Goal: Information Seeking & Learning: Learn about a topic

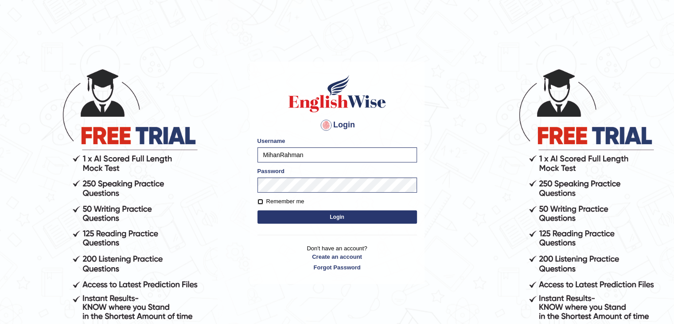
click at [258, 201] on input "Remember me" at bounding box center [260, 202] width 6 height 6
checkbox input "true"
click at [292, 211] on button "Login" at bounding box center [337, 216] width 160 height 13
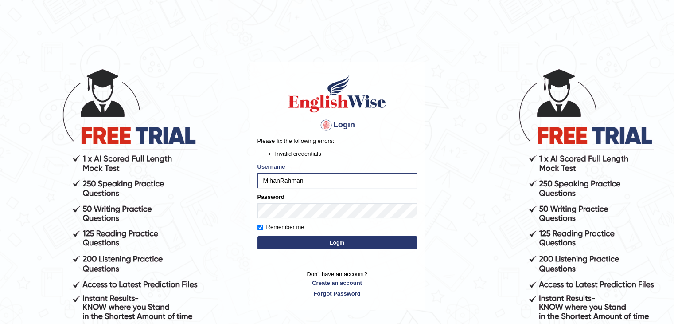
click at [500, 65] on body "Login Please fix the following errors: Invalid credentials Username MihanRahman…" at bounding box center [337, 196] width 674 height 324
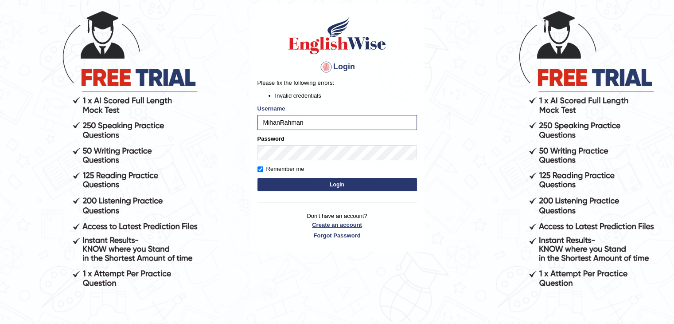
click at [339, 223] on link "Create an account" at bounding box center [337, 224] width 160 height 8
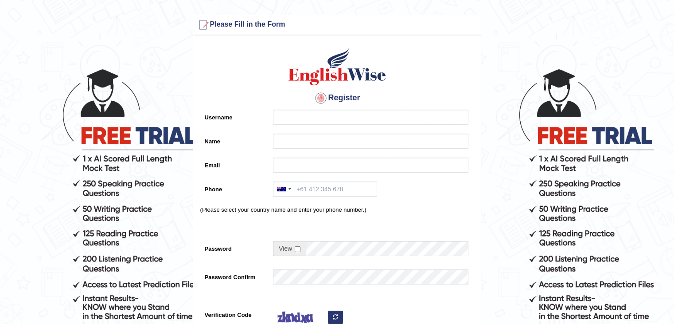
click at [230, 107] on div "Register Username Name Email Phone Australia +61 India (भारत) +91 New Zealand +…" at bounding box center [337, 225] width 287 height 370
click at [229, 114] on label "Username" at bounding box center [234, 115] width 69 height 12
click at [273, 114] on input "Username" at bounding box center [370, 116] width 195 height 15
type input "LimaAnik"
click at [282, 143] on input "Name" at bounding box center [370, 140] width 195 height 15
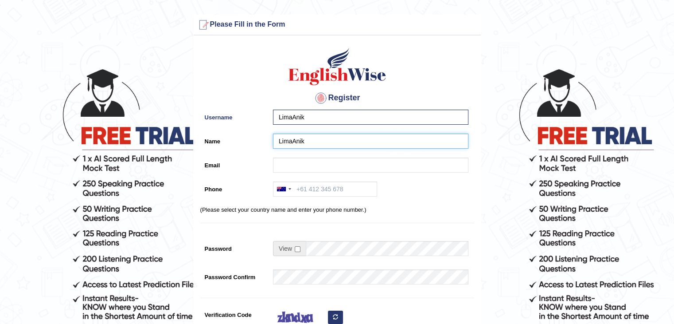
type input "LimaAnik"
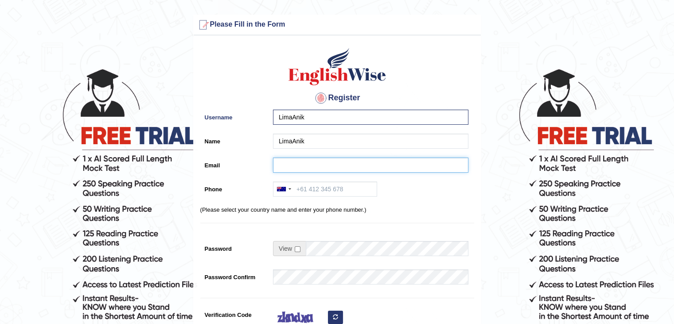
click at [290, 164] on input "Email" at bounding box center [370, 164] width 195 height 15
paste input "mdjamilurrahamchoudhuri06@gmail.com"
type input "mdjamilurrahamchoudhuri06@gmail.com"
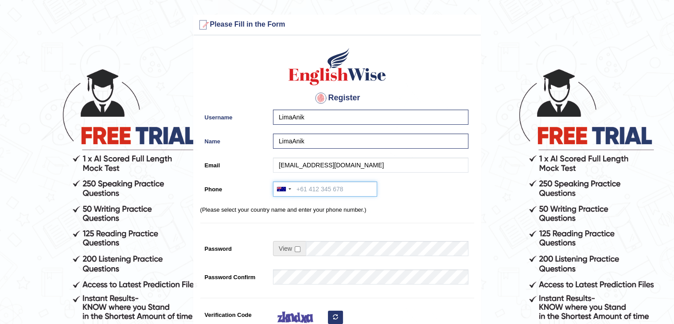
click at [320, 189] on input "Phone" at bounding box center [325, 188] width 104 height 15
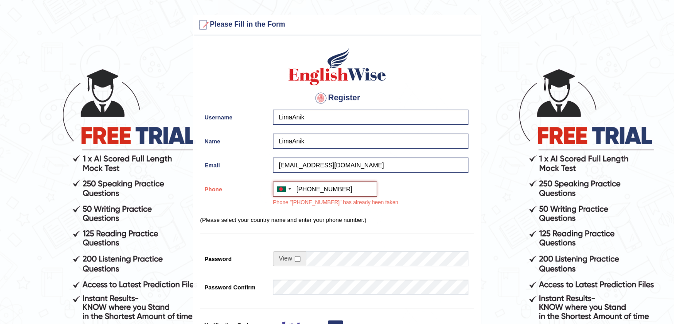
type input "+8801702542798"
click at [475, 202] on div "Register Username LimaAnik Name LimaAnik Email mdjamilurrahamchoudhuri06@gmail.…" at bounding box center [337, 230] width 287 height 380
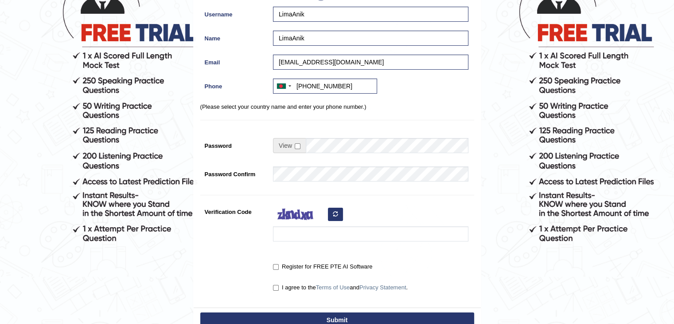
scroll to position [166, 0]
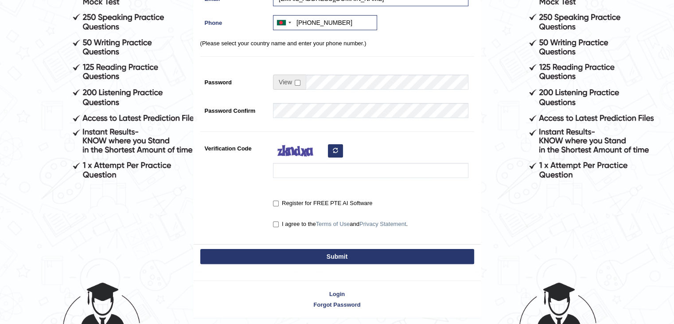
click at [293, 83] on span at bounding box center [289, 81] width 33 height 15
click at [296, 83] on input "checkbox" at bounding box center [298, 83] width 6 height 6
checkbox input "true"
click at [479, 151] on div "Register Username LimaAnik Name LimaAnik Email mdjamilurrahamchoudhuri06@gmail.…" at bounding box center [337, 59] width 287 height 370
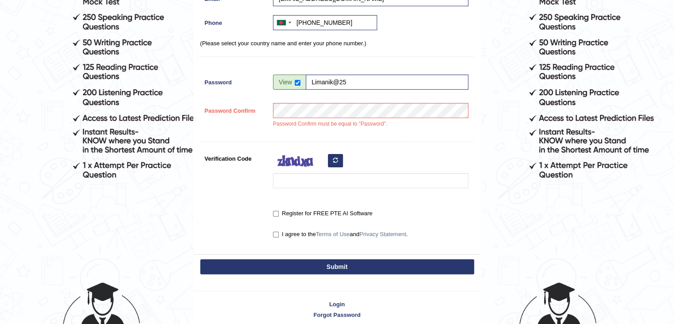
click at [449, 158] on div at bounding box center [369, 172] width 200 height 42
click at [337, 82] on input "Limanik@25" at bounding box center [387, 81] width 163 height 15
click at [330, 78] on input "Limanik@25" at bounding box center [387, 81] width 163 height 15
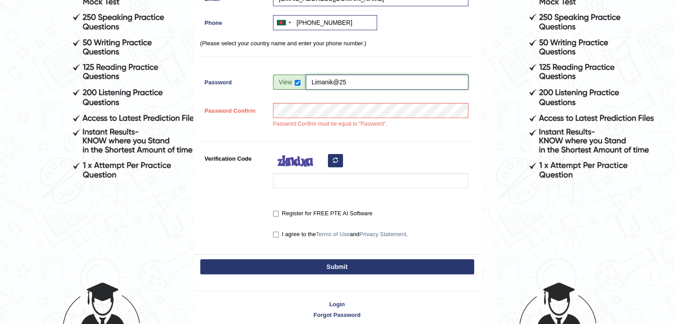
click at [330, 78] on input "Limanik@25" at bounding box center [387, 81] width 163 height 15
click at [473, 155] on div "Verification Code" at bounding box center [337, 172] width 274 height 42
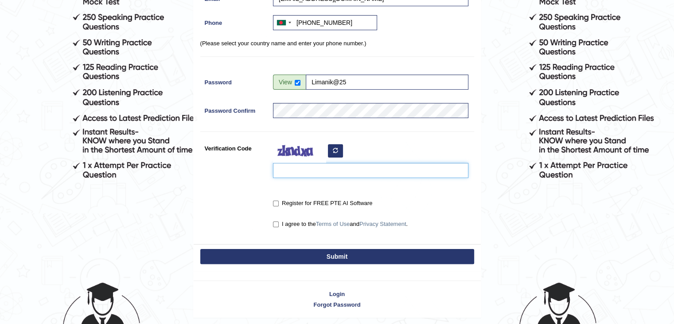
click at [297, 168] on input "Verification Code" at bounding box center [370, 170] width 195 height 15
type input "baruhky"
click at [274, 203] on input "Register for FREE PTE AI Software" at bounding box center [276, 203] width 6 height 6
checkbox input "true"
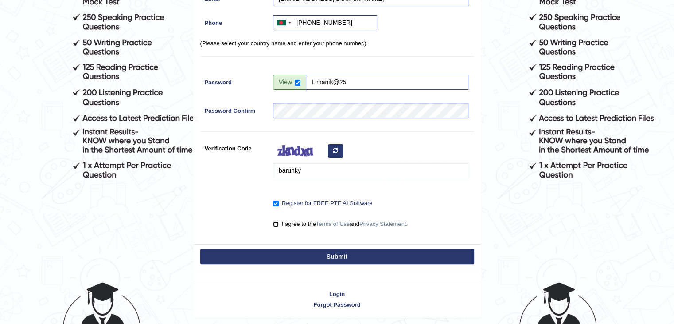
click at [275, 223] on input "I agree to the Terms of Use and Privacy Statement ." at bounding box center [276, 224] width 6 height 6
checkbox input "true"
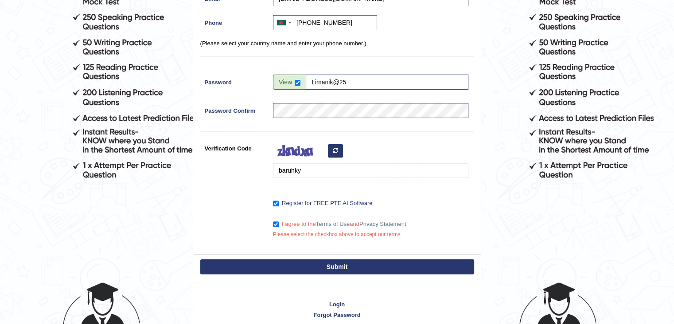
click at [305, 263] on button "Submit" at bounding box center [337, 266] width 274 height 15
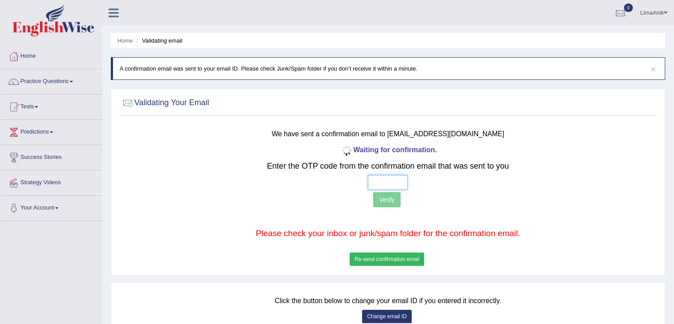
click at [392, 179] on input "text" at bounding box center [388, 182] width 40 height 15
type input "9 3 8 8"
click at [386, 200] on button "Verify" at bounding box center [386, 199] width 27 height 15
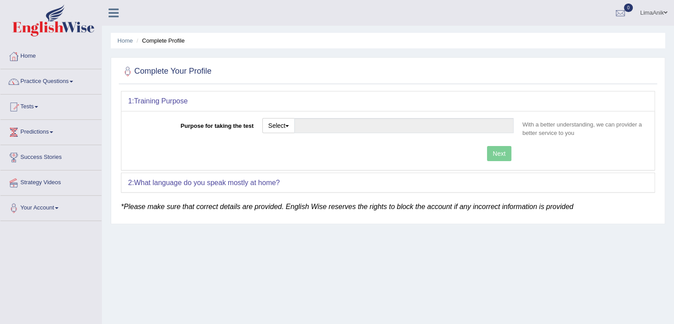
click at [285, 106] on div "1: Training Purpose" at bounding box center [387, 100] width 533 height 19
click at [309, 103] on div "1: Training Purpose" at bounding box center [387, 100] width 533 height 19
click at [283, 123] on button "Select" at bounding box center [278, 125] width 32 height 15
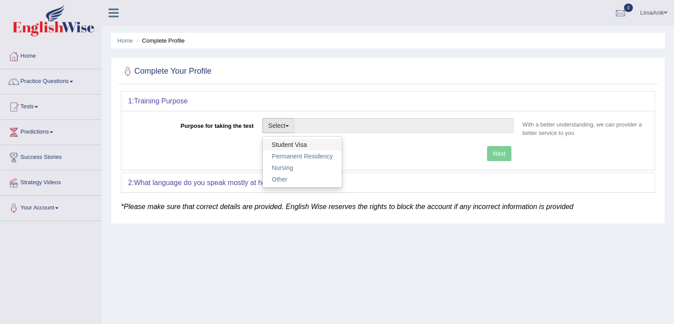
click at [287, 144] on link "Student Visa" at bounding box center [302, 145] width 79 height 12
type input "Student Visa"
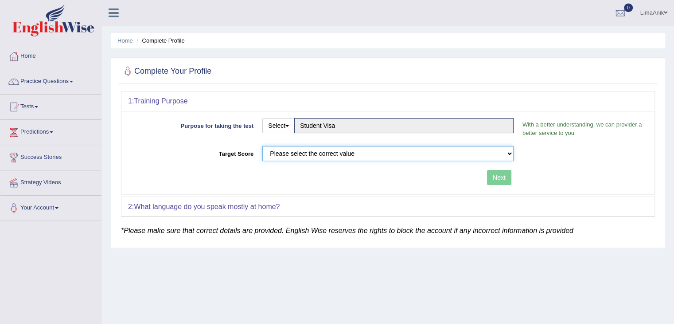
click at [339, 157] on select "Please select the correct value 50 (6 bands) 58 (6.5 bands) 65 (7 bands) 79 (8 …" at bounding box center [387, 153] width 251 height 15
select select "58"
click at [262, 146] on select "Please select the correct value 50 (6 bands) 58 (6.5 bands) 65 (7 bands) 79 (8 …" at bounding box center [387, 153] width 251 height 15
click at [500, 178] on button "Next" at bounding box center [499, 177] width 24 height 15
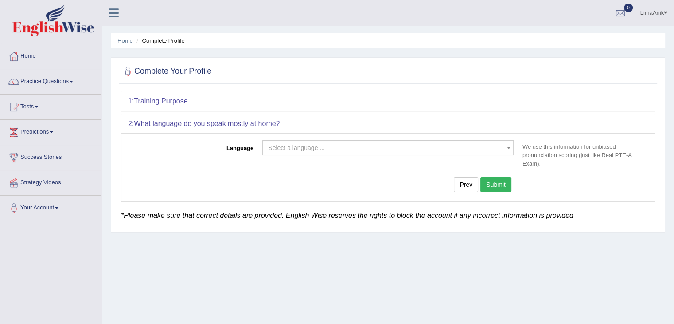
click at [296, 149] on span "Select a language ..." at bounding box center [296, 147] width 57 height 7
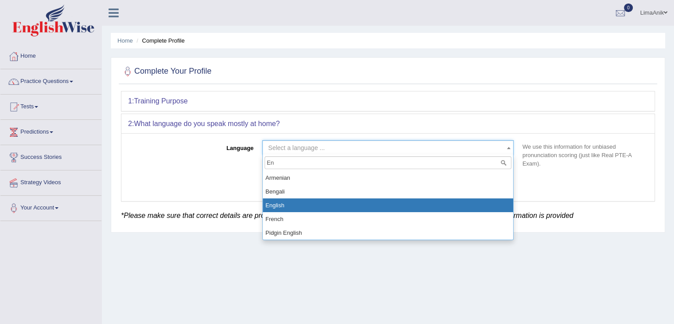
type input "En"
select select "English"
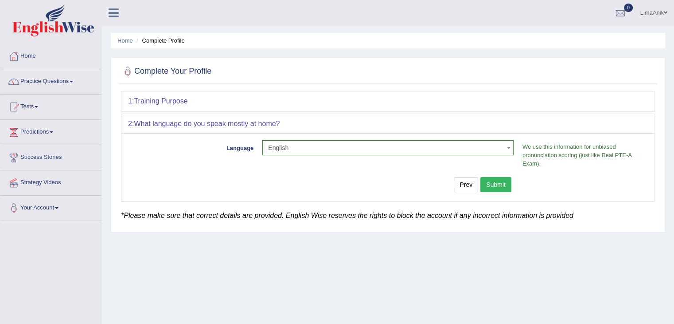
click at [489, 185] on button "Submit" at bounding box center [495, 184] width 31 height 15
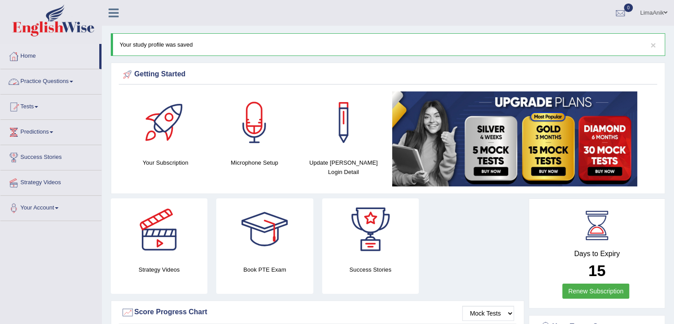
click at [49, 81] on link "Practice Questions" at bounding box center [50, 80] width 101 height 22
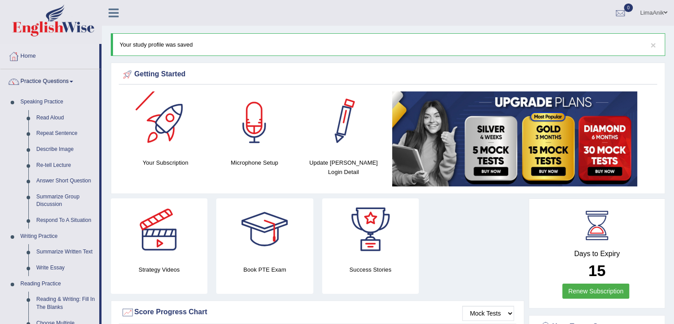
drag, startPoint x: 673, startPoint y: 45, endPoint x: 661, endPoint y: 97, distance: 54.0
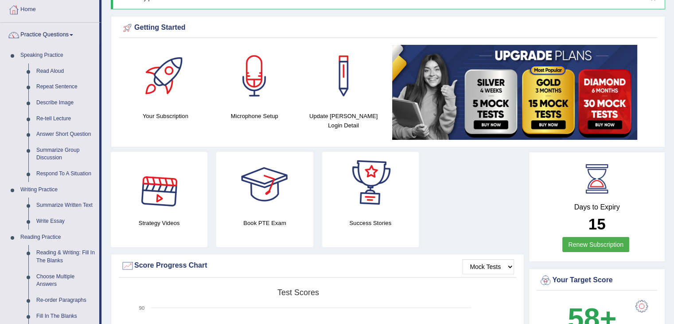
scroll to position [21, 0]
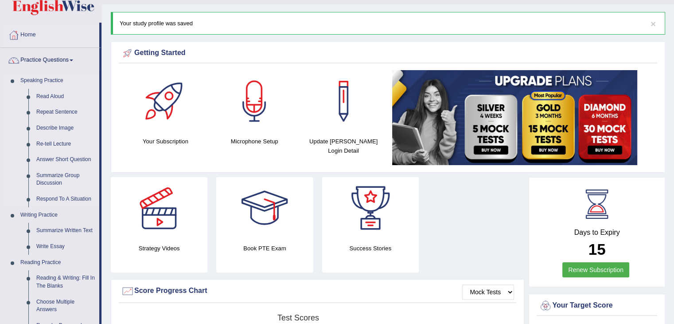
click at [55, 98] on link "Read Aloud" at bounding box center [65, 97] width 67 height 16
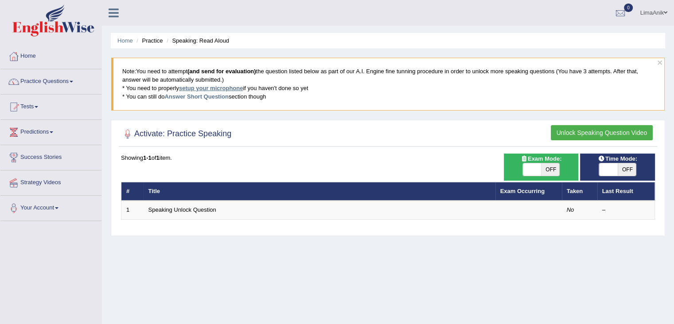
click at [200, 88] on link "setup your microphone" at bounding box center [211, 88] width 64 height 7
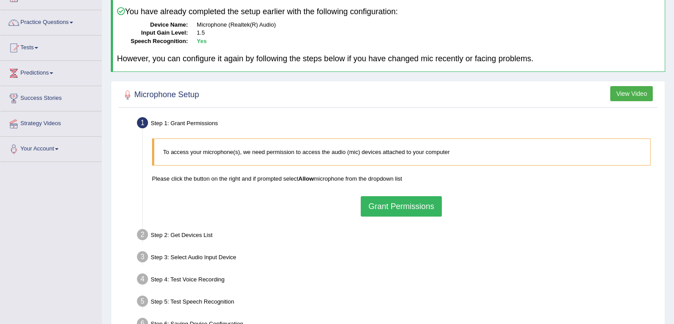
scroll to position [142, 0]
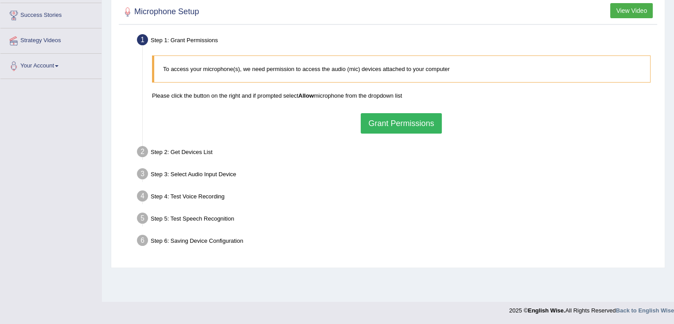
click at [394, 124] on button "Grant Permissions" at bounding box center [401, 123] width 81 height 20
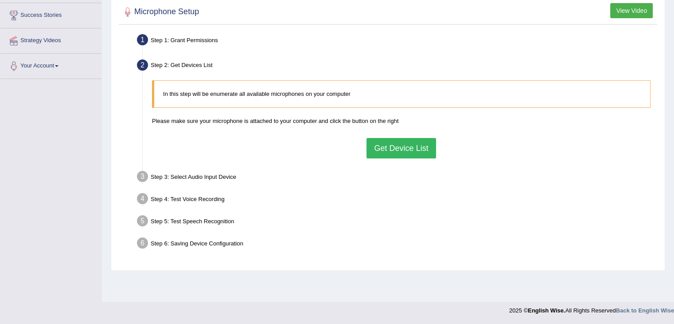
click at [401, 153] on button "Get Device List" at bounding box center [400, 148] width 69 height 20
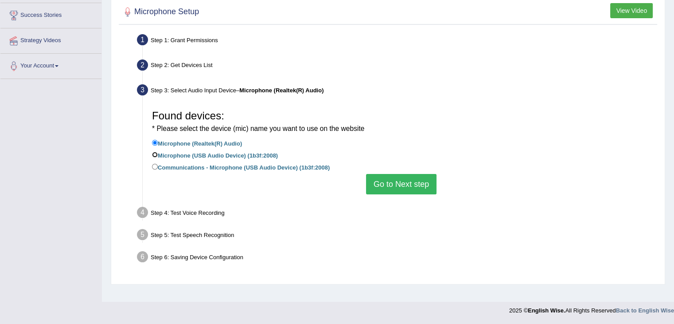
click at [156, 152] on input "Microphone (USB Audio Device) (1b3f:2008)" at bounding box center [155, 155] width 6 height 6
radio input "true"
click at [402, 178] on button "Go to Next step" at bounding box center [401, 184] width 70 height 20
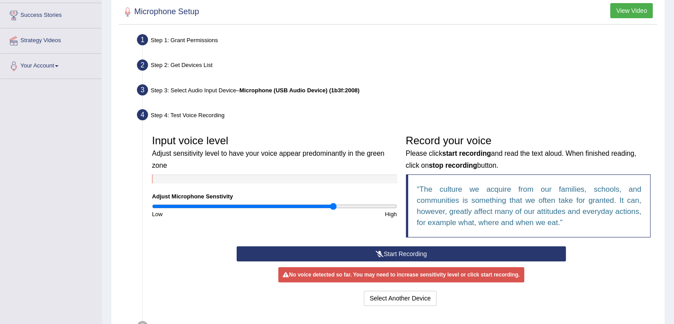
click at [421, 251] on button "Start Recording" at bounding box center [401, 253] width 329 height 15
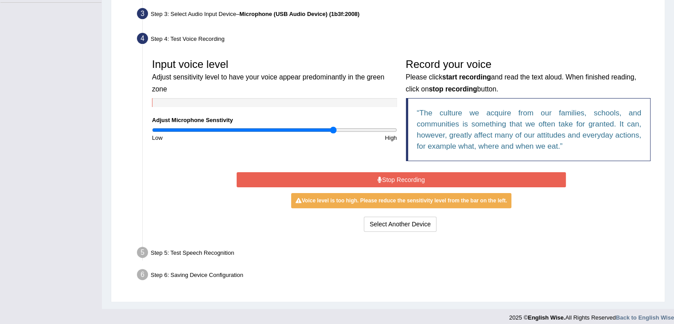
scroll to position [223, 0]
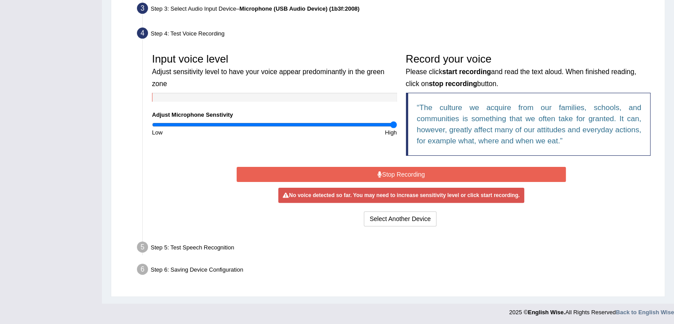
click at [395, 123] on input "range" at bounding box center [274, 124] width 245 height 7
click at [292, 124] on input "range" at bounding box center [274, 124] width 245 height 7
click at [353, 121] on input "range" at bounding box center [274, 124] width 245 height 7
click at [363, 173] on button "Stop Recording" at bounding box center [401, 174] width 329 height 15
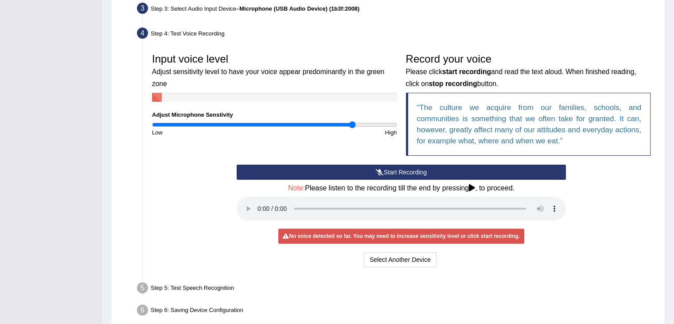
click at [363, 173] on button "Start Recording" at bounding box center [401, 171] width 329 height 15
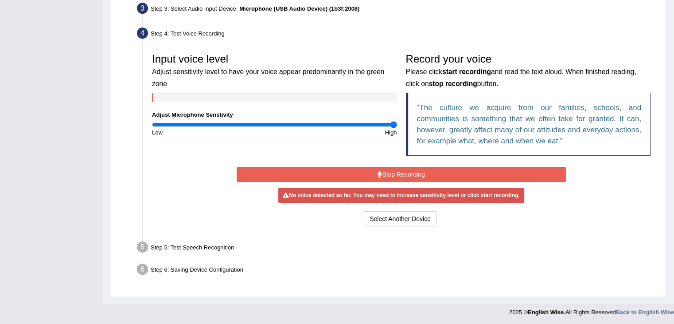
type input "2"
click at [394, 124] on input "range" at bounding box center [274, 124] width 245 height 7
click at [401, 172] on button "Stop Recording" at bounding box center [401, 174] width 329 height 15
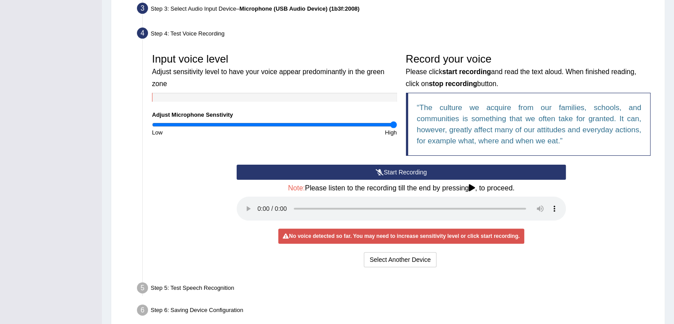
click at [401, 172] on button "Start Recording" at bounding box center [401, 171] width 329 height 15
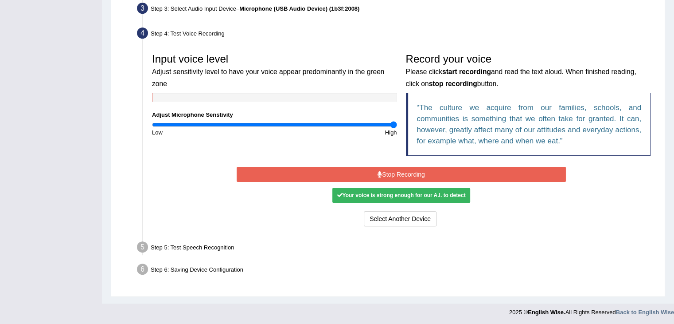
click at [405, 175] on button "Stop Recording" at bounding box center [401, 174] width 329 height 15
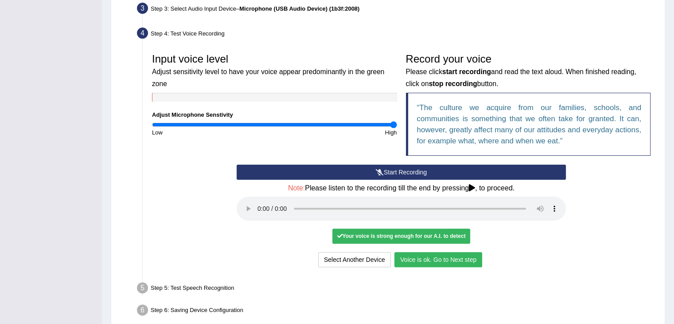
click at [456, 259] on button "Voice is ok. Go to Next step" at bounding box center [438, 259] width 88 height 15
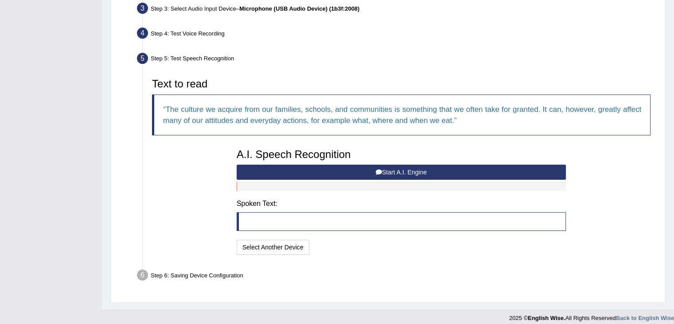
click at [406, 172] on button "Start A.I. Engine" at bounding box center [401, 171] width 329 height 15
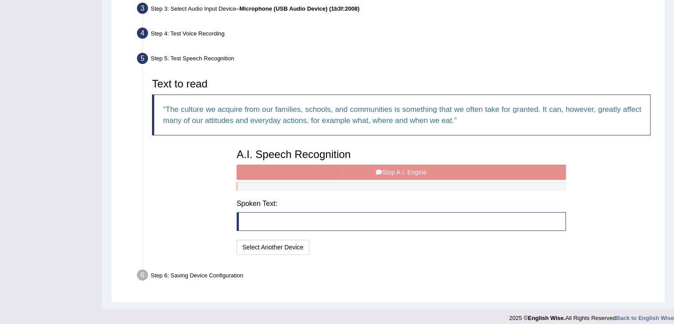
scroll to position [230, 0]
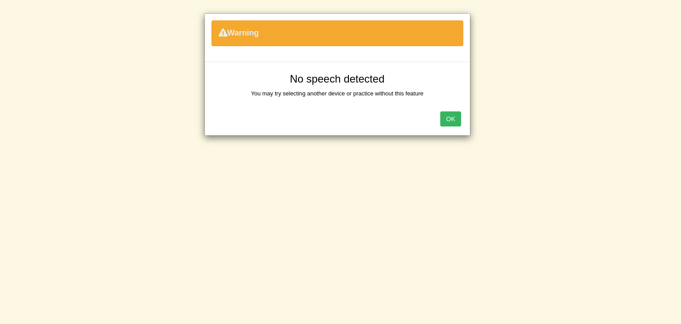
click at [455, 117] on button "OK" at bounding box center [450, 118] width 20 height 15
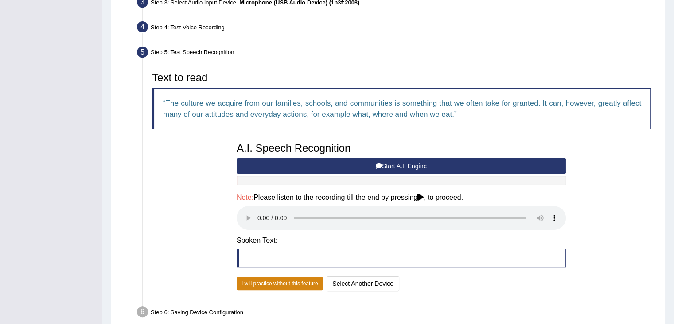
click at [292, 285] on button "I will practice without this feature" at bounding box center [280, 283] width 86 height 13
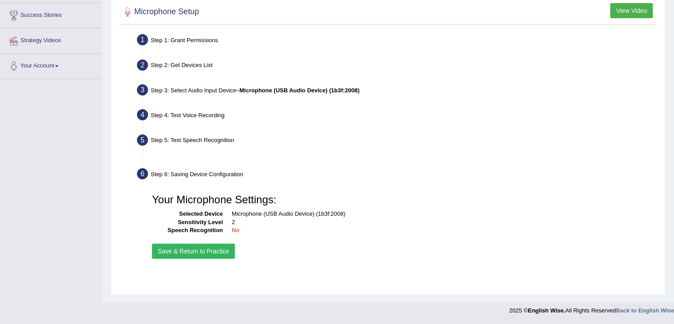
scroll to position [142, 0]
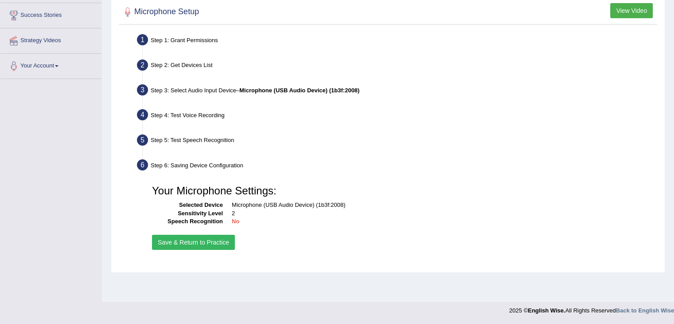
click at [204, 164] on div "Step 6: Saving Device Configuration" at bounding box center [397, 165] width 528 height 19
click at [179, 136] on div "Step 5: Test Speech Recognition" at bounding box center [397, 141] width 528 height 19
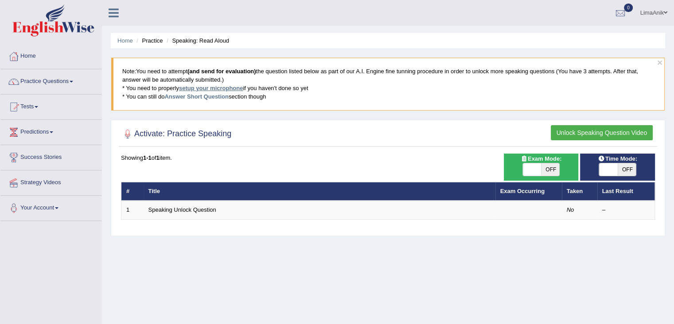
click at [216, 86] on link "setup your microphone" at bounding box center [211, 88] width 64 height 7
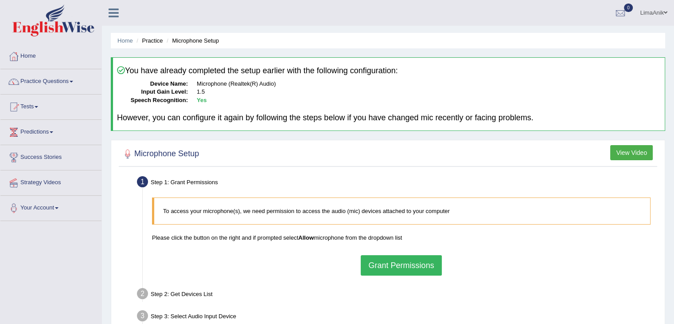
click at [417, 268] on button "Grant Permissions" at bounding box center [401, 265] width 81 height 20
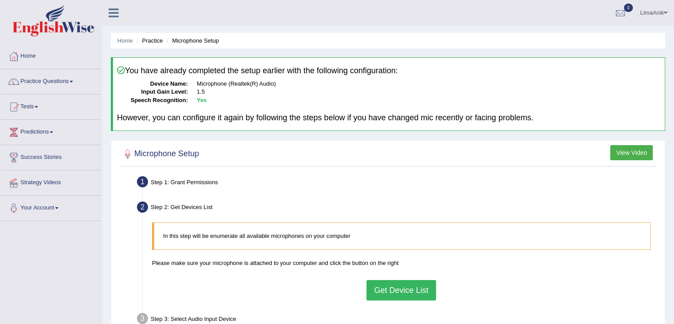
drag, startPoint x: 680, startPoint y: 180, endPoint x: 392, endPoint y: 285, distance: 306.4
click at [392, 285] on button "Get Device List" at bounding box center [400, 290] width 69 height 20
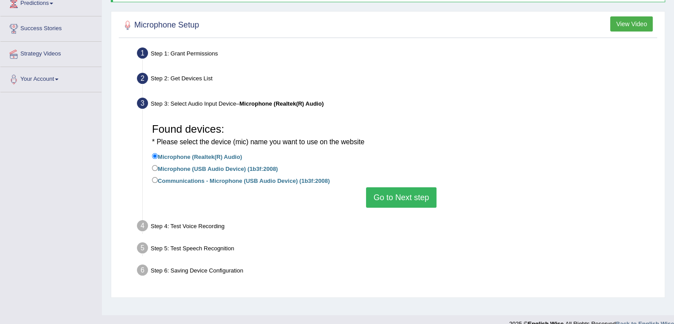
scroll to position [130, 0]
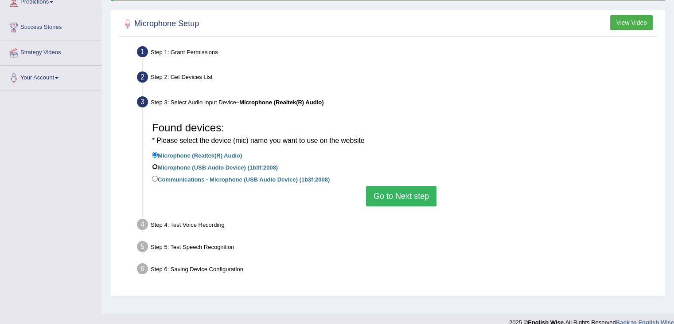
click at [153, 165] on input "Microphone (USB Audio Device) (1b3f:2008)" at bounding box center [155, 167] width 6 height 6
radio input "true"
click at [403, 194] on button "Go to Next step" at bounding box center [401, 196] width 70 height 20
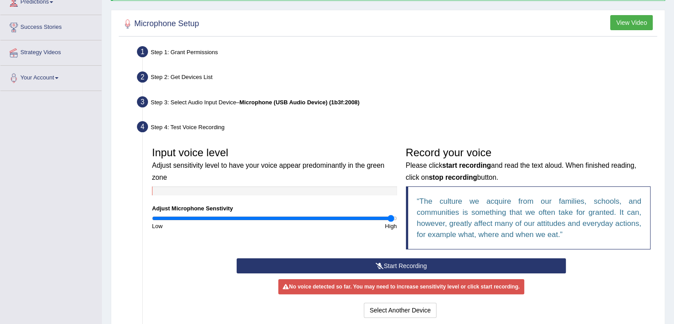
click at [391, 216] on input "range" at bounding box center [274, 217] width 245 height 7
click at [398, 218] on div "Input voice level Adjust sensitivity level to have your voice appear predominan…" at bounding box center [275, 186] width 254 height 88
click at [395, 217] on input "range" at bounding box center [274, 217] width 245 height 7
click at [418, 263] on button "Start Recording" at bounding box center [401, 265] width 329 height 15
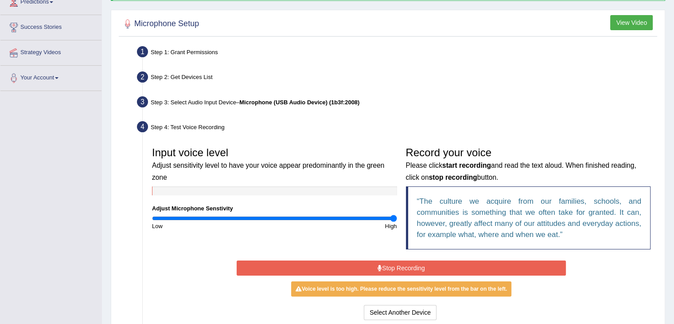
click at [379, 266] on icon at bounding box center [380, 268] width 4 height 6
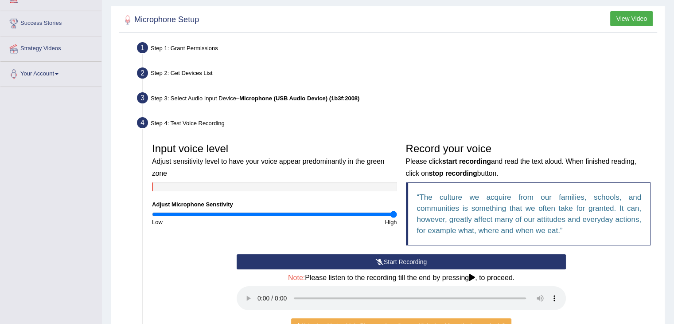
scroll to position [222, 0]
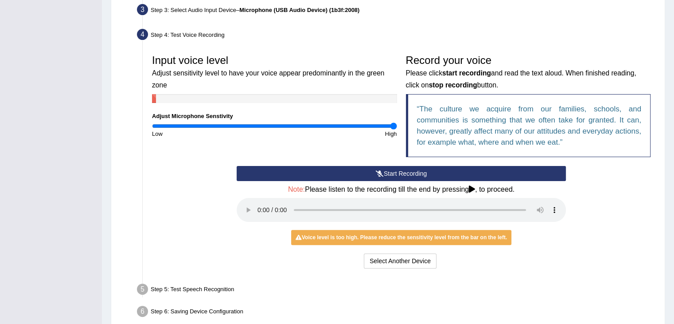
click at [398, 167] on button "Start Recording" at bounding box center [401, 173] width 329 height 15
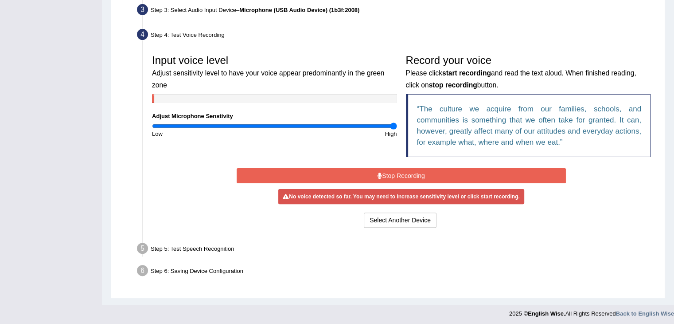
click at [381, 176] on icon at bounding box center [380, 175] width 4 height 6
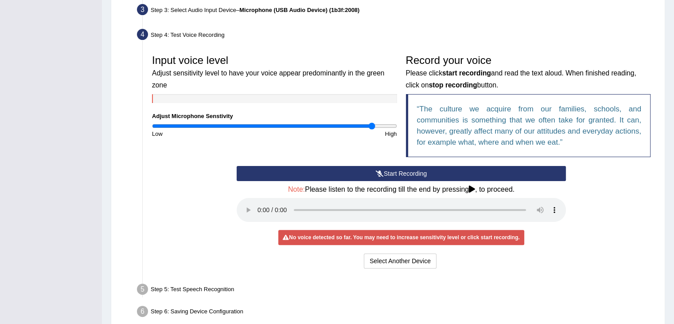
click at [372, 124] on input "range" at bounding box center [274, 125] width 245 height 7
click at [318, 124] on input "range" at bounding box center [274, 125] width 245 height 7
click at [296, 123] on input "range" at bounding box center [274, 125] width 245 height 7
click at [423, 171] on button "Start Recording" at bounding box center [401, 173] width 329 height 15
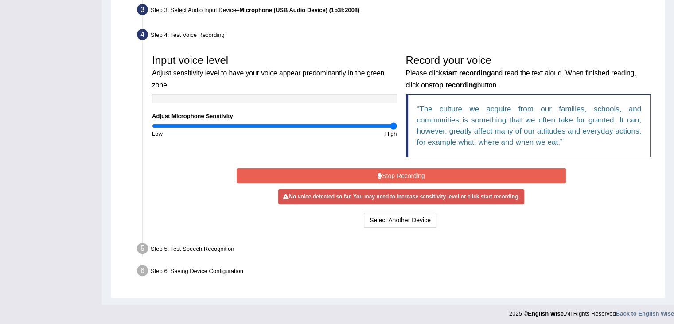
click at [394, 125] on input "range" at bounding box center [274, 125] width 245 height 7
click at [410, 174] on button "Stop Recording" at bounding box center [401, 175] width 329 height 15
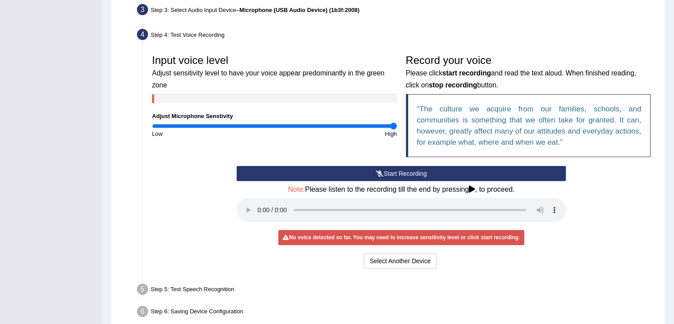
click at [410, 174] on button "Start Recording" at bounding box center [401, 173] width 329 height 15
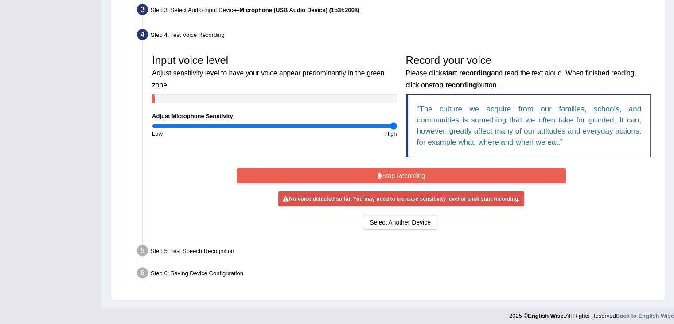
click at [410, 174] on div "Start Recording Stop Recording Note: Please listen to the recording till the en…" at bounding box center [401, 199] width 338 height 66
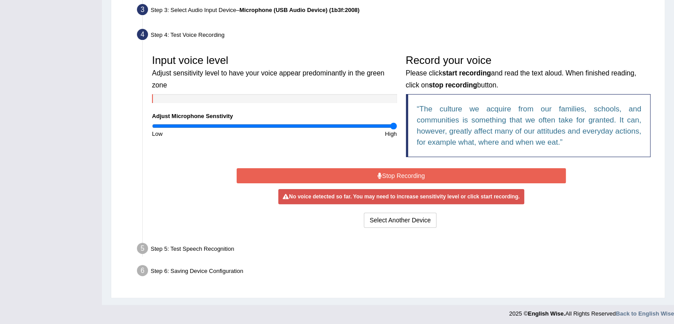
click at [410, 174] on button "Stop Recording" at bounding box center [401, 175] width 329 height 15
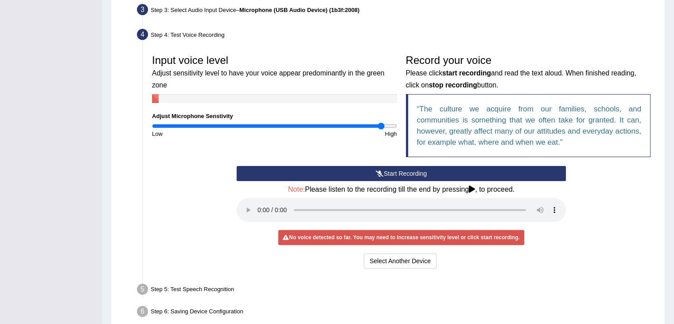
click at [381, 125] on input "range" at bounding box center [274, 125] width 245 height 7
click at [371, 125] on input "range" at bounding box center [274, 125] width 245 height 7
click at [282, 125] on input "range" at bounding box center [274, 125] width 245 height 7
click at [269, 125] on input "range" at bounding box center [274, 125] width 245 height 7
click at [416, 172] on button "Start Recording" at bounding box center [401, 173] width 329 height 15
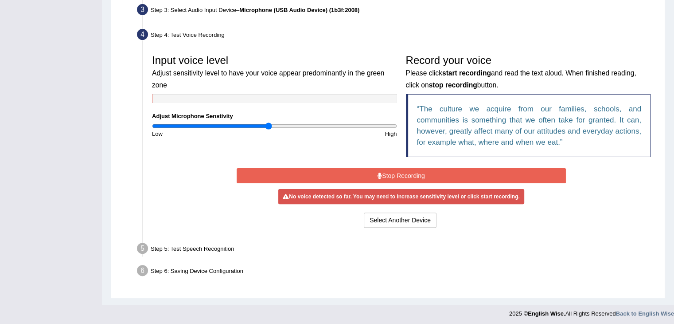
click at [416, 172] on button "Stop Recording" at bounding box center [401, 175] width 329 height 15
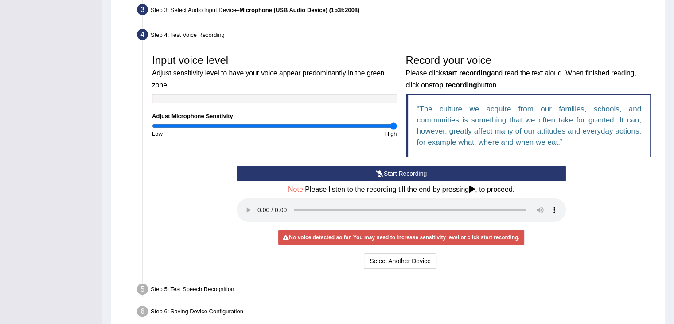
type input "2"
click at [394, 125] on input "range" at bounding box center [274, 125] width 245 height 7
click at [402, 178] on button "Start Recording" at bounding box center [401, 173] width 329 height 15
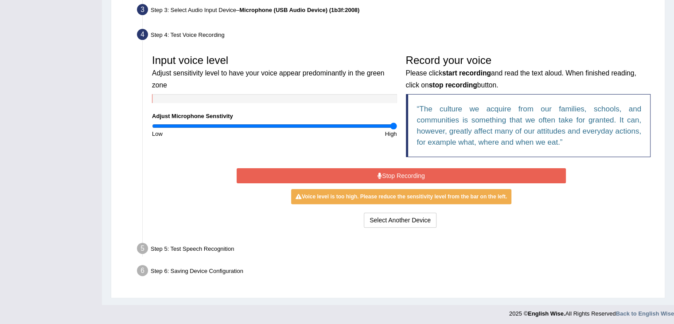
click at [391, 127] on input "range" at bounding box center [274, 125] width 245 height 7
click at [405, 169] on button "Stop Recording" at bounding box center [401, 175] width 329 height 15
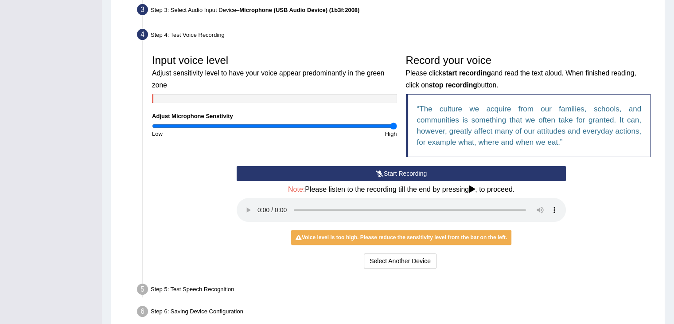
click at [405, 169] on button "Start Recording" at bounding box center [401, 173] width 329 height 15
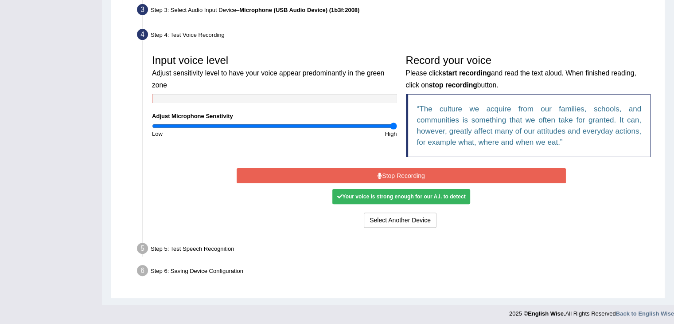
click at [408, 172] on button "Stop Recording" at bounding box center [401, 175] width 329 height 15
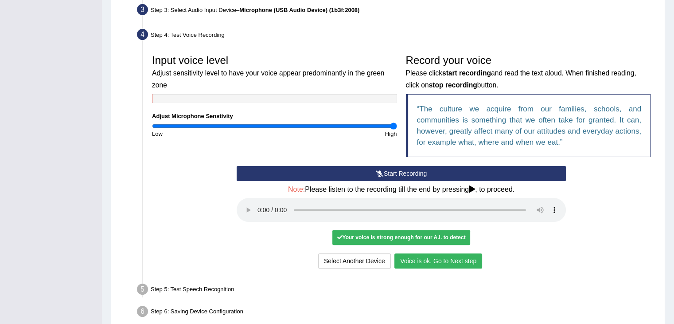
click at [448, 263] on button "Voice is ok. Go to Next step" at bounding box center [438, 260] width 88 height 15
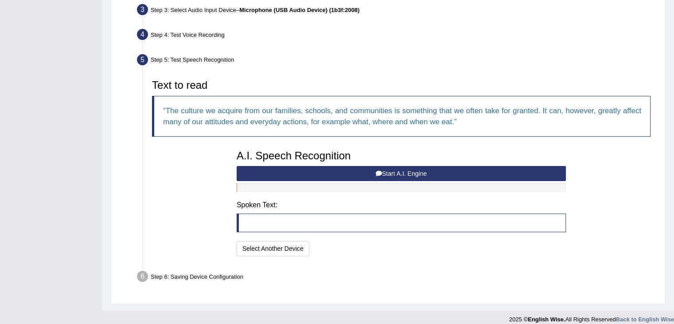
click at [401, 175] on button "Start A.I. Engine" at bounding box center [401, 173] width 329 height 15
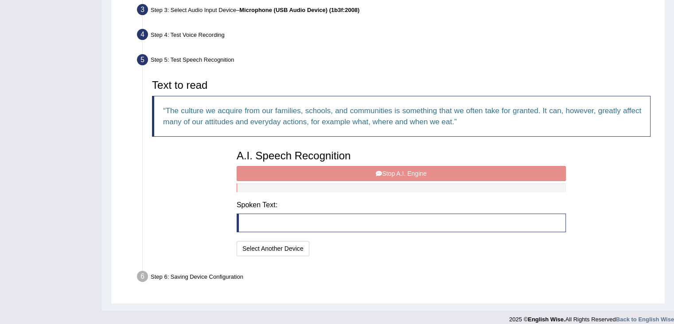
click at [411, 174] on div "A.I. Speech Recognition Start A.I. Engine Stop A.I. Engine Note: Please listen …" at bounding box center [401, 201] width 338 height 113
click at [247, 219] on blockquote at bounding box center [401, 222] width 329 height 19
click at [389, 172] on div "A.I. Speech Recognition Start A.I. Engine Stop A.I. Engine Note: Please listen …" at bounding box center [401, 201] width 338 height 113
click at [246, 226] on blockquote at bounding box center [401, 222] width 329 height 19
click at [383, 173] on div "A.I. Speech Recognition Start A.I. Engine Stop A.I. Engine Note: Please listen …" at bounding box center [401, 201] width 338 height 113
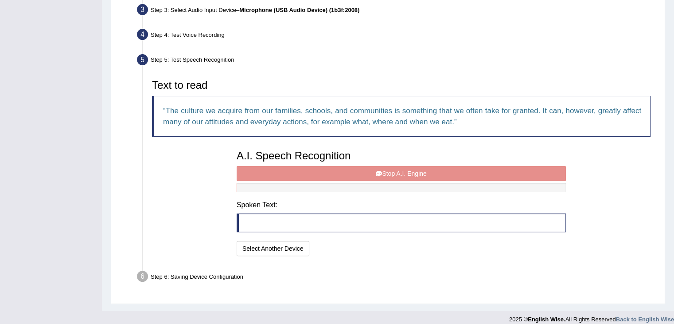
click at [383, 173] on div "A.I. Speech Recognition Start A.I. Engine Stop A.I. Engine Note: Please listen …" at bounding box center [401, 201] width 338 height 113
click at [323, 183] on div at bounding box center [401, 187] width 329 height 9
click at [355, 171] on div "A.I. Speech Recognition Start A.I. Engine Stop A.I. Engine Note: Please listen …" at bounding box center [401, 201] width 338 height 113
click at [258, 224] on blockquote at bounding box center [401, 222] width 329 height 19
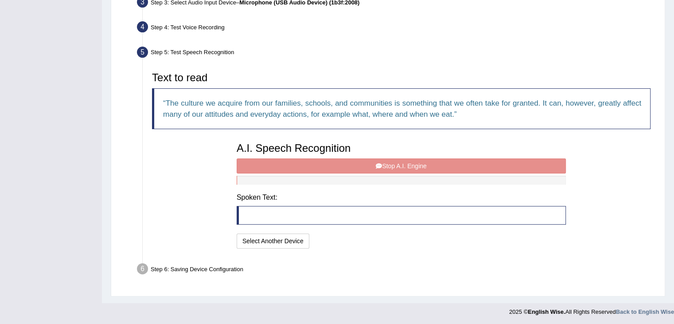
click at [356, 158] on div "A.I. Speech Recognition Start A.I. Engine Stop A.I. Engine Note: Please listen …" at bounding box center [401, 194] width 338 height 113
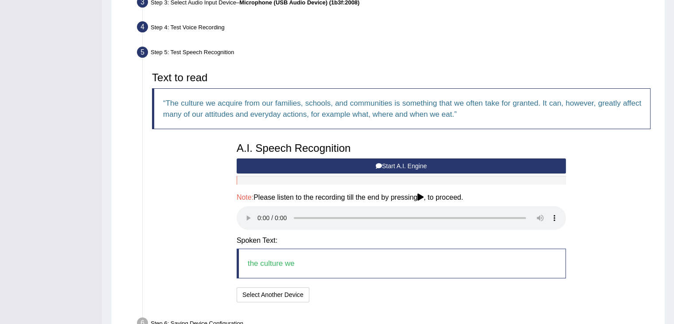
scroll to position [284, 0]
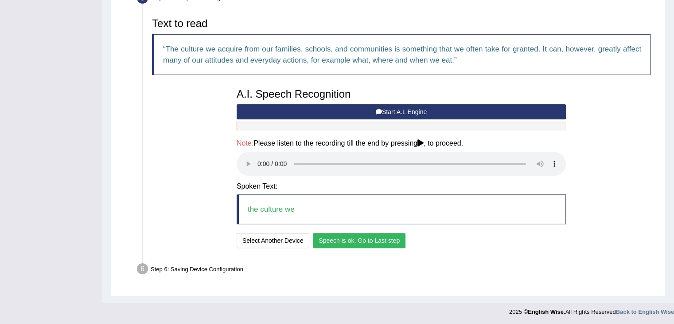
click at [347, 244] on button "Speech is ok. Go to Last step" at bounding box center [359, 240] width 93 height 15
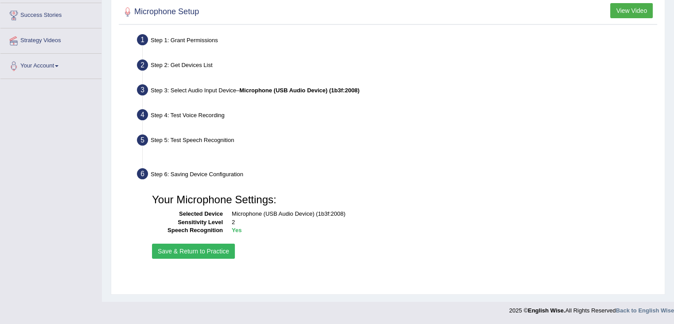
scroll to position [142, 0]
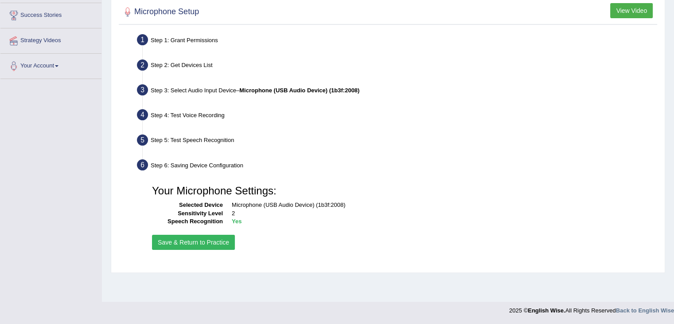
click at [171, 239] on button "Save & Return to Practice" at bounding box center [193, 241] width 83 height 15
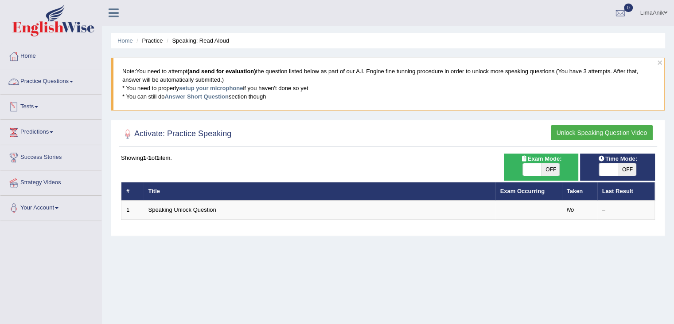
click at [66, 82] on link "Practice Questions" at bounding box center [50, 80] width 101 height 22
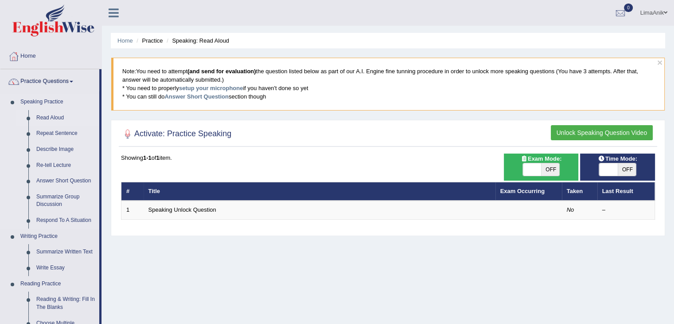
click at [47, 119] on link "Read Aloud" at bounding box center [65, 118] width 67 height 16
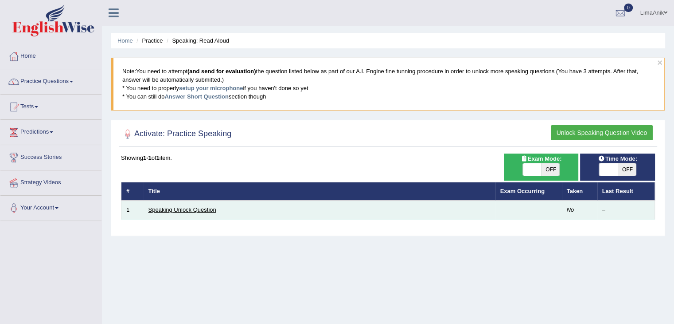
click at [194, 208] on link "Speaking Unlock Question" at bounding box center [182, 209] width 68 height 7
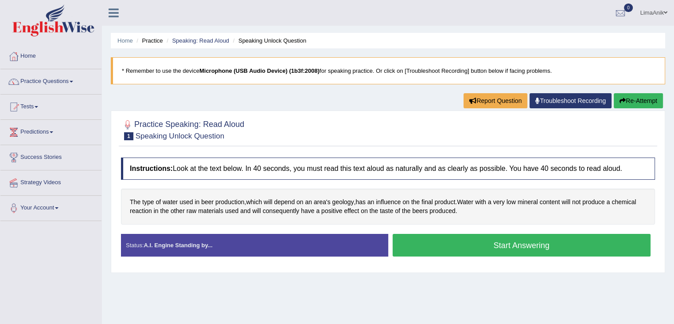
scroll to position [48, 0]
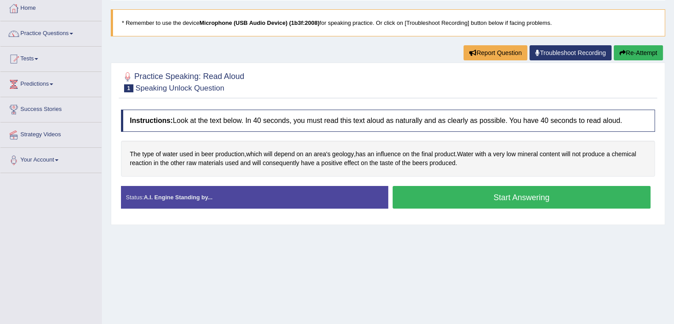
click at [487, 197] on button "Start Answering" at bounding box center [522, 197] width 258 height 23
click at [519, 205] on button "Start Answering" at bounding box center [522, 197] width 258 height 23
drag, startPoint x: 0, startPoint y: 0, endPoint x: 458, endPoint y: 199, distance: 499.4
click at [458, 199] on button "Start Answering" at bounding box center [522, 197] width 258 height 23
click at [526, 199] on button "Start Answering" at bounding box center [522, 197] width 258 height 23
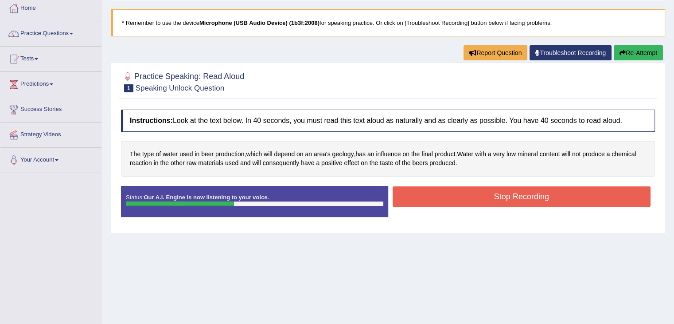
click at [526, 199] on button "Stop Recording" at bounding box center [522, 196] width 258 height 20
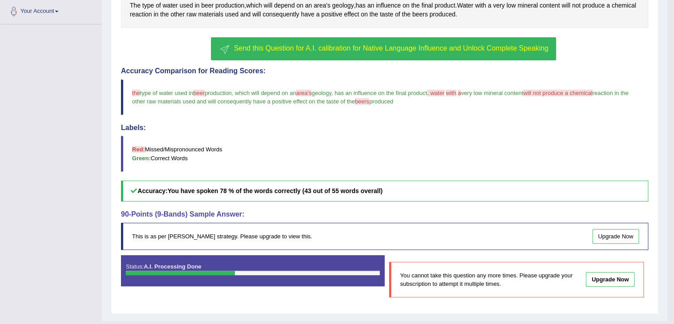
scroll to position [79, 0]
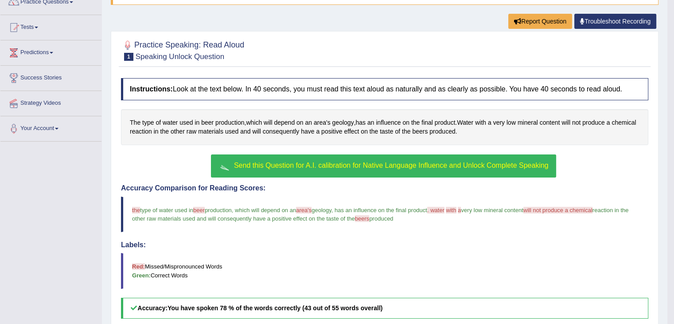
click at [355, 162] on span "Send this Question for A.I. calibration for Native Language Influence and Unloc…" at bounding box center [391, 165] width 315 height 8
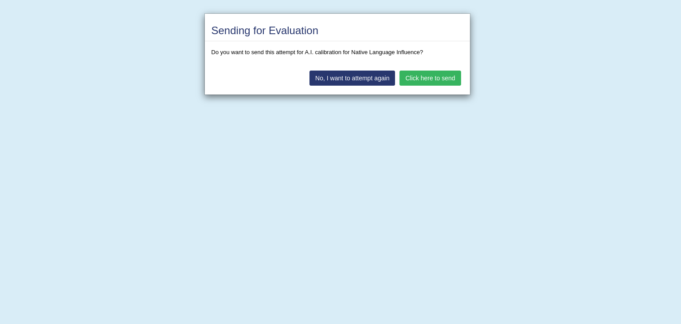
click at [410, 78] on button "Click here to send" at bounding box center [429, 77] width 61 height 15
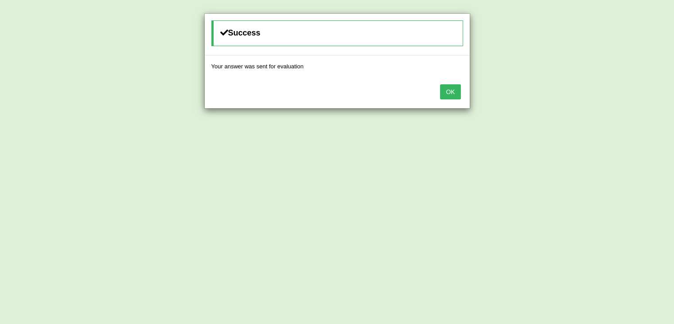
click at [449, 88] on button "OK" at bounding box center [450, 91] width 20 height 15
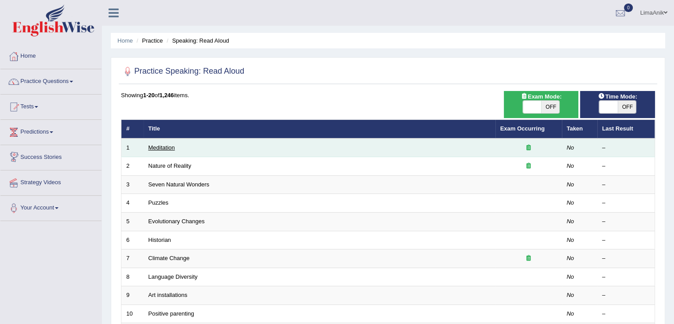
click at [152, 146] on link "Meditation" at bounding box center [161, 147] width 27 height 7
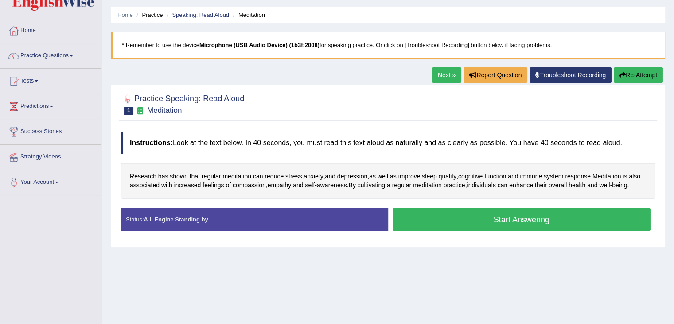
scroll to position [48, 0]
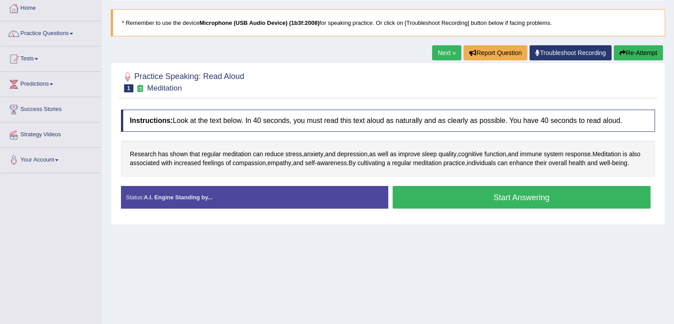
click at [484, 201] on button "Start Answering" at bounding box center [522, 197] width 258 height 23
click at [456, 203] on button "Start Answering" at bounding box center [522, 197] width 258 height 23
click at [481, 204] on button "Start Answering" at bounding box center [522, 197] width 258 height 23
click at [448, 201] on button "Start Answering" at bounding box center [522, 197] width 258 height 23
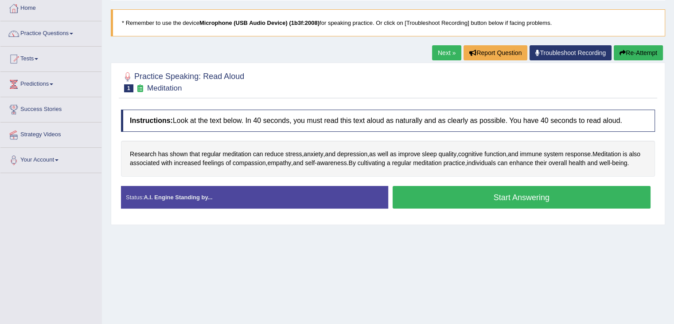
scroll to position [48, 0]
click at [431, 198] on button "Start Answering" at bounding box center [522, 197] width 258 height 23
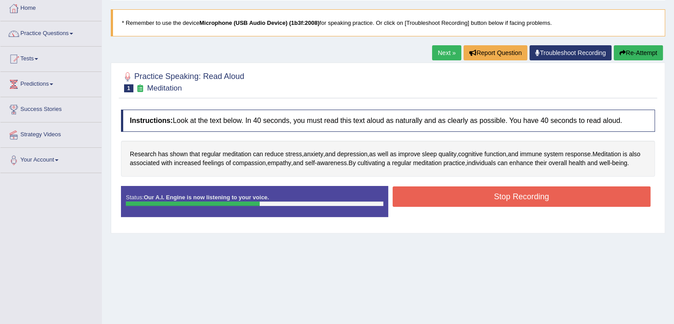
click at [431, 198] on button "Stop Recording" at bounding box center [522, 196] width 258 height 20
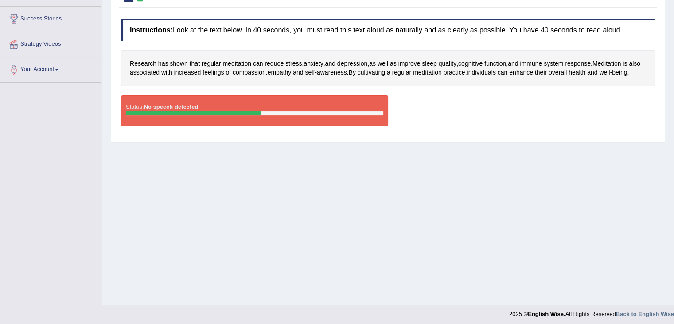
scroll to position [138, 0]
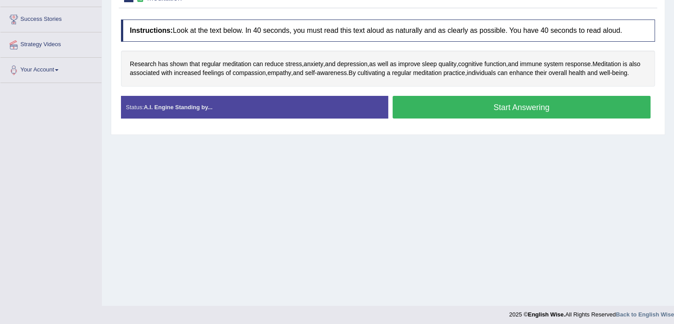
click at [479, 118] on button "Start Answering" at bounding box center [522, 107] width 258 height 23
click at [505, 114] on button "Start Answering" at bounding box center [522, 107] width 258 height 23
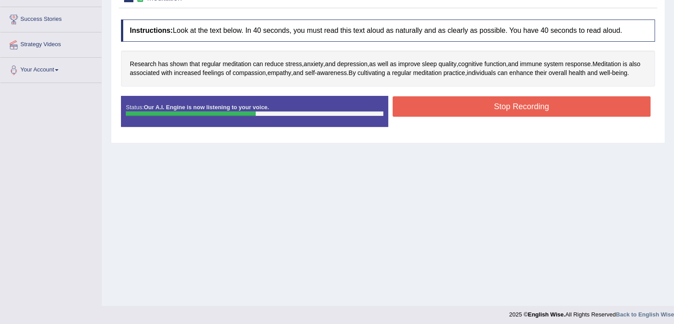
click at [505, 114] on button "Stop Recording" at bounding box center [522, 106] width 258 height 20
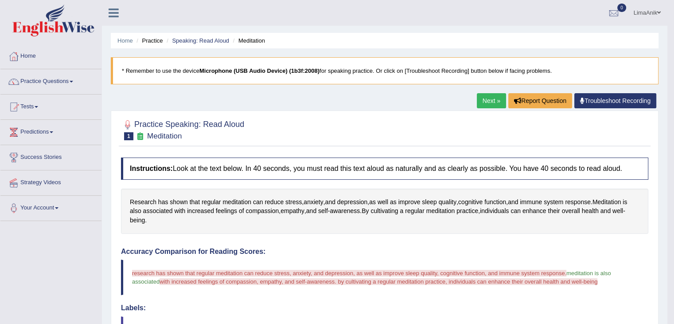
click at [485, 103] on link "Next »" at bounding box center [491, 100] width 29 height 15
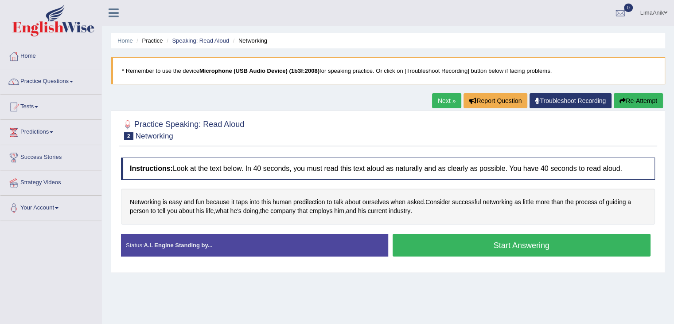
click at [511, 244] on button "Start Answering" at bounding box center [522, 245] width 258 height 23
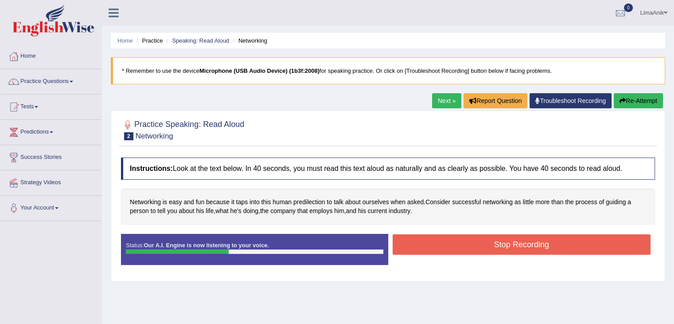
click at [467, 239] on button "Stop Recording" at bounding box center [522, 244] width 258 height 20
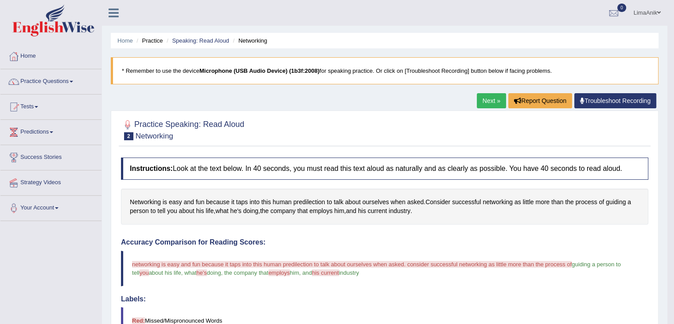
scroll to position [23, 0]
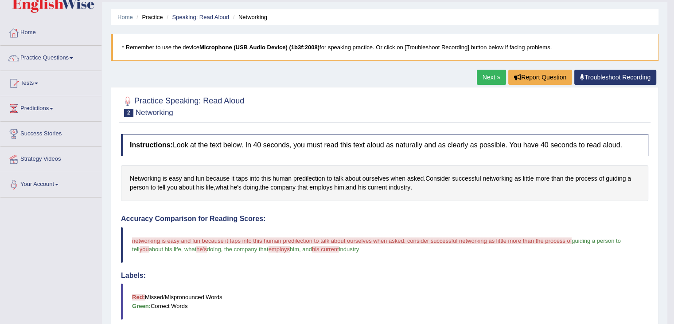
click at [494, 74] on link "Next »" at bounding box center [491, 77] width 29 height 15
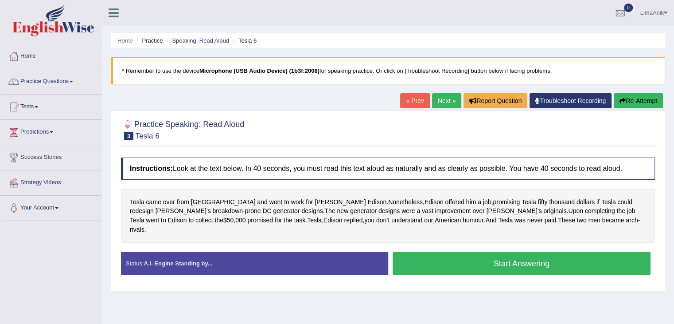
click at [507, 259] on button "Start Answering" at bounding box center [522, 263] width 258 height 23
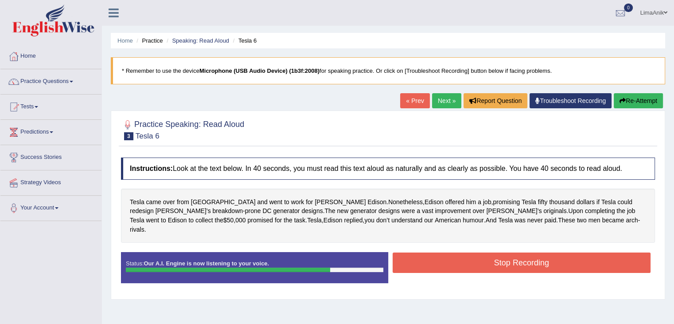
click at [507, 259] on button "Stop Recording" at bounding box center [522, 262] width 258 height 20
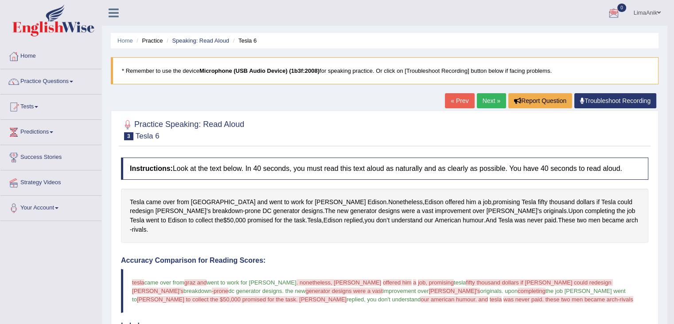
click at [485, 100] on link "Next »" at bounding box center [491, 100] width 29 height 15
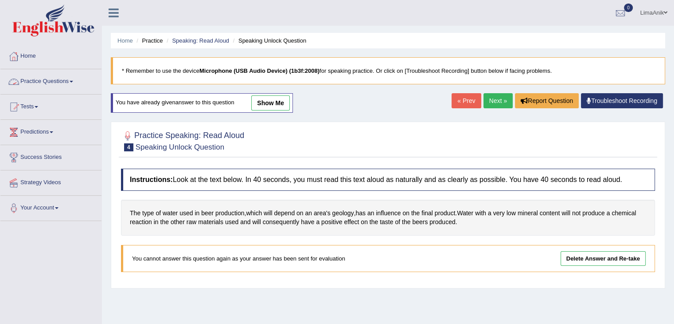
click at [32, 60] on link "Home" at bounding box center [50, 55] width 101 height 22
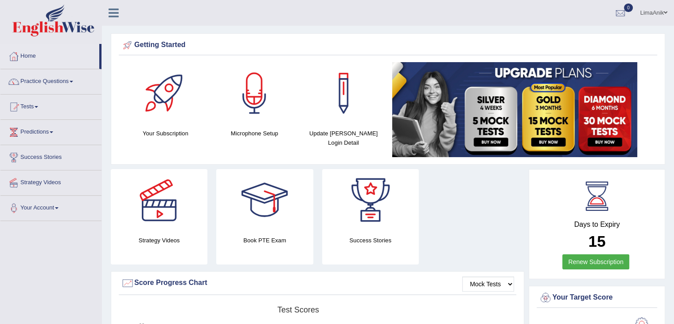
click at [27, 113] on link "Tests" at bounding box center [50, 105] width 101 height 22
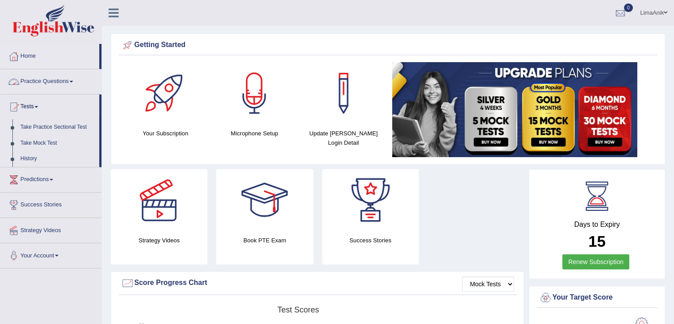
click at [58, 77] on link "Practice Questions" at bounding box center [50, 80] width 101 height 22
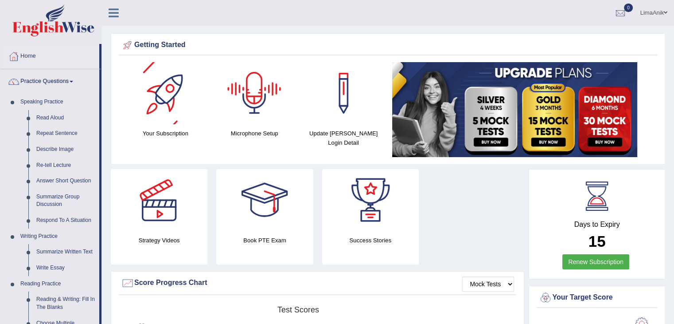
click at [279, 102] on div at bounding box center [254, 93] width 62 height 62
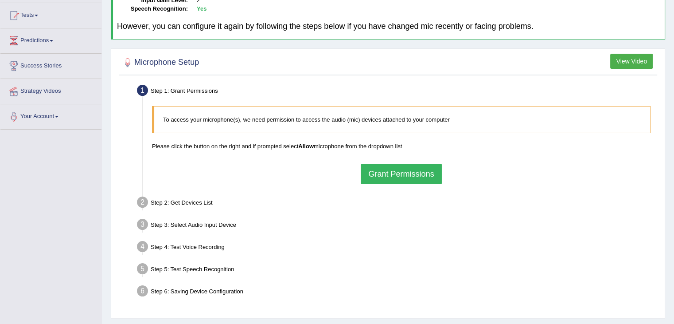
scroll to position [142, 0]
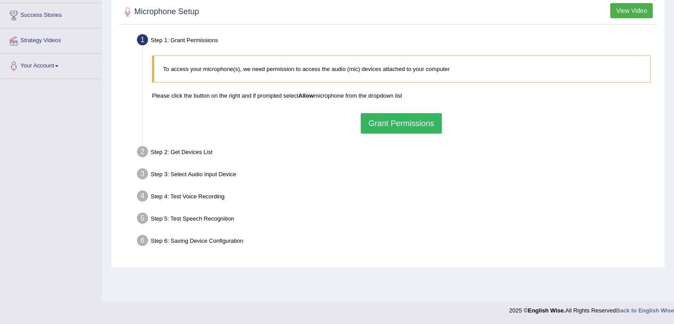
click at [411, 115] on button "Grant Permissions" at bounding box center [401, 123] width 81 height 20
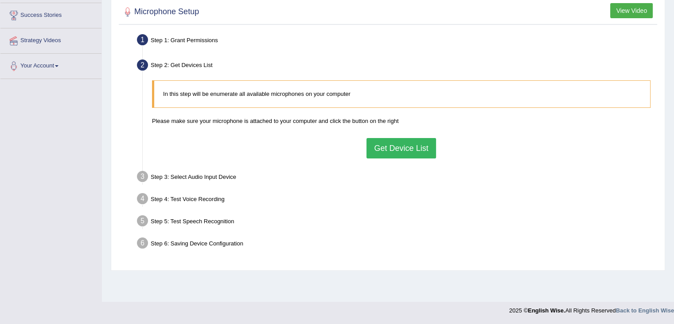
click at [388, 144] on button "Get Device List" at bounding box center [400, 148] width 69 height 20
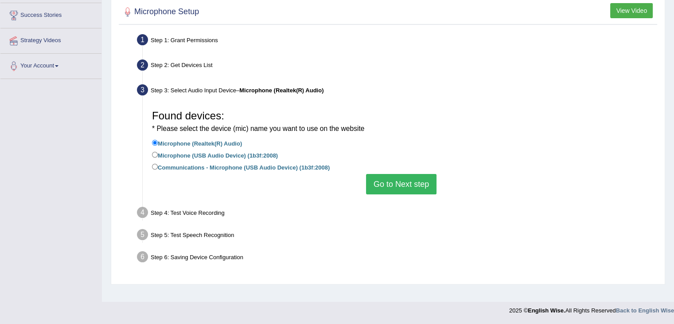
click at [411, 182] on button "Go to Next step" at bounding box center [401, 184] width 70 height 20
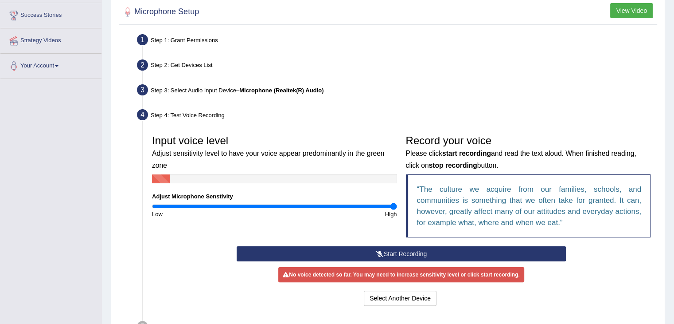
click at [401, 252] on button "Start Recording" at bounding box center [401, 253] width 329 height 15
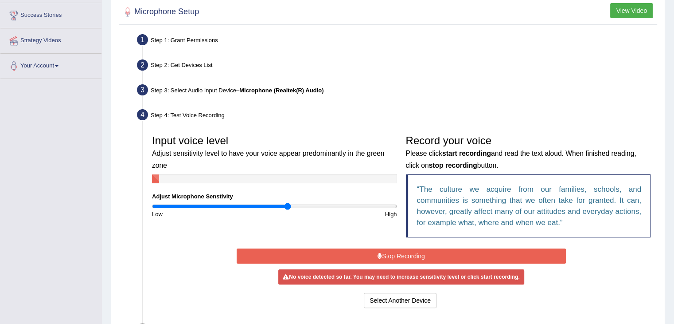
click at [288, 203] on input "range" at bounding box center [274, 206] width 245 height 7
type input "1.3"
click at [310, 207] on input "range" at bounding box center [274, 206] width 245 height 7
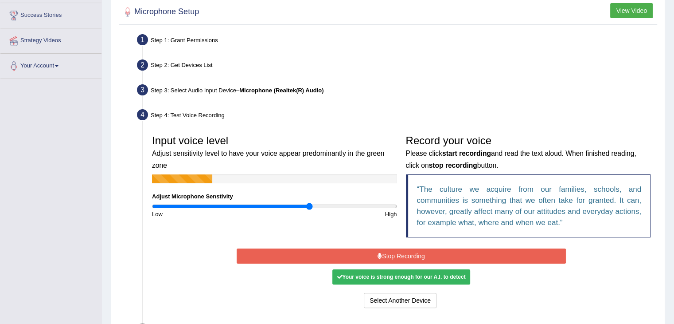
scroll to position [222, 0]
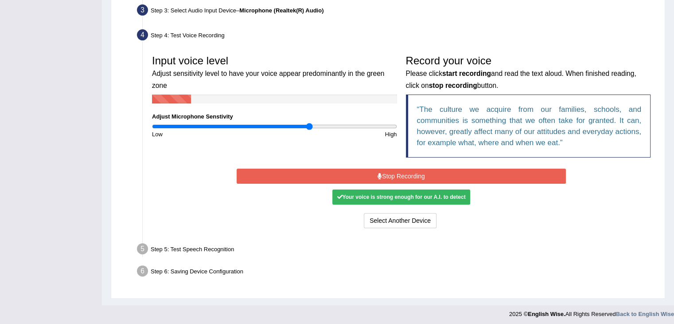
click at [404, 174] on button "Stop Recording" at bounding box center [401, 175] width 329 height 15
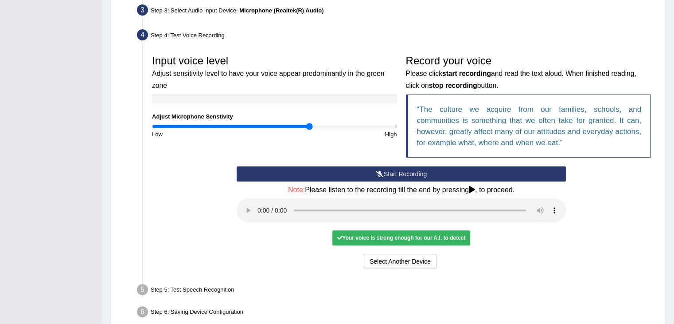
click at [432, 237] on div "Your voice is strong enough for our A.I. to detect" at bounding box center [400, 237] width 137 height 15
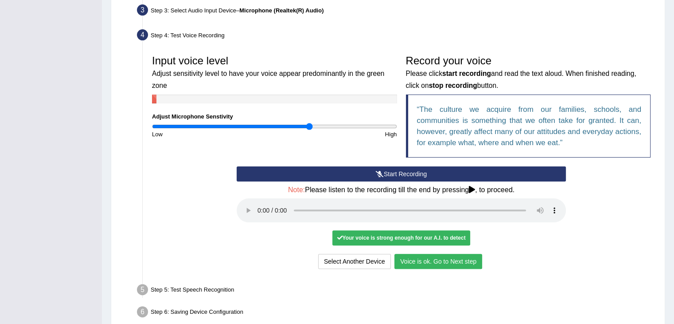
click at [440, 259] on button "Voice is ok. Go to Next step" at bounding box center [438, 260] width 88 height 15
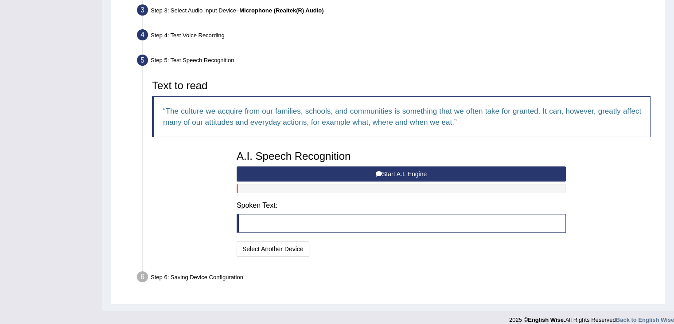
click at [398, 171] on button "Start A.I. Engine" at bounding box center [401, 173] width 329 height 15
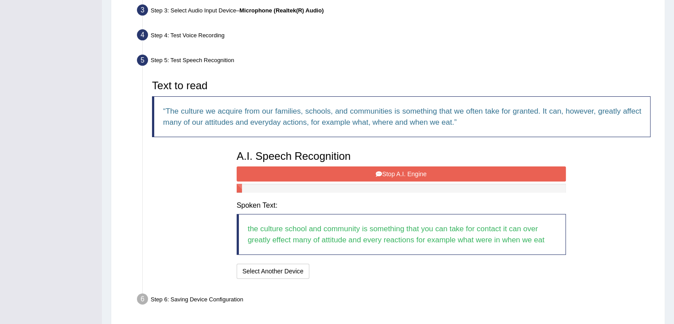
scroll to position [252, 0]
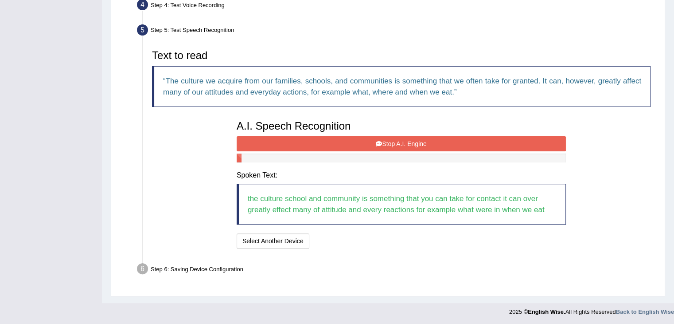
click at [407, 136] on button "Stop A.I. Engine" at bounding box center [401, 143] width 329 height 15
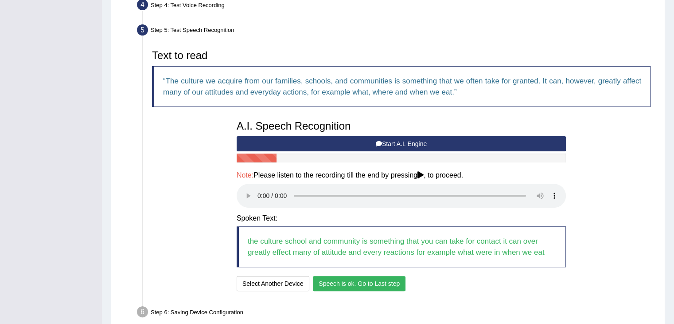
click at [351, 281] on button "Speech is ok. Go to Last step" at bounding box center [359, 283] width 93 height 15
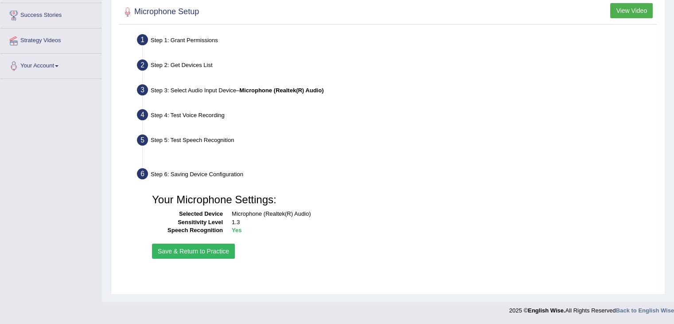
scroll to position [142, 0]
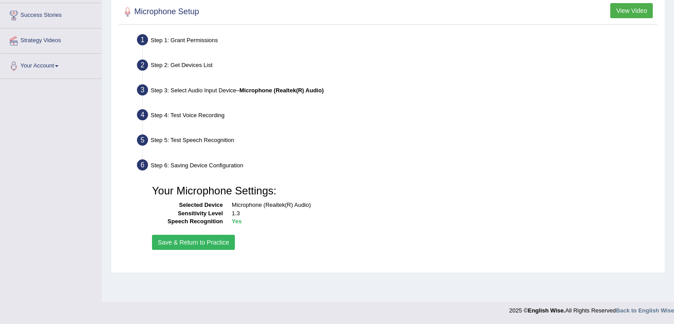
click at [196, 233] on div "Your Microphone Settings: Selected Device Microphone (Realtek(R) Audio) Sensiti…" at bounding box center [401, 216] width 507 height 80
click at [191, 237] on button "Save & Return to Practice" at bounding box center [193, 241] width 83 height 15
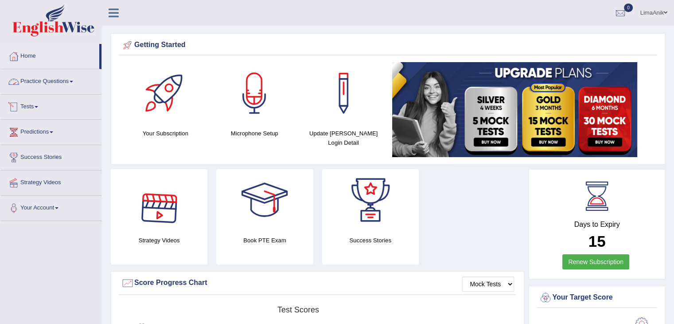
click at [56, 82] on link "Practice Questions" at bounding box center [50, 80] width 101 height 22
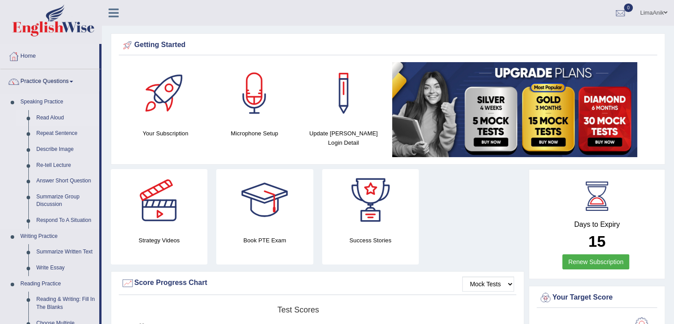
click at [48, 116] on link "Read Aloud" at bounding box center [65, 118] width 67 height 16
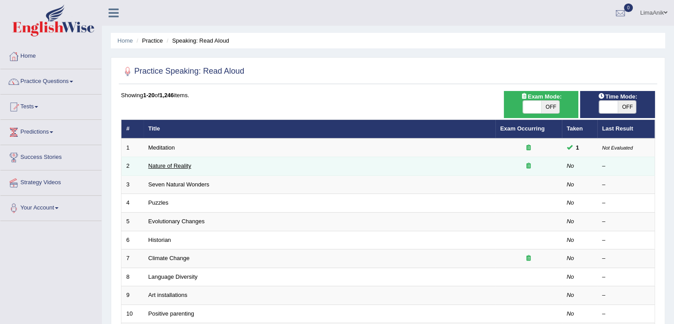
click at [186, 165] on link "Nature of Reality" at bounding box center [169, 165] width 43 height 7
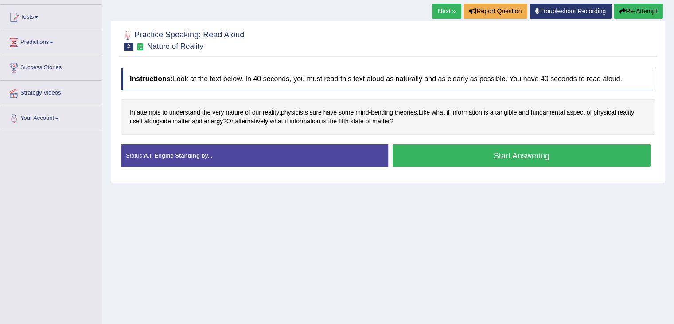
scroll to position [90, 0]
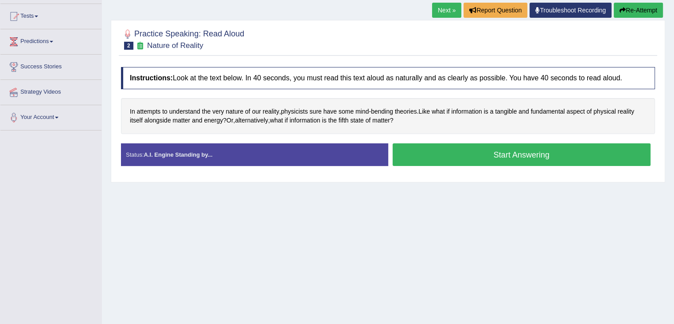
click at [509, 160] on button "Start Answering" at bounding box center [522, 154] width 258 height 23
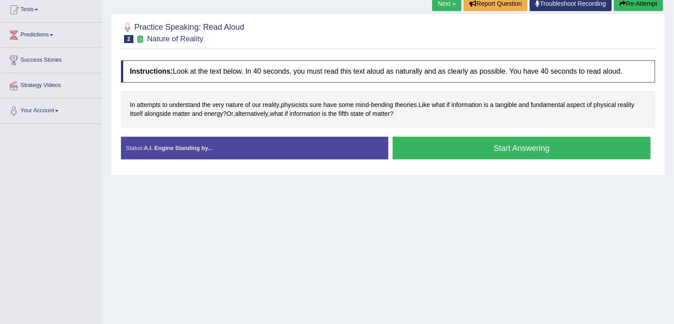
click at [518, 150] on button "Start Answering" at bounding box center [522, 147] width 258 height 23
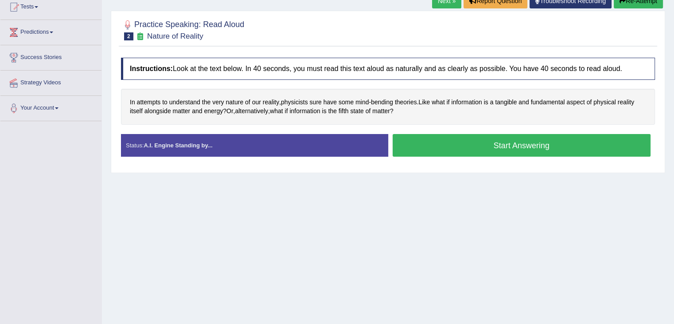
click at [522, 145] on button "Start Answering" at bounding box center [522, 145] width 258 height 23
click at [506, 148] on button "Start Answering" at bounding box center [522, 145] width 258 height 23
click at [483, 139] on button "Start Answering" at bounding box center [522, 145] width 258 height 23
drag, startPoint x: 0, startPoint y: 0, endPoint x: 456, endPoint y: 144, distance: 477.7
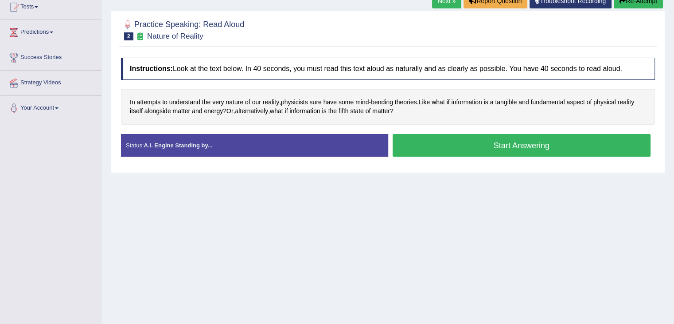
click at [456, 144] on div "Instructions: Look at the text below. In 40 seconds, you must read this text al…" at bounding box center [388, 110] width 538 height 115
click at [456, 144] on button "Start Answering" at bounding box center [522, 145] width 258 height 23
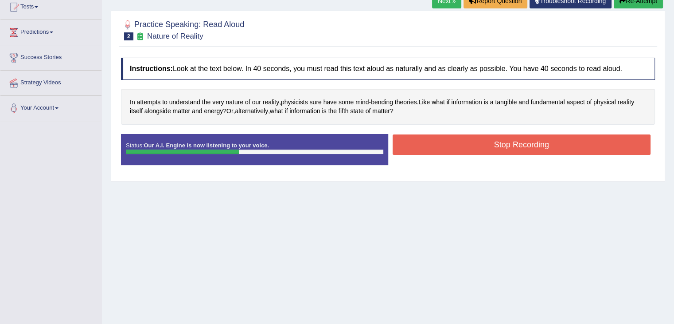
click at [504, 140] on button "Stop Recording" at bounding box center [522, 144] width 258 height 20
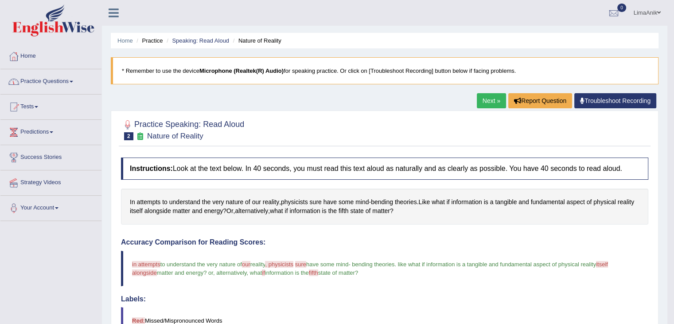
click at [47, 78] on link "Practice Questions" at bounding box center [50, 80] width 101 height 22
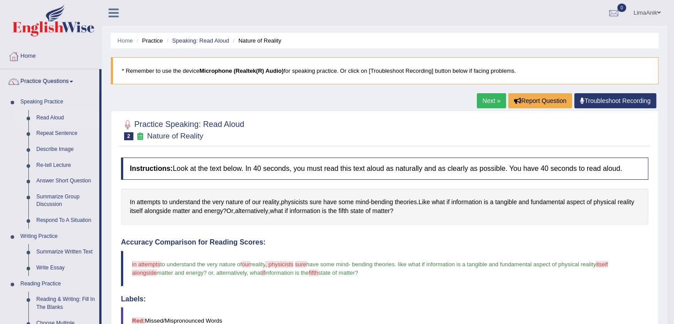
click at [51, 118] on link "Read Aloud" at bounding box center [65, 118] width 67 height 16
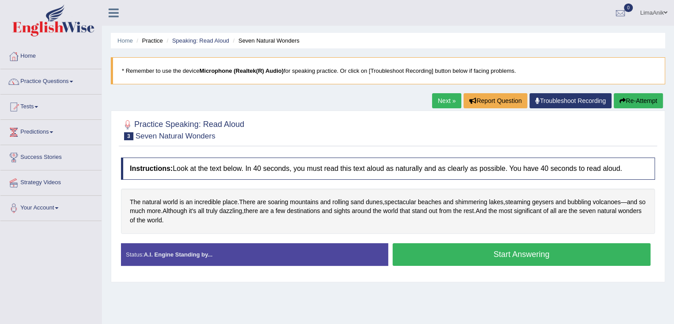
scroll to position [101, 0]
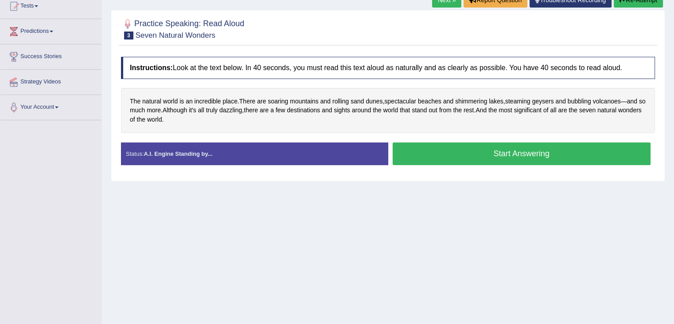
click at [534, 149] on button "Start Answering" at bounding box center [522, 153] width 258 height 23
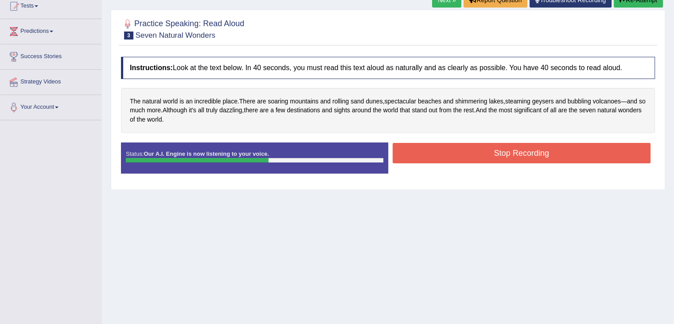
click at [496, 145] on button "Stop Recording" at bounding box center [522, 153] width 258 height 20
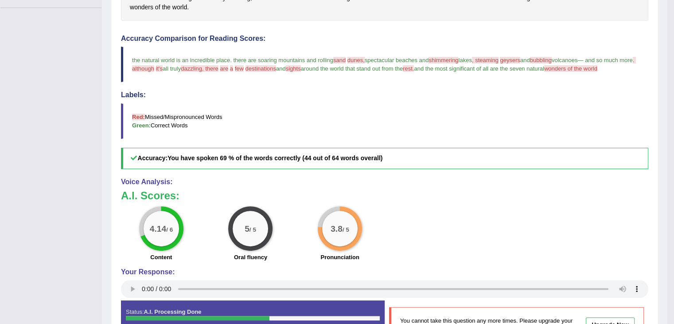
scroll to position [0, 0]
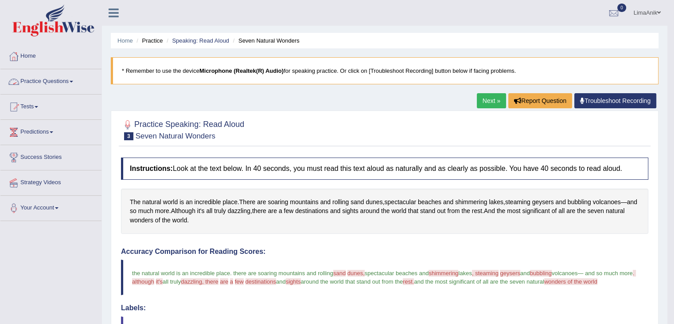
click at [52, 84] on link "Practice Questions" at bounding box center [50, 80] width 101 height 22
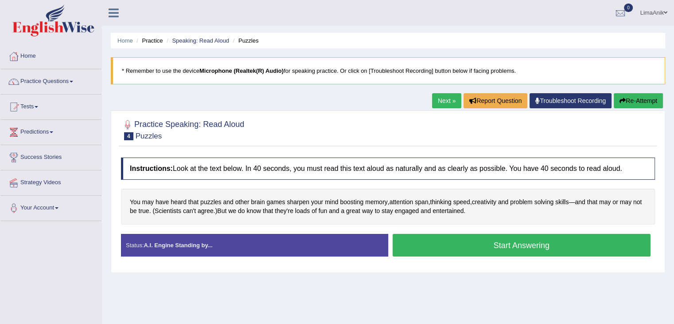
click at [489, 243] on button "Start Answering" at bounding box center [522, 245] width 258 height 23
click at [520, 243] on button "Start Answering" at bounding box center [522, 245] width 258 height 23
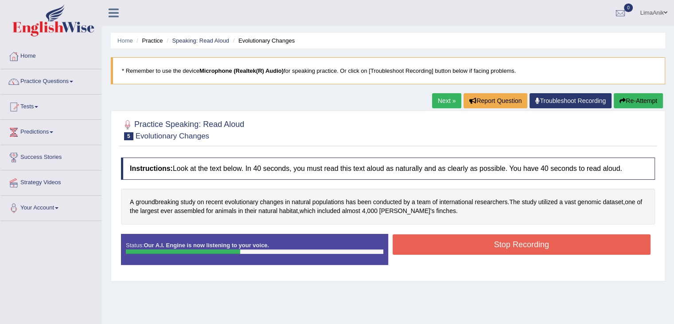
click at [465, 246] on button "Stop Recording" at bounding box center [522, 244] width 258 height 20
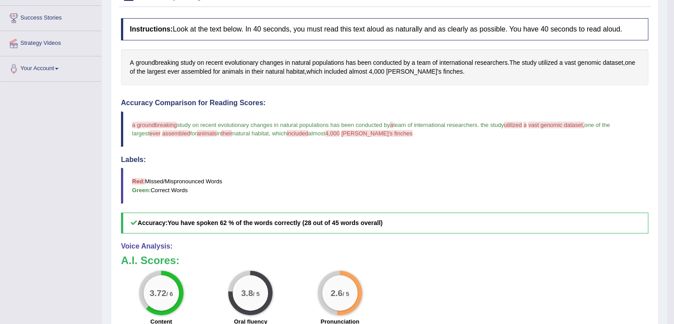
scroll to position [146, 0]
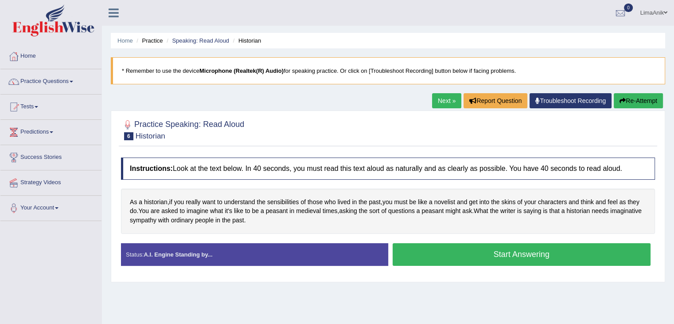
click at [468, 249] on button "Start Answering" at bounding box center [522, 254] width 258 height 23
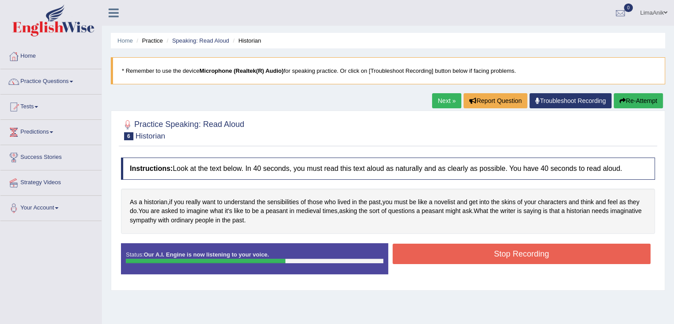
click at [501, 258] on button "Stop Recording" at bounding box center [522, 253] width 258 height 20
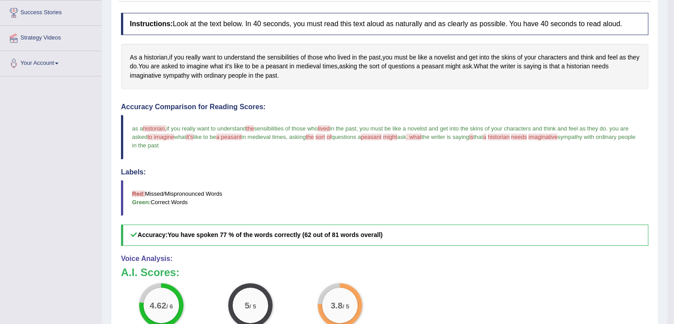
scroll to position [172, 0]
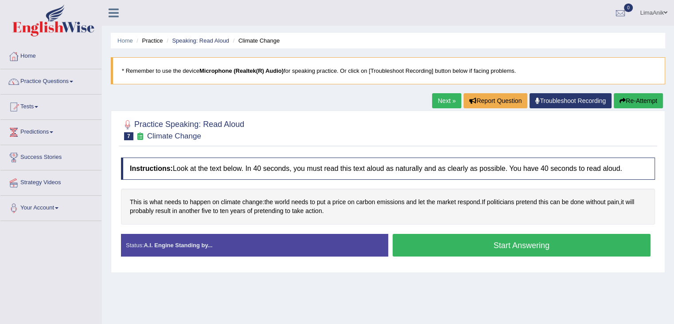
click at [469, 242] on button "Start Answering" at bounding box center [522, 245] width 258 height 23
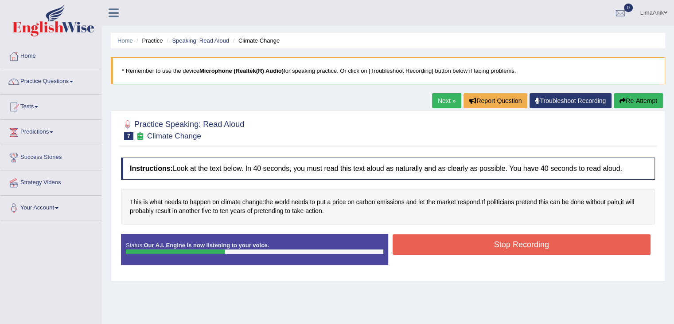
click at [469, 242] on button "Stop Recording" at bounding box center [522, 244] width 258 height 20
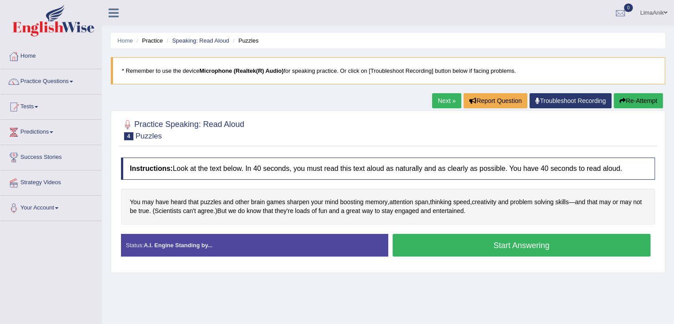
drag, startPoint x: 0, startPoint y: 0, endPoint x: 463, endPoint y: 238, distance: 520.1
click at [463, 238] on button "Start Answering" at bounding box center [522, 245] width 258 height 23
click at [491, 246] on button "Start Answering" at bounding box center [522, 245] width 258 height 23
click at [471, 244] on button "Start Answering" at bounding box center [522, 245] width 258 height 23
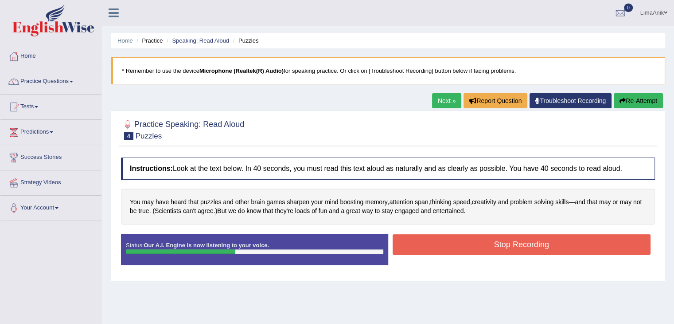
click at [507, 245] on button "Stop Recording" at bounding box center [522, 244] width 258 height 20
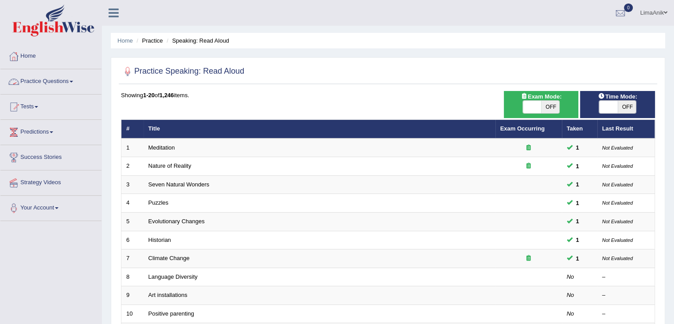
click at [31, 85] on link "Practice Questions" at bounding box center [50, 80] width 101 height 22
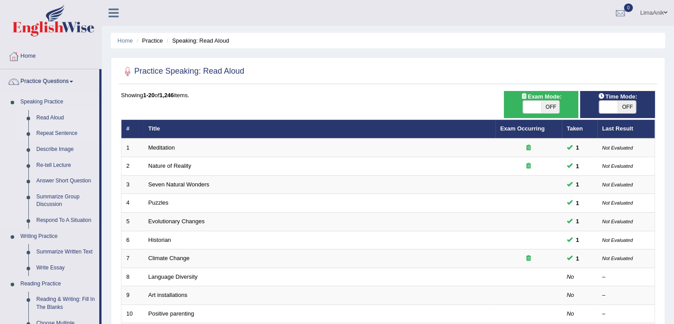
click at [54, 135] on link "Repeat Sentence" at bounding box center [65, 133] width 67 height 16
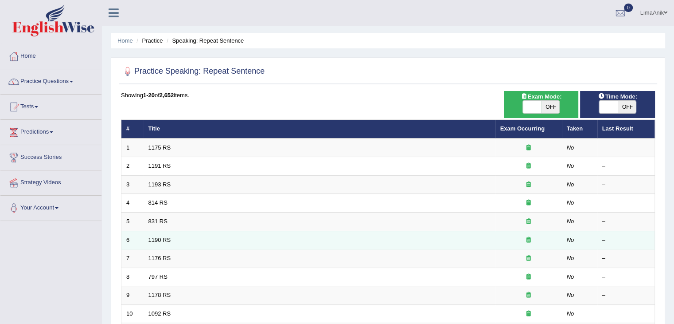
click at [177, 234] on td "1190 RS" at bounding box center [320, 239] width 352 height 19
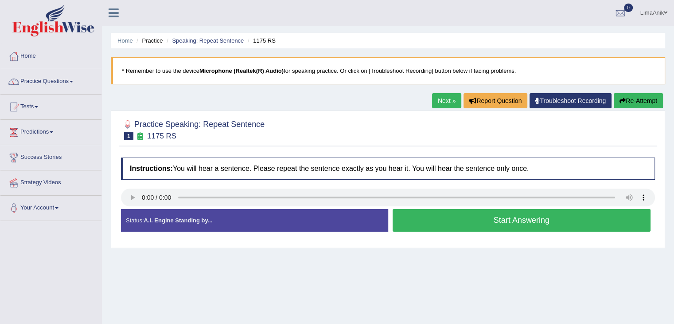
click at [472, 221] on button "Start Answering" at bounding box center [522, 220] width 258 height 23
click at [472, 214] on button "Start Answering" at bounding box center [522, 220] width 258 height 23
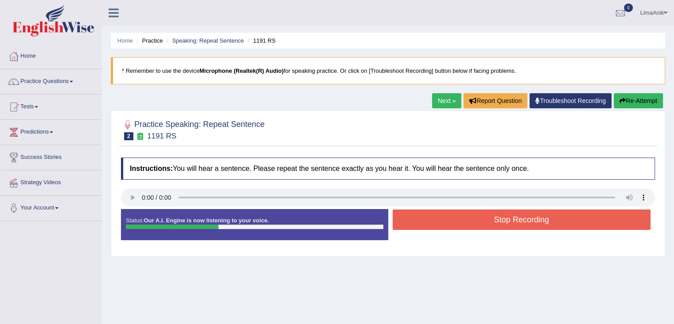
click at [472, 214] on button "Stop Recording" at bounding box center [522, 219] width 258 height 20
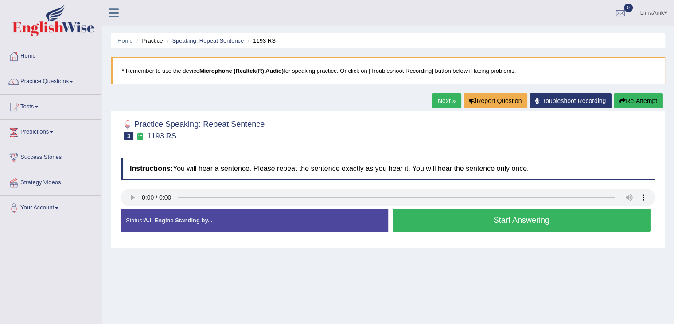
click at [479, 219] on button "Start Answering" at bounding box center [522, 220] width 258 height 23
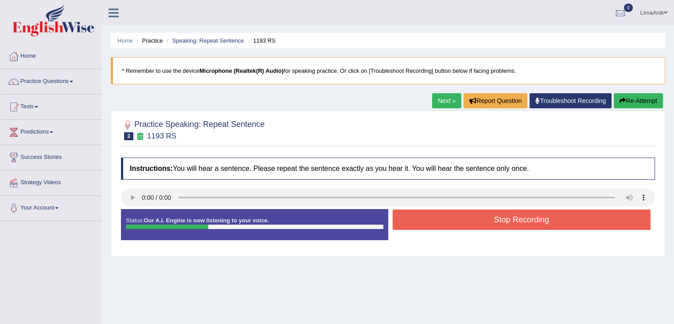
click at [479, 219] on button "Stop Recording" at bounding box center [522, 219] width 258 height 20
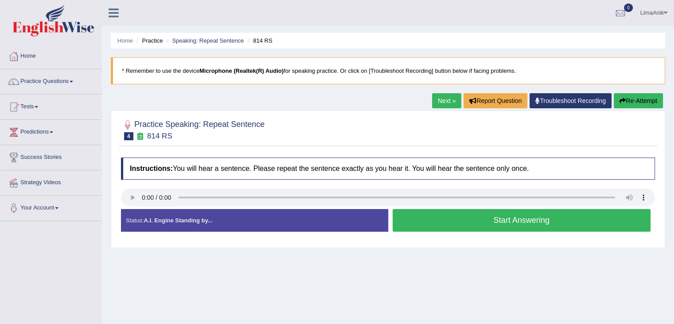
click at [436, 217] on button "Start Answering" at bounding box center [522, 220] width 258 height 23
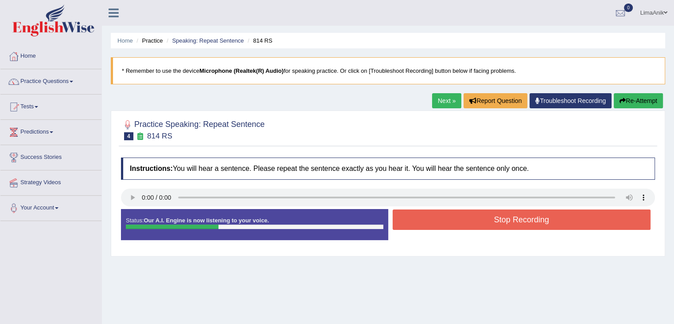
click at [436, 217] on button "Stop Recording" at bounding box center [522, 219] width 258 height 20
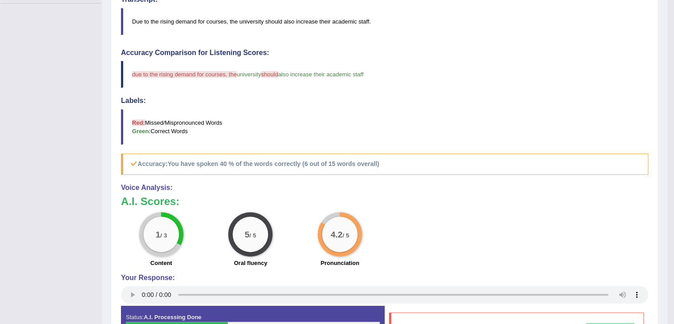
scroll to position [219, 0]
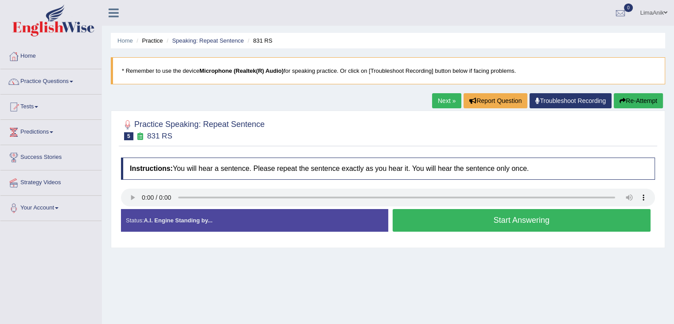
click at [491, 218] on button "Start Answering" at bounding box center [522, 220] width 258 height 23
click at [451, 221] on button "Start Answering" at bounding box center [522, 220] width 258 height 23
click at [447, 220] on button "Start Answering" at bounding box center [522, 220] width 258 height 23
click at [132, 207] on div at bounding box center [388, 198] width 534 height 20
click at [460, 218] on button "Start Answering" at bounding box center [522, 220] width 258 height 23
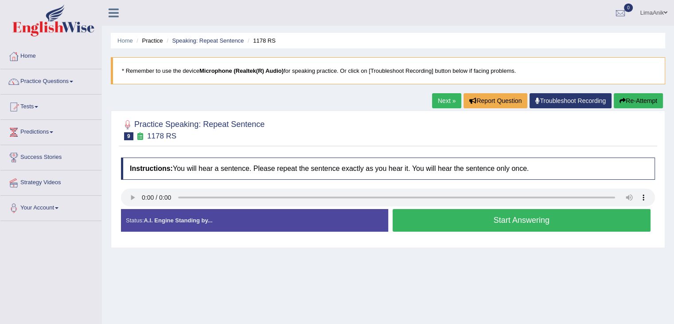
click at [448, 213] on button "Start Answering" at bounding box center [522, 220] width 258 height 23
click at [486, 214] on button "Start Answering" at bounding box center [522, 220] width 258 height 23
click at [471, 220] on button "Start Answering" at bounding box center [522, 220] width 258 height 23
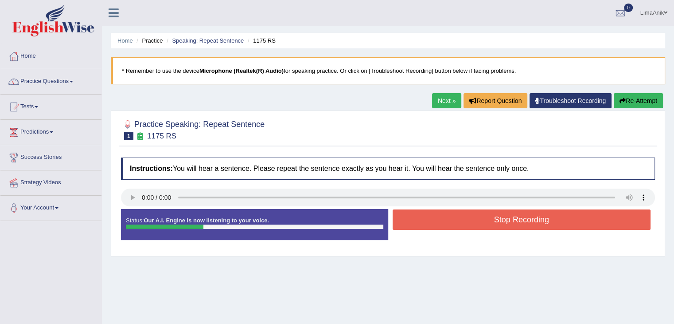
click at [471, 220] on button "Stop Recording" at bounding box center [522, 219] width 258 height 20
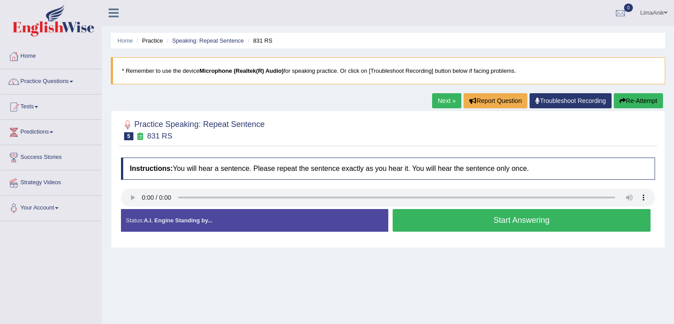
click at [459, 218] on button "Start Answering" at bounding box center [522, 220] width 258 height 23
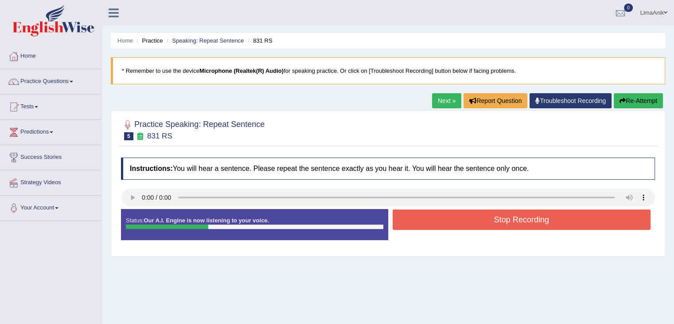
click at [459, 218] on button "Stop Recording" at bounding box center [522, 219] width 258 height 20
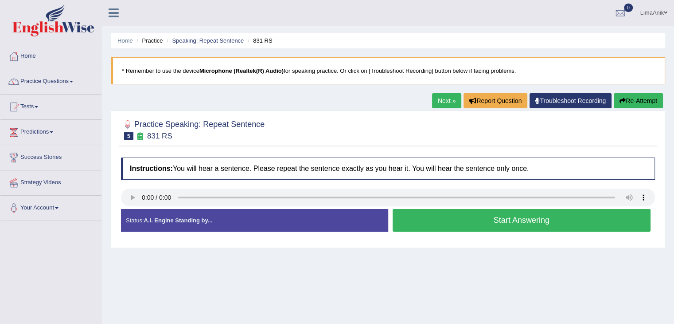
click at [512, 223] on button "Start Answering" at bounding box center [522, 220] width 258 height 23
click at [461, 227] on button "Start Answering" at bounding box center [522, 220] width 258 height 23
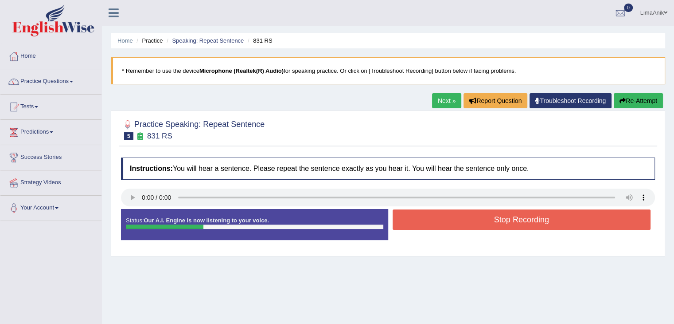
click at [461, 227] on button "Stop Recording" at bounding box center [522, 219] width 258 height 20
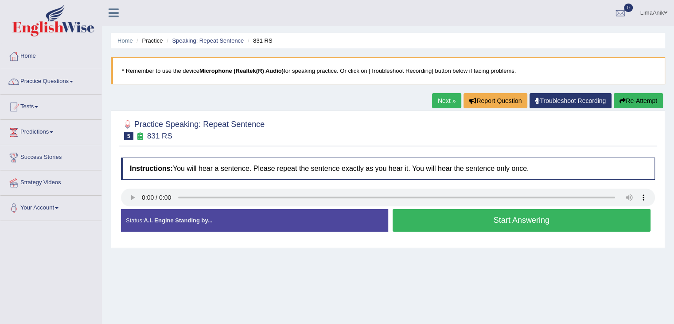
click at [496, 227] on button "Start Answering" at bounding box center [522, 220] width 258 height 23
click at [452, 213] on button "Start Answering" at bounding box center [522, 220] width 258 height 23
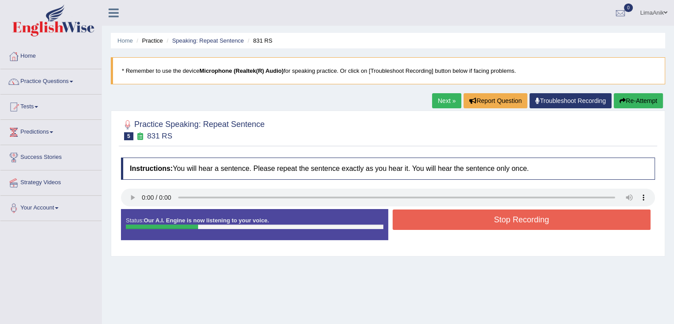
click at [452, 213] on button "Stop Recording" at bounding box center [522, 219] width 258 height 20
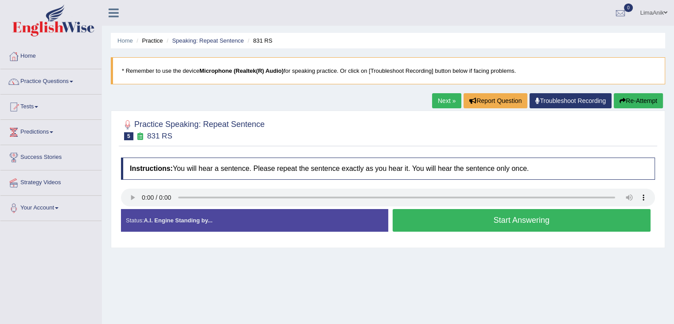
click at [438, 222] on button "Start Answering" at bounding box center [522, 220] width 258 height 23
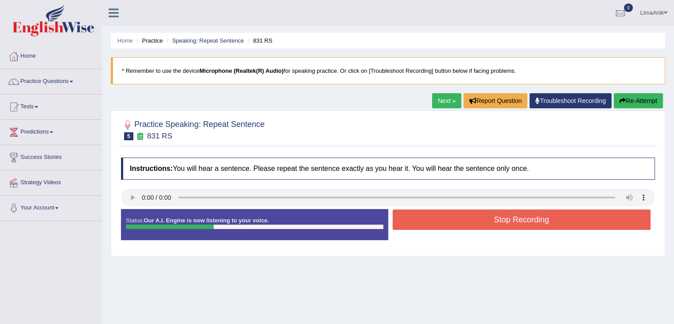
click at [438, 222] on button "Stop Recording" at bounding box center [522, 219] width 258 height 20
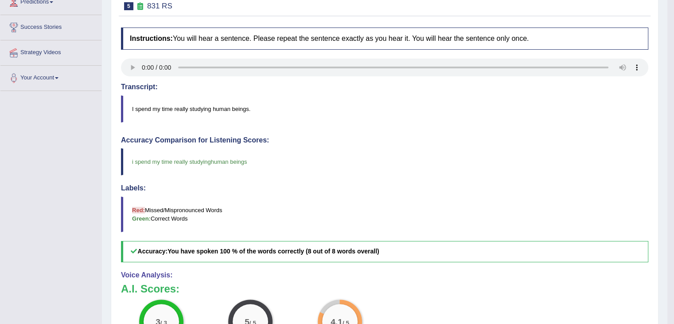
scroll to position [133, 0]
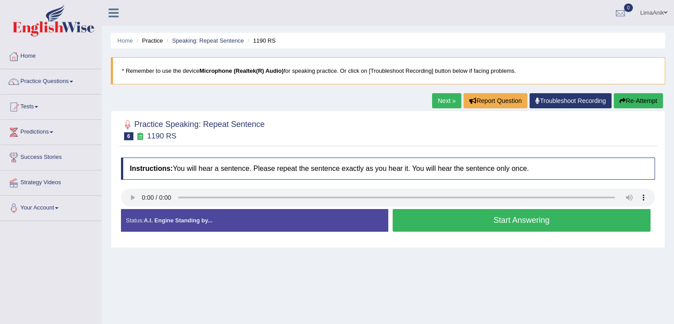
click at [459, 218] on button "Start Answering" at bounding box center [522, 220] width 258 height 23
click at [474, 220] on button "Start Answering" at bounding box center [522, 220] width 258 height 23
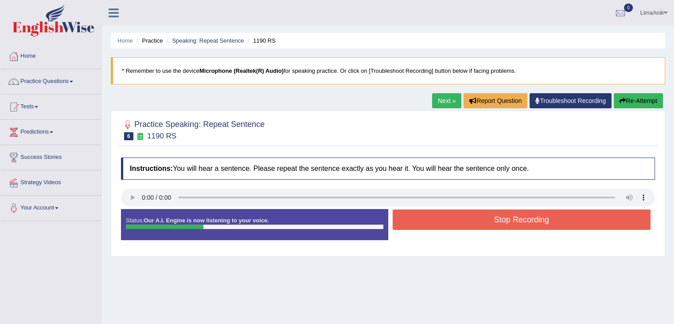
click at [474, 220] on button "Stop Recording" at bounding box center [522, 219] width 258 height 20
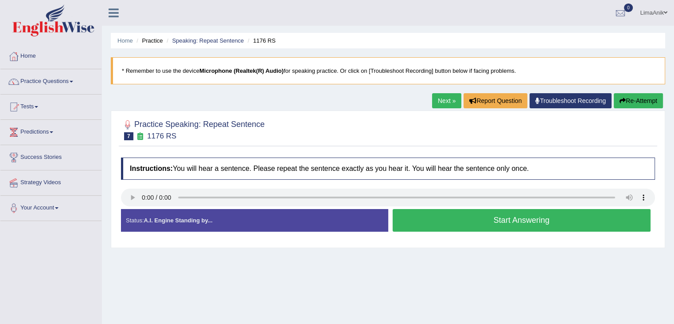
click at [491, 213] on button "Start Answering" at bounding box center [522, 220] width 258 height 23
click at [480, 222] on button "Start Answering" at bounding box center [522, 220] width 258 height 23
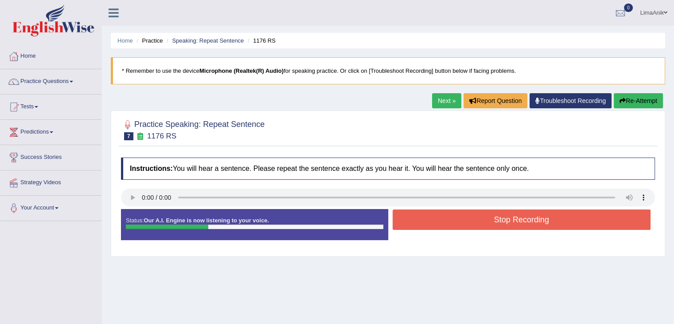
click at [480, 222] on button "Stop Recording" at bounding box center [522, 219] width 258 height 20
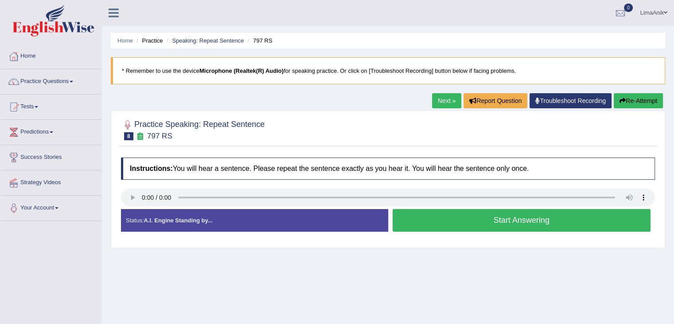
click at [467, 218] on button "Start Answering" at bounding box center [522, 220] width 258 height 23
click at [487, 227] on button "Start Answering" at bounding box center [522, 220] width 258 height 23
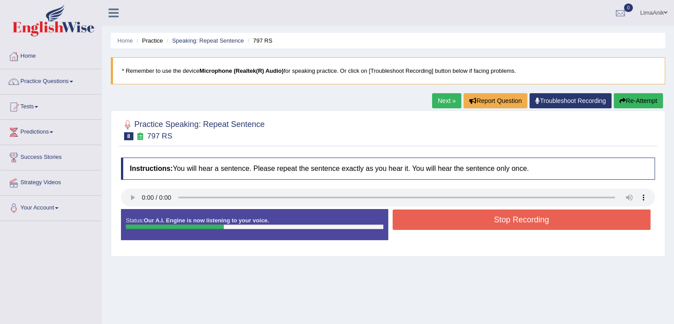
click at [487, 227] on button "Stop Recording" at bounding box center [522, 219] width 258 height 20
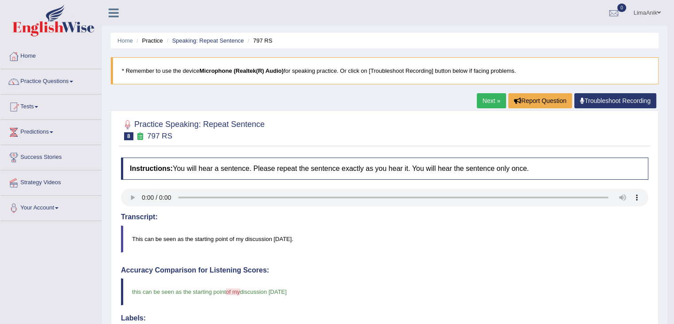
scroll to position [140, 0]
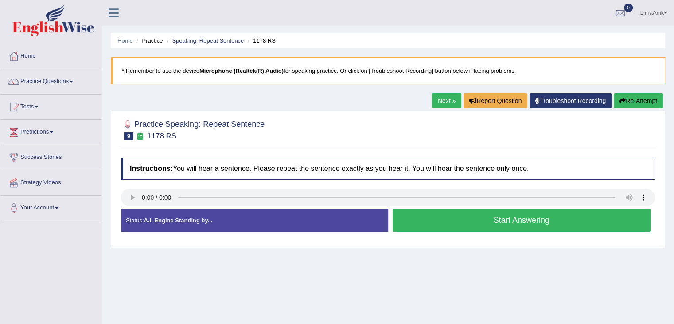
click at [512, 217] on button "Start Answering" at bounding box center [522, 220] width 258 height 23
click at [454, 222] on button "Start Answering" at bounding box center [522, 220] width 258 height 23
click at [457, 223] on button "Start Answering" at bounding box center [522, 220] width 258 height 23
click at [523, 217] on button "Start Answering" at bounding box center [522, 220] width 258 height 23
click at [452, 214] on button "Start Answering" at bounding box center [522, 220] width 258 height 23
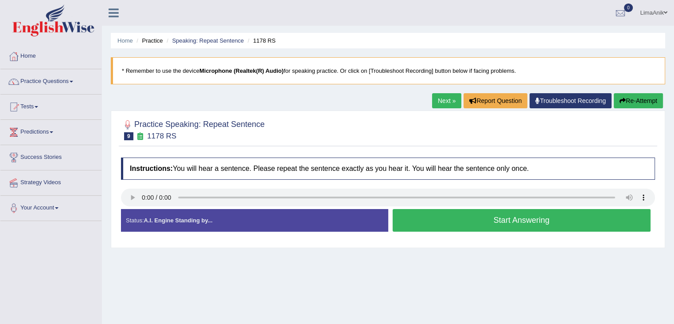
click at [500, 226] on button "Start Answering" at bounding box center [522, 220] width 258 height 23
click at [446, 217] on button "Start Answering" at bounding box center [522, 220] width 258 height 23
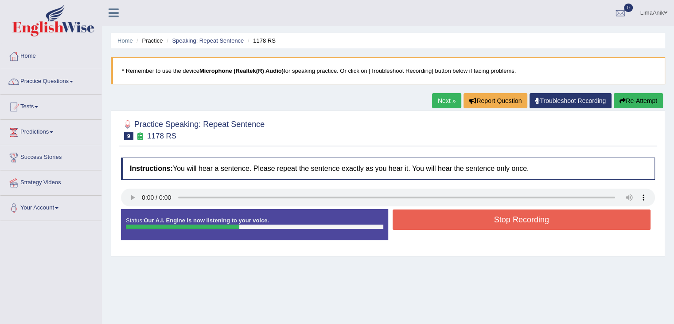
click at [446, 217] on button "Stop Recording" at bounding box center [522, 219] width 258 height 20
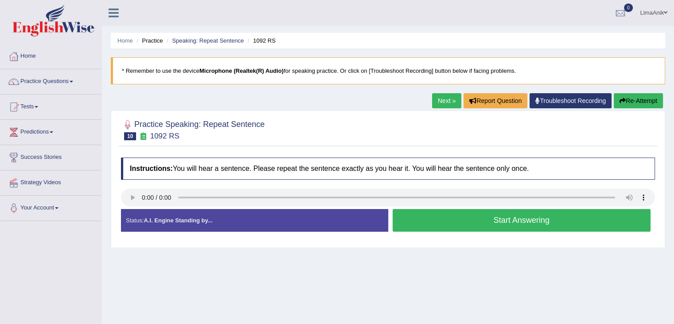
click at [471, 217] on button "Start Answering" at bounding box center [522, 220] width 258 height 23
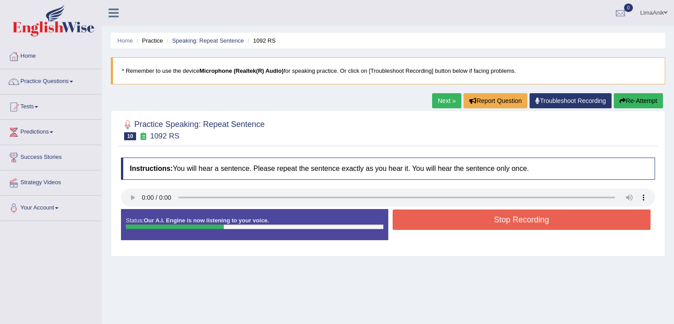
click at [471, 217] on button "Stop Recording" at bounding box center [522, 219] width 258 height 20
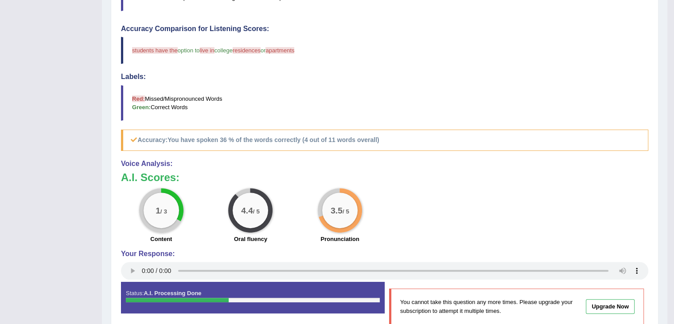
scroll to position [244, 0]
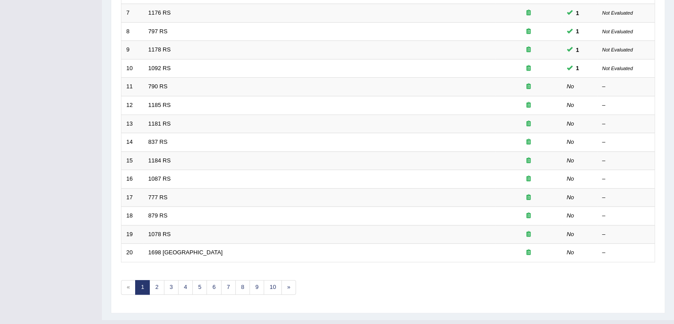
scroll to position [261, 0]
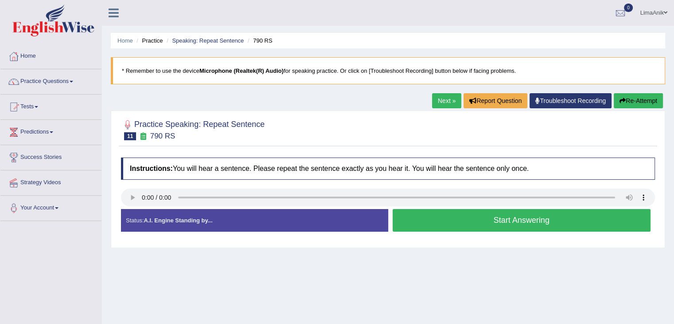
click at [482, 225] on button "Start Answering" at bounding box center [522, 220] width 258 height 23
click at [461, 226] on button "Start Answering" at bounding box center [522, 220] width 258 height 23
click at [449, 216] on button "Start Answering" at bounding box center [522, 220] width 258 height 23
click at [488, 224] on button "Start Answering" at bounding box center [522, 220] width 258 height 23
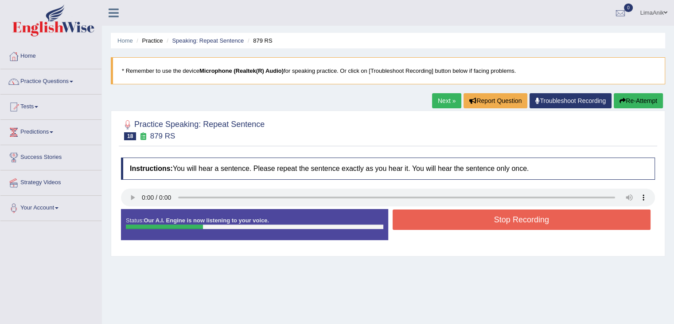
click at [488, 224] on button "Stop Recording" at bounding box center [522, 219] width 258 height 20
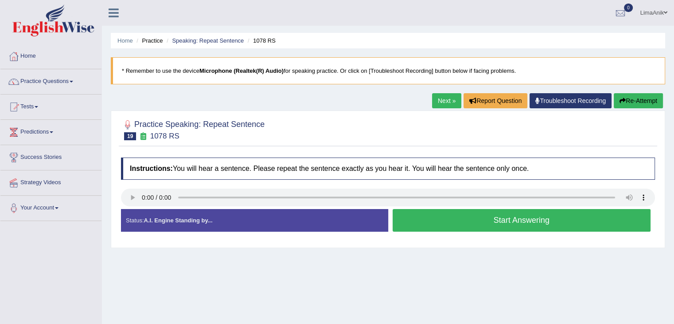
click at [494, 210] on button "Start Answering" at bounding box center [522, 220] width 258 height 23
click at [480, 224] on button "Start Answering" at bounding box center [522, 220] width 258 height 23
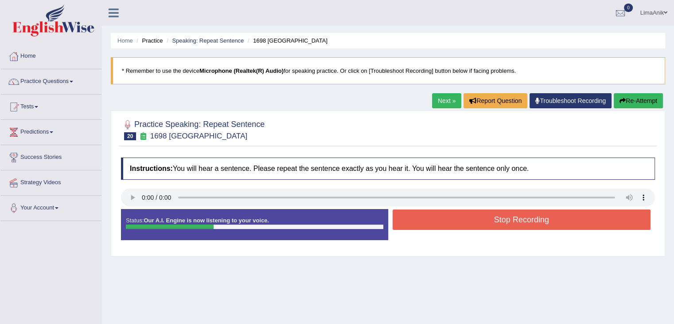
click at [480, 224] on button "Stop Recording" at bounding box center [522, 219] width 258 height 20
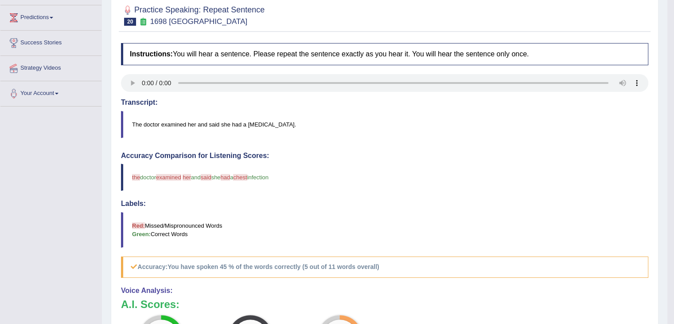
scroll to position [142, 0]
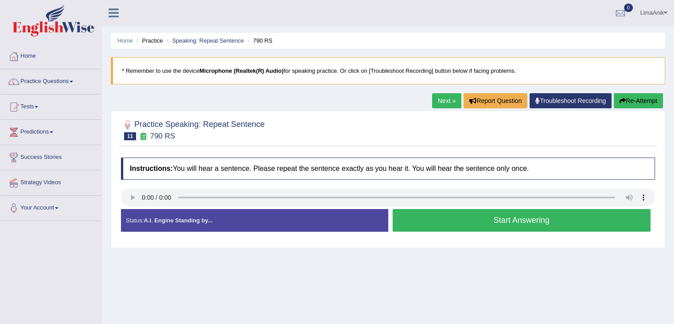
click at [457, 226] on button "Start Answering" at bounding box center [522, 220] width 258 height 23
click at [419, 218] on button "Start Answering" at bounding box center [522, 220] width 258 height 23
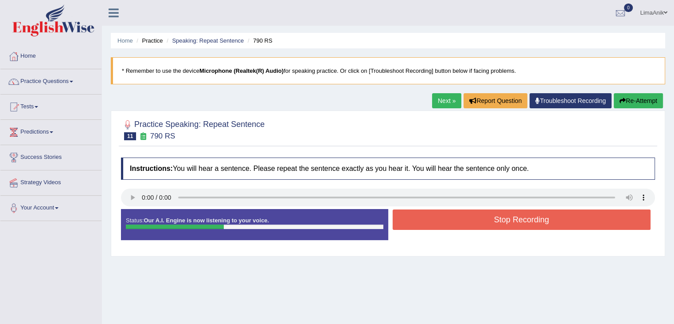
click at [419, 218] on button "Stop Recording" at bounding box center [522, 219] width 258 height 20
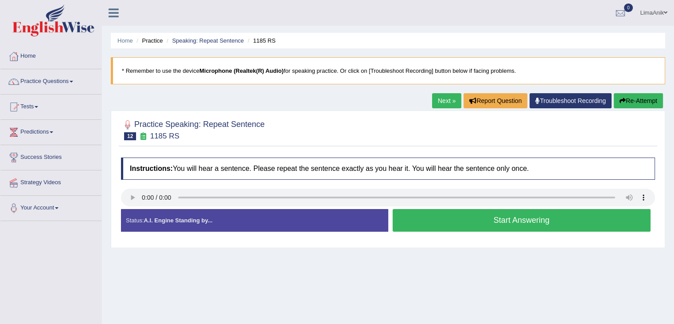
drag, startPoint x: 0, startPoint y: 0, endPoint x: 482, endPoint y: 216, distance: 527.8
click at [482, 216] on button "Start Answering" at bounding box center [522, 220] width 258 height 23
click at [491, 223] on button "Start Answering" at bounding box center [522, 220] width 258 height 23
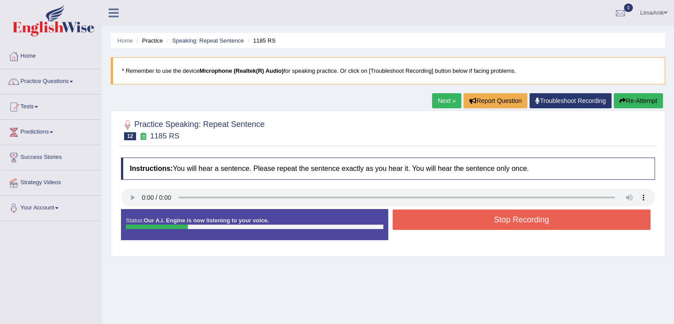
click at [491, 223] on button "Stop Recording" at bounding box center [522, 219] width 258 height 20
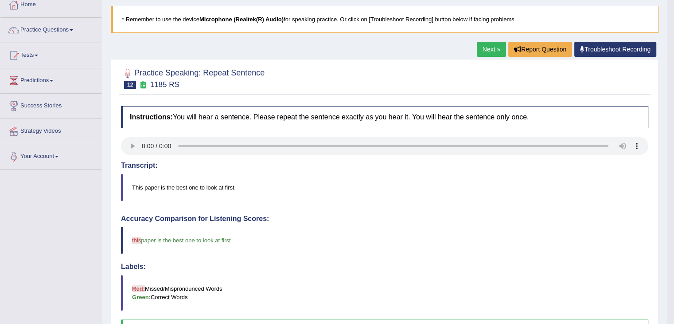
scroll to position [48, 0]
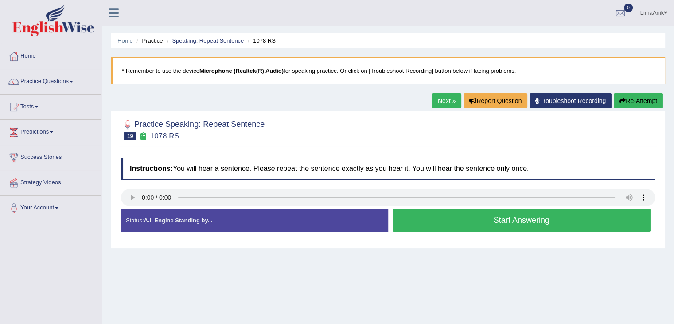
click at [479, 217] on button "Start Answering" at bounding box center [522, 220] width 258 height 23
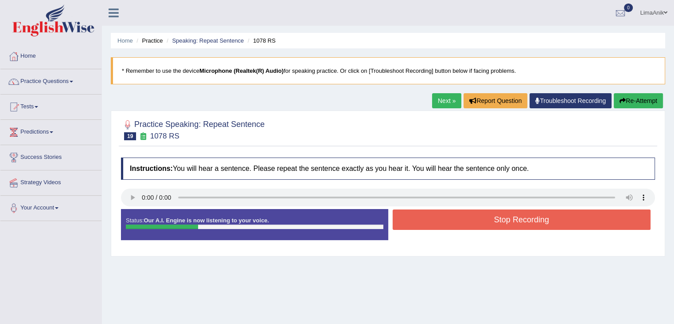
click at [479, 217] on button "Stop Recording" at bounding box center [522, 219] width 258 height 20
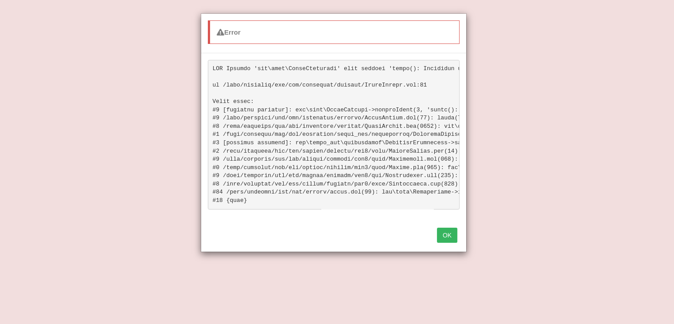
click at [456, 241] on button "OK" at bounding box center [447, 234] width 20 height 15
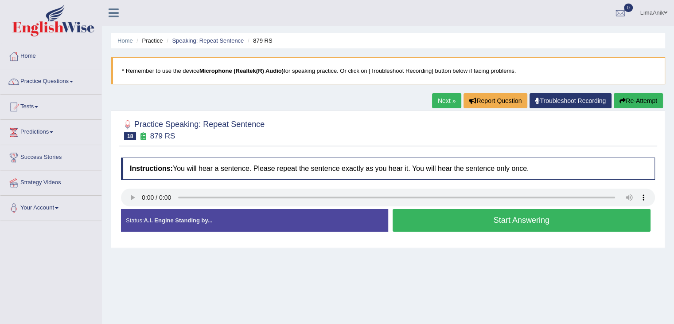
click at [487, 218] on button "Start Answering" at bounding box center [522, 220] width 258 height 23
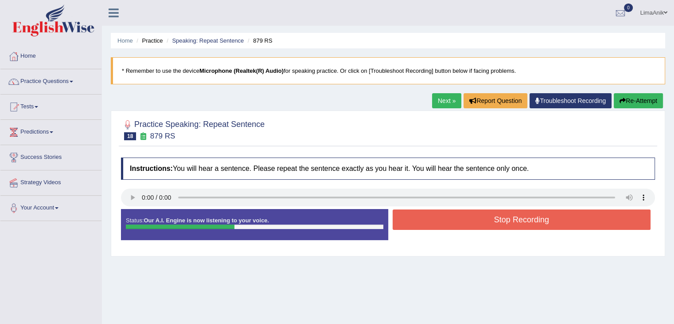
click at [487, 218] on button "Stop Recording" at bounding box center [522, 219] width 258 height 20
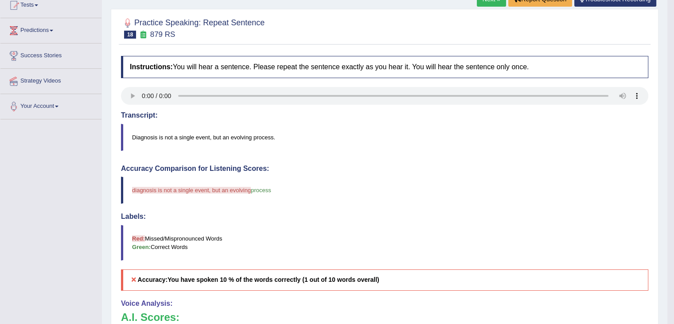
scroll to position [129, 0]
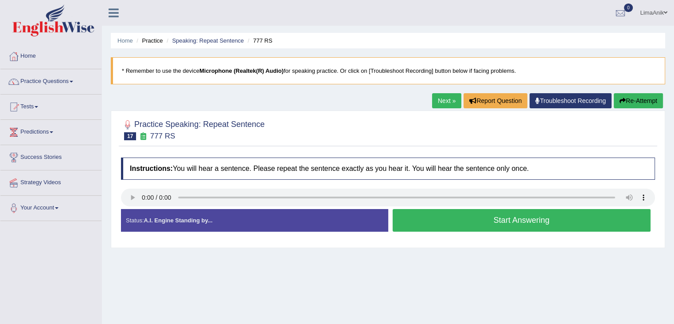
click at [466, 214] on button "Start Answering" at bounding box center [522, 220] width 258 height 23
click at [491, 217] on button "Start Answering" at bounding box center [522, 220] width 258 height 23
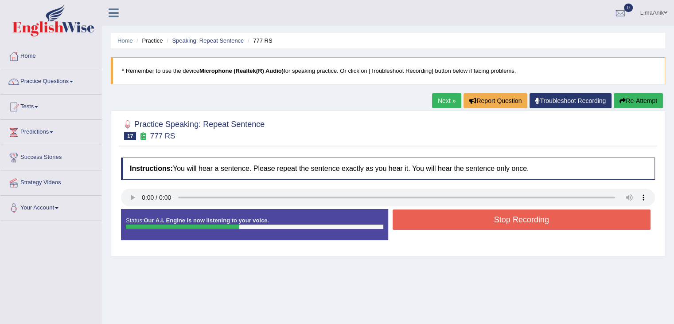
click at [491, 217] on button "Stop Recording" at bounding box center [522, 219] width 258 height 20
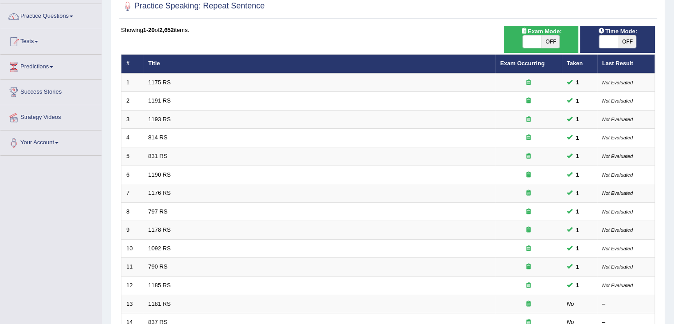
scroll to position [37, 0]
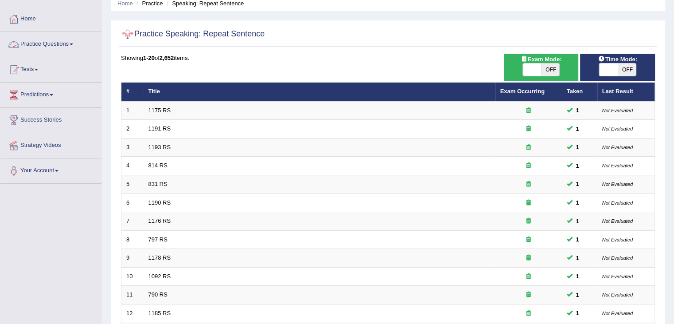
click at [52, 45] on link "Practice Questions" at bounding box center [50, 43] width 101 height 22
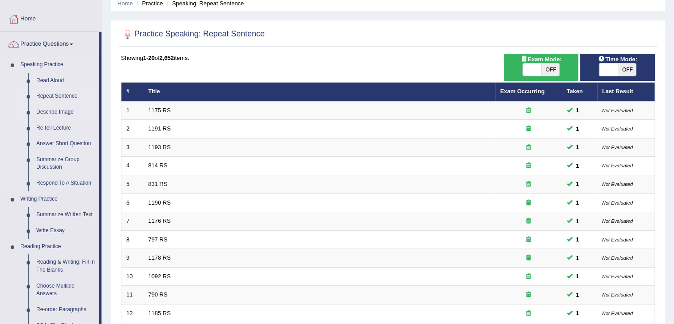
click at [56, 110] on link "Describe Image" at bounding box center [65, 112] width 67 height 16
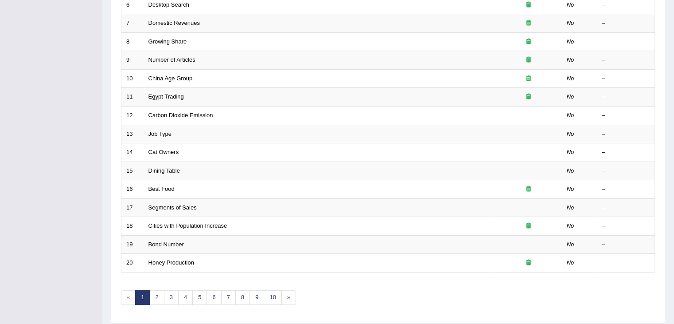
scroll to position [261, 0]
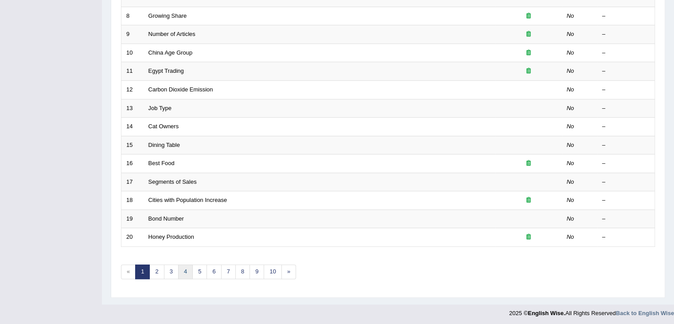
click at [179, 270] on link "4" at bounding box center [185, 271] width 15 height 15
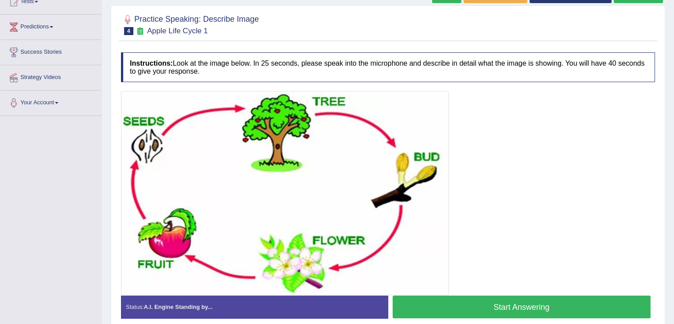
scroll to position [144, 0]
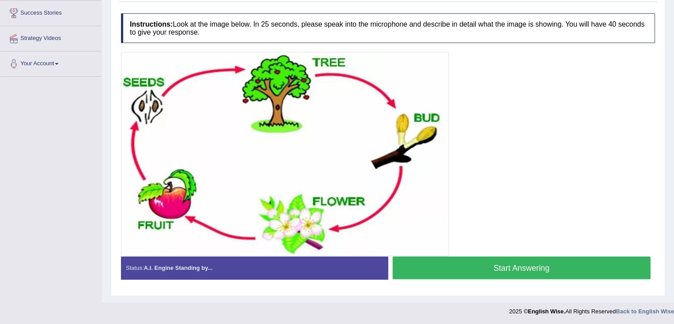
click at [451, 270] on button "Start Answering" at bounding box center [522, 267] width 258 height 23
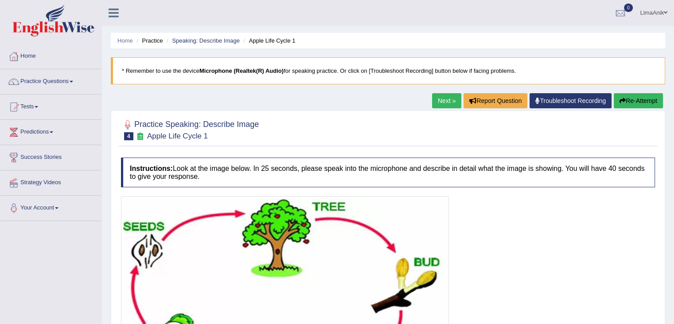
scroll to position [144, 0]
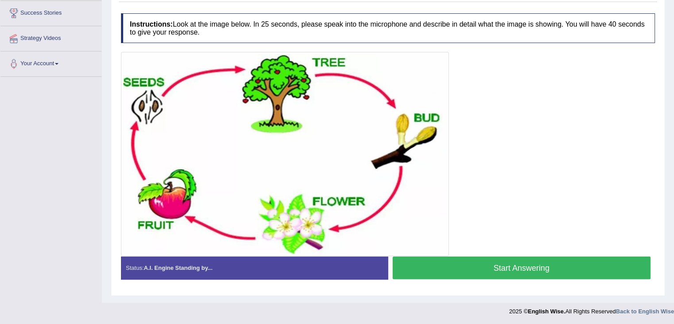
click at [515, 267] on button "Start Answering" at bounding box center [522, 267] width 258 height 23
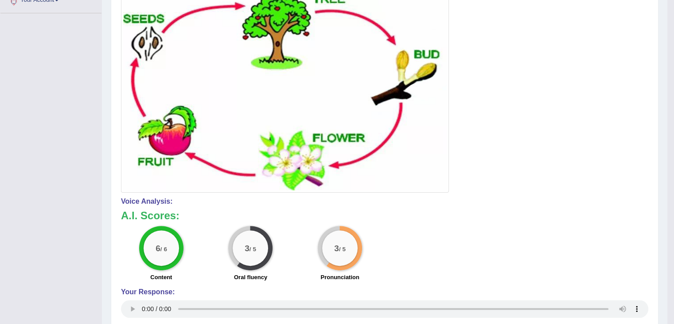
scroll to position [223, 0]
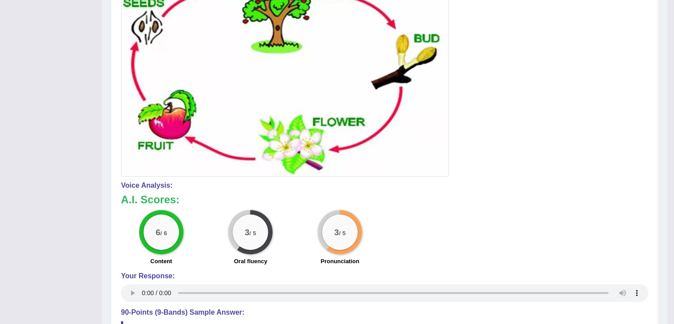
drag, startPoint x: 674, startPoint y: 203, endPoint x: 678, endPoint y: 86, distance: 117.5
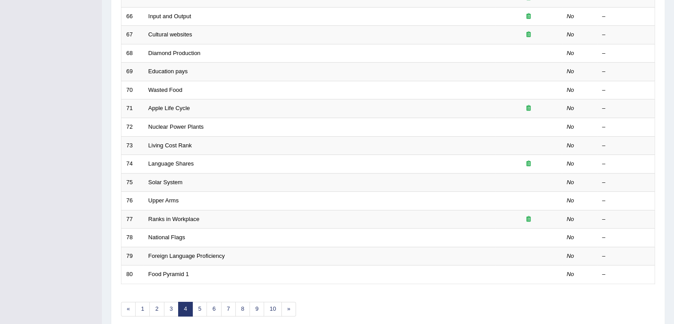
scroll to position [261, 0]
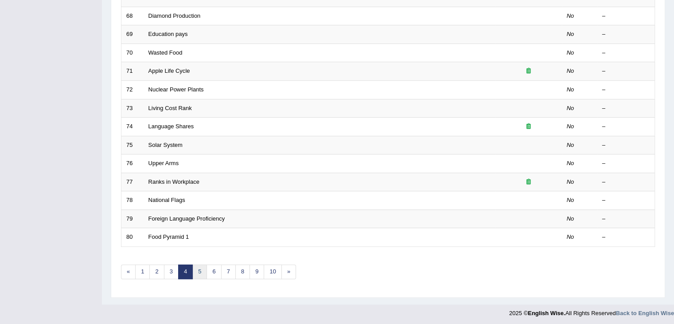
click at [203, 270] on link "5" at bounding box center [199, 271] width 15 height 15
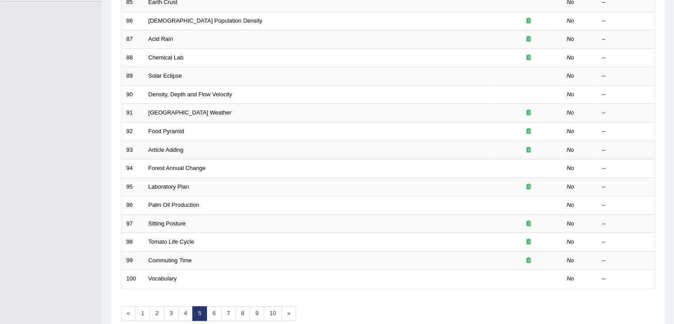
scroll to position [230, 0]
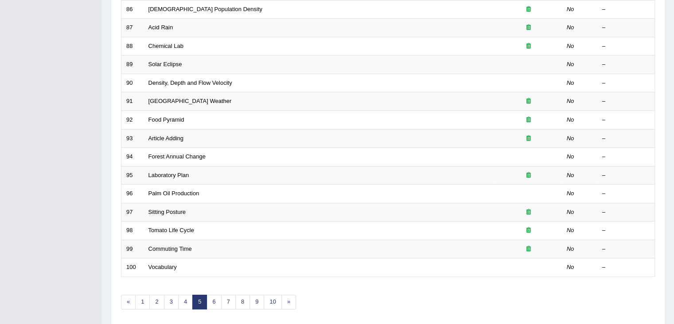
click at [205, 299] on link "5" at bounding box center [199, 301] width 15 height 15
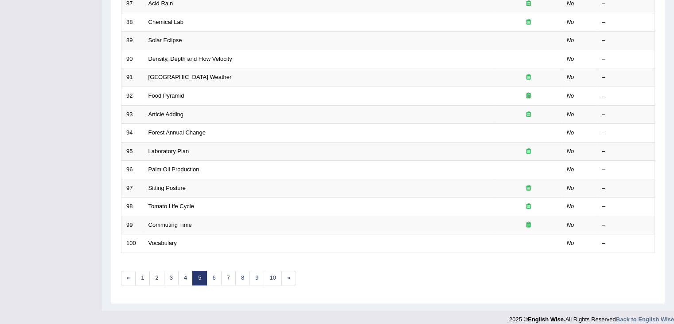
scroll to position [261, 0]
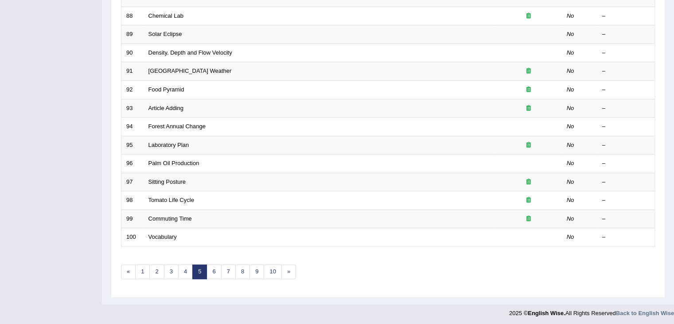
click at [205, 270] on link "5" at bounding box center [199, 271] width 15 height 15
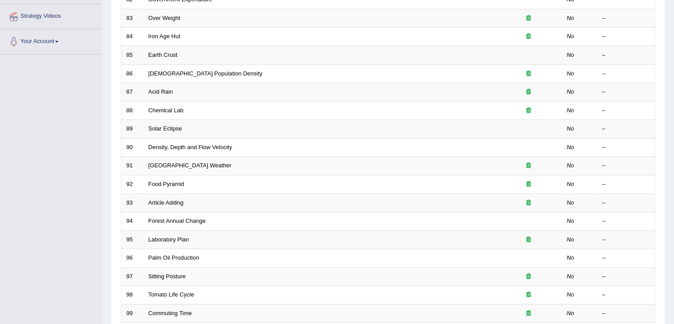
scroll to position [261, 0]
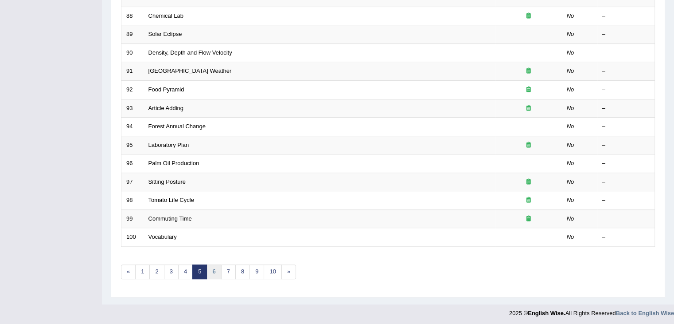
click at [207, 269] on link "6" at bounding box center [214, 271] width 15 height 15
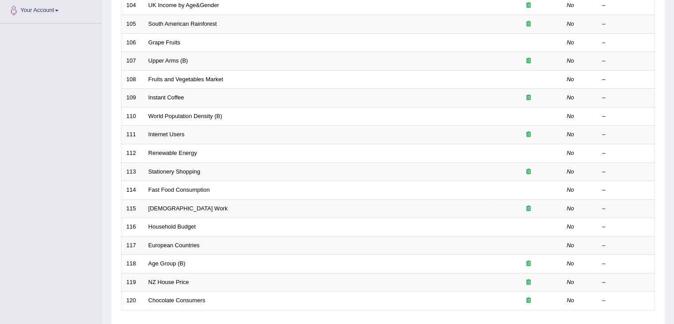
scroll to position [261, 0]
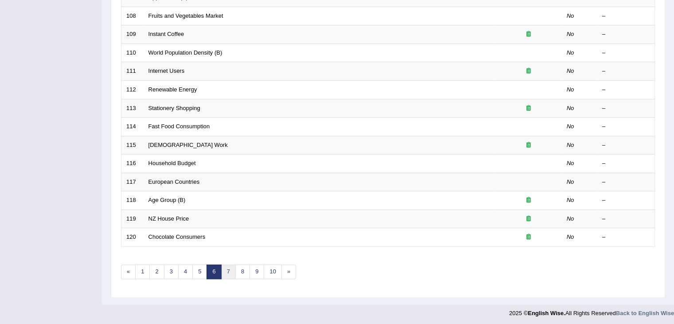
click at [226, 266] on link "7" at bounding box center [228, 271] width 15 height 15
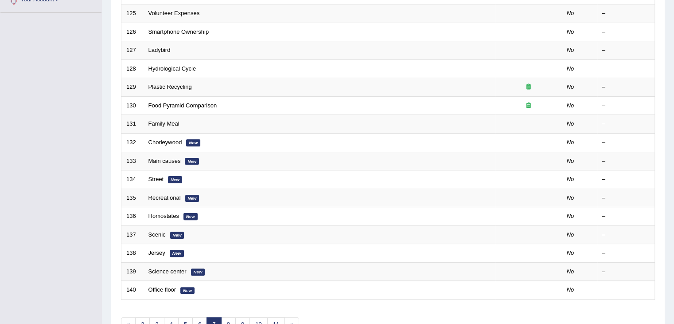
scroll to position [261, 0]
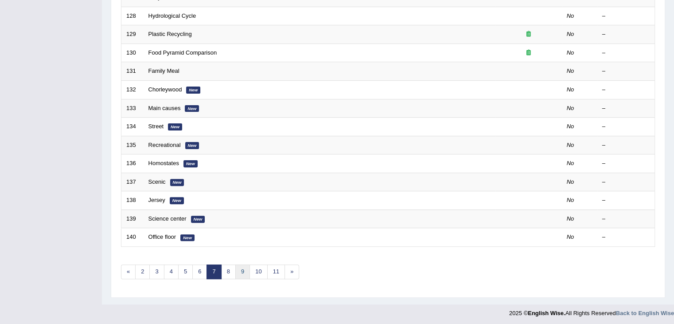
click at [242, 267] on link "9" at bounding box center [242, 271] width 15 height 15
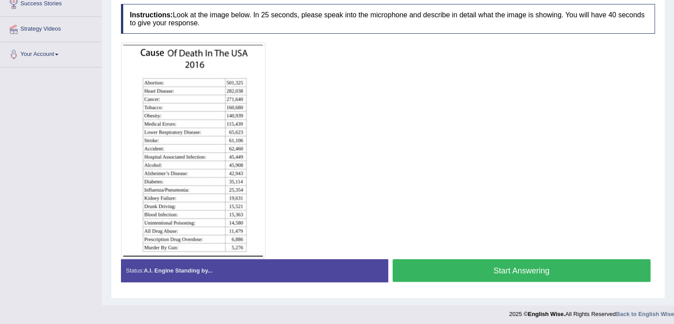
scroll to position [154, 0]
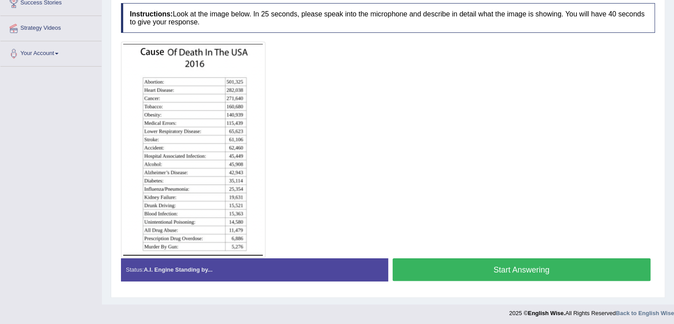
click at [485, 277] on button "Start Answering" at bounding box center [522, 269] width 258 height 23
click at [498, 267] on button "Start Answering" at bounding box center [522, 269] width 258 height 23
click at [526, 269] on button "Start Answering" at bounding box center [522, 269] width 258 height 23
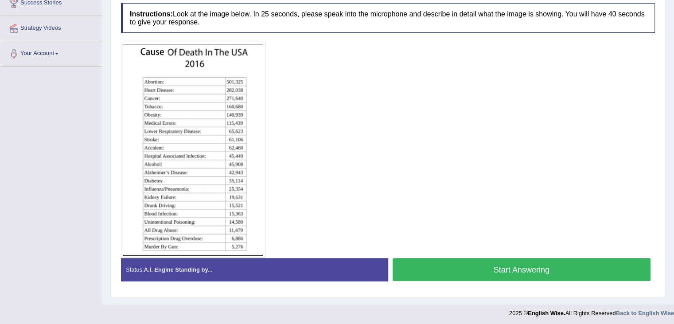
click at [463, 263] on button "Start Answering" at bounding box center [522, 269] width 258 height 23
click at [495, 265] on button "Start Answering" at bounding box center [522, 269] width 258 height 23
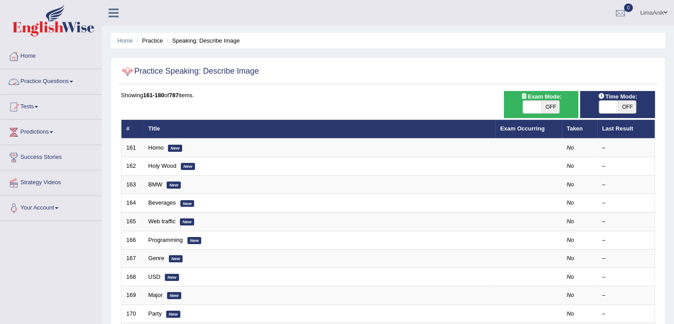
click at [38, 86] on link "Practice Questions" at bounding box center [50, 80] width 101 height 22
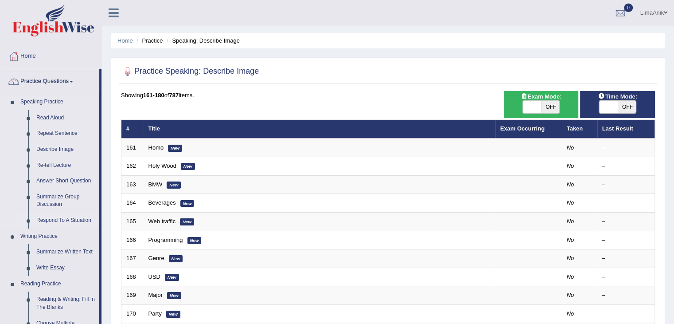
click at [47, 218] on link "Respond To A Situation" at bounding box center [65, 220] width 67 height 16
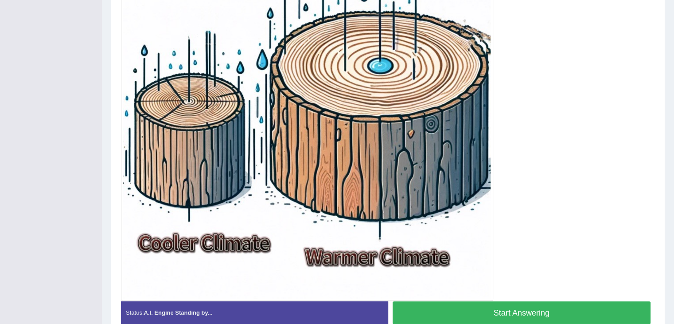
scroll to position [308, 0]
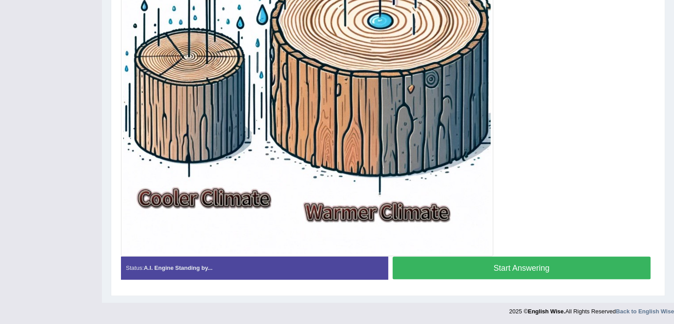
click at [502, 270] on button "Start Answering" at bounding box center [522, 267] width 258 height 23
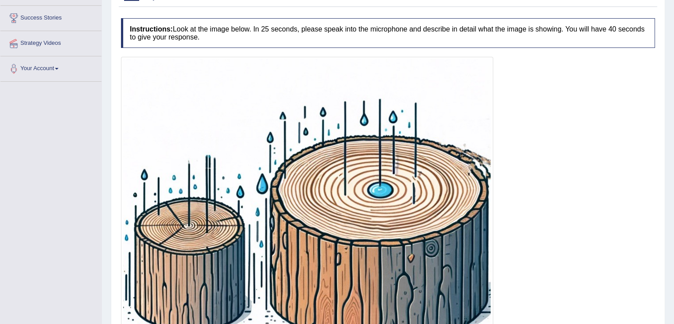
scroll to position [289, 0]
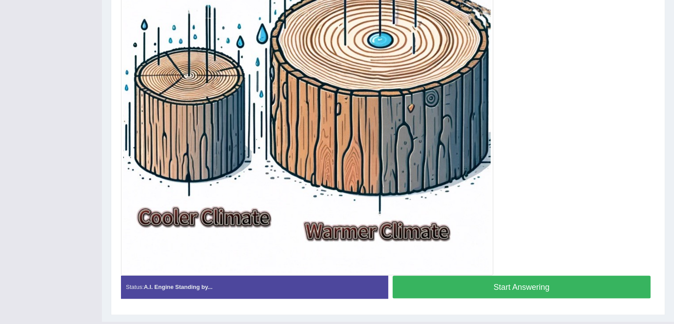
click at [512, 292] on button "Start Answering" at bounding box center [522, 286] width 258 height 23
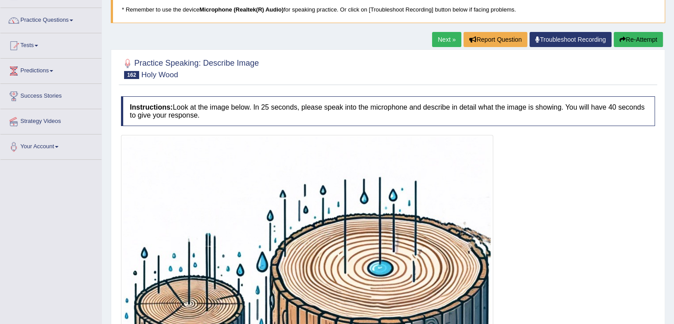
scroll to position [181, 0]
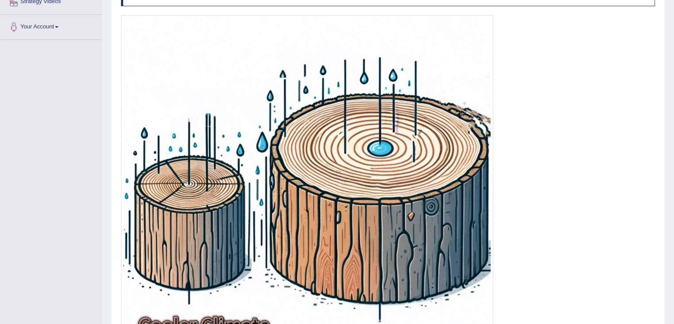
scroll to position [308, 0]
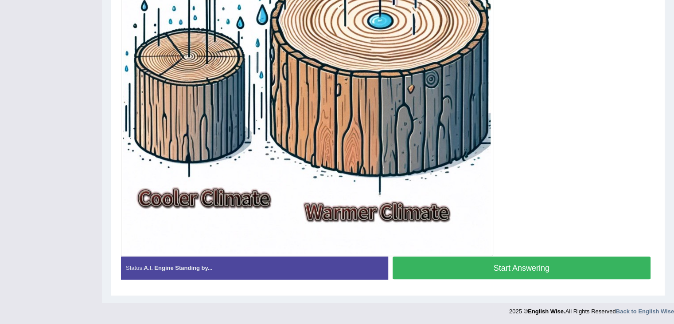
click at [515, 264] on button "Start Answering" at bounding box center [522, 267] width 258 height 23
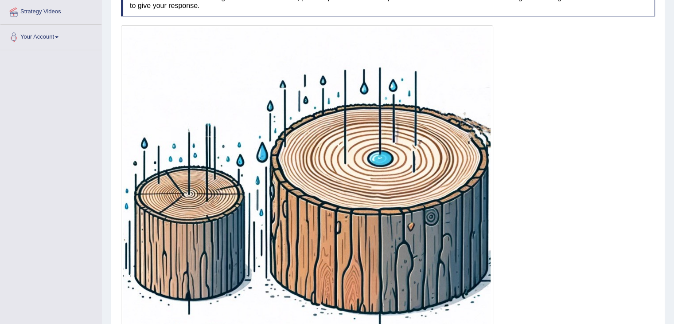
scroll to position [268, 0]
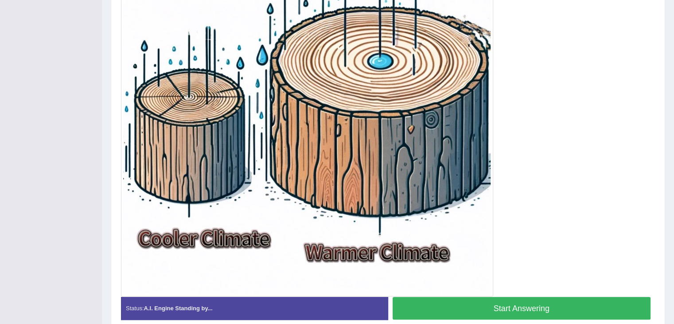
click at [500, 305] on button "Start Answering" at bounding box center [522, 307] width 258 height 23
click at [488, 312] on button "Start Answering" at bounding box center [522, 307] width 258 height 23
click at [482, 309] on button "Start Answering" at bounding box center [522, 307] width 258 height 23
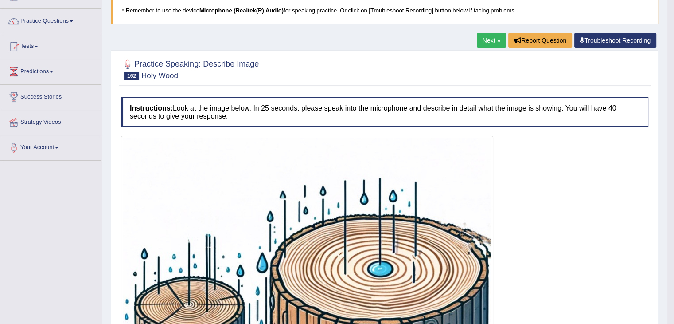
scroll to position [47, 0]
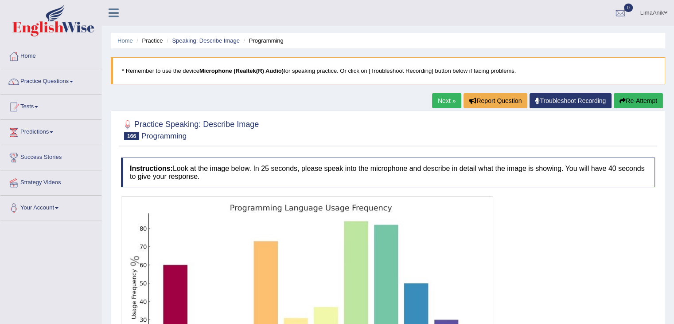
scroll to position [145, 0]
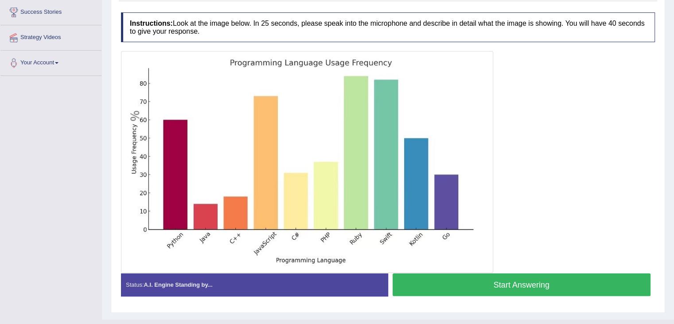
click at [497, 285] on button "Start Answering" at bounding box center [522, 284] width 258 height 23
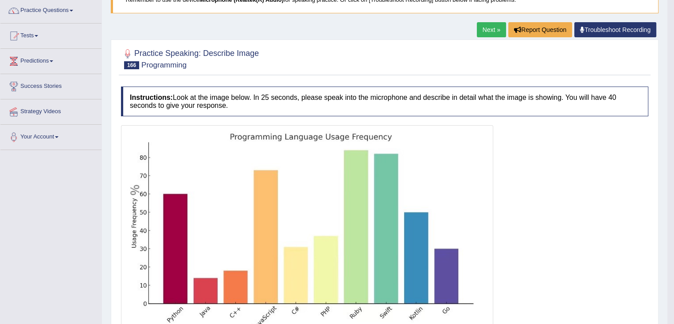
scroll to position [0, 0]
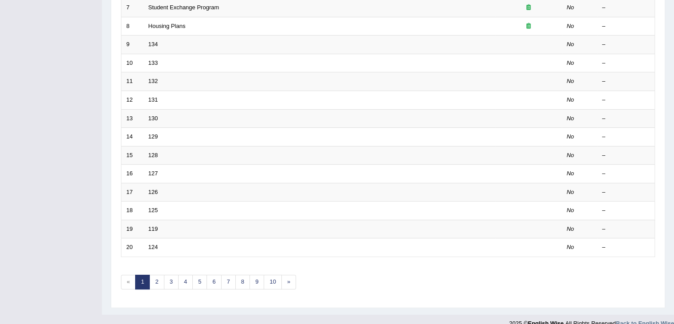
scroll to position [254, 0]
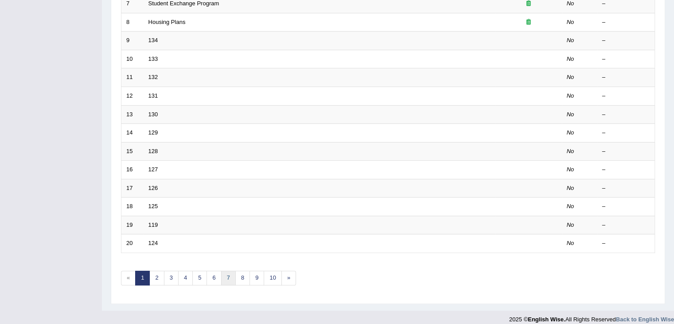
click at [221, 275] on link "7" at bounding box center [228, 277] width 15 height 15
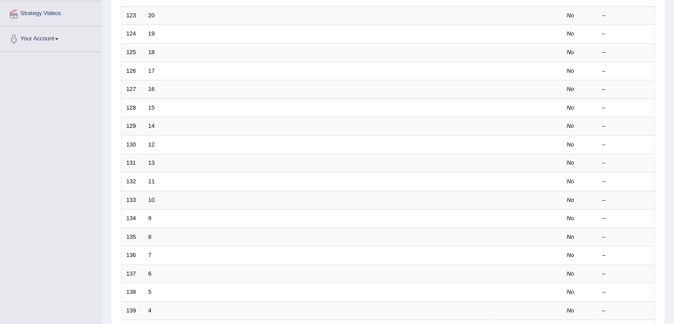
scroll to position [261, 0]
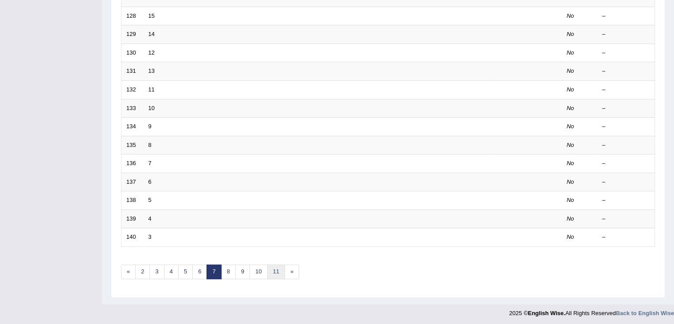
click at [267, 266] on link "11" at bounding box center [276, 271] width 18 height 15
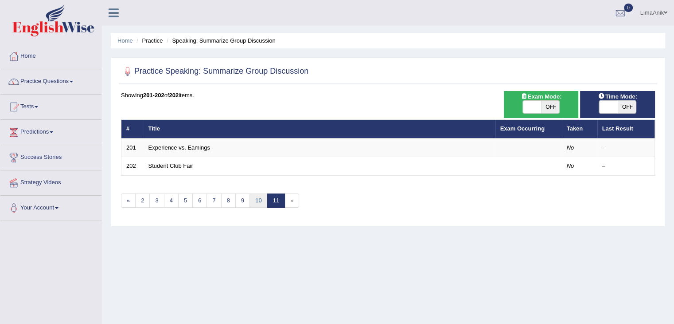
click at [249, 201] on link "10" at bounding box center [258, 200] width 18 height 15
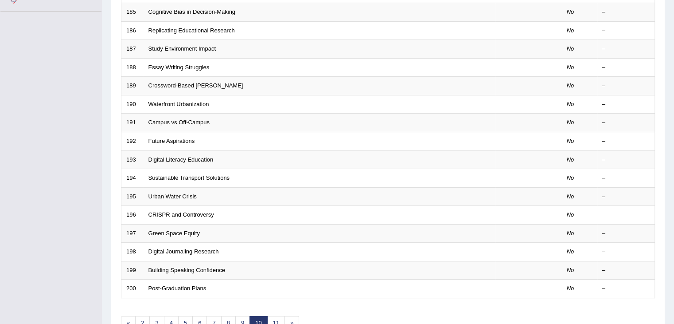
scroll to position [252, 0]
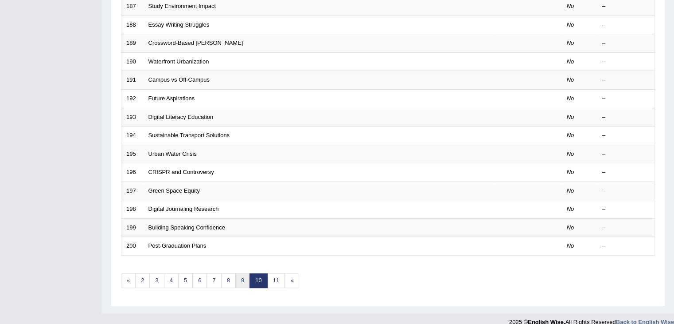
click at [240, 282] on link "9" at bounding box center [242, 280] width 15 height 15
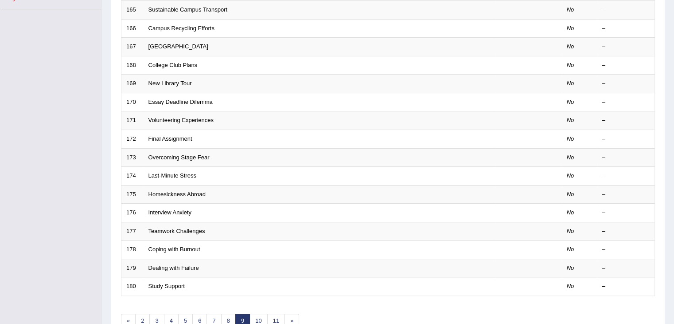
scroll to position [261, 0]
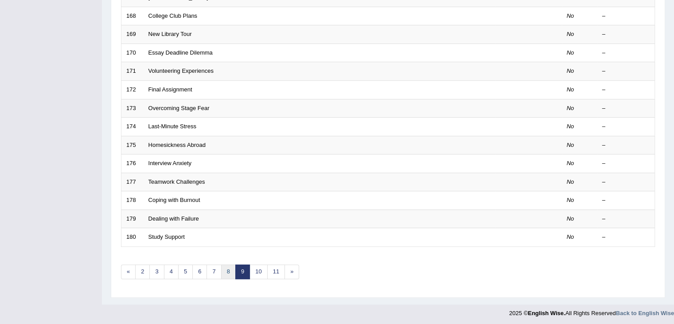
click at [227, 270] on link "8" at bounding box center [228, 271] width 15 height 15
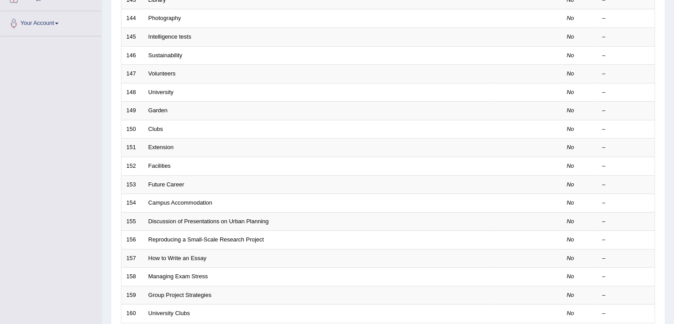
scroll to position [261, 0]
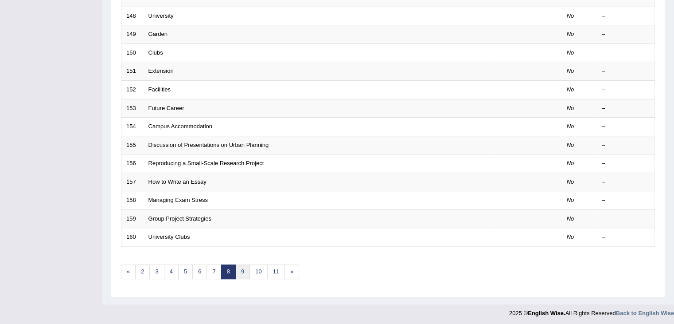
click at [235, 269] on link "9" at bounding box center [242, 271] width 15 height 15
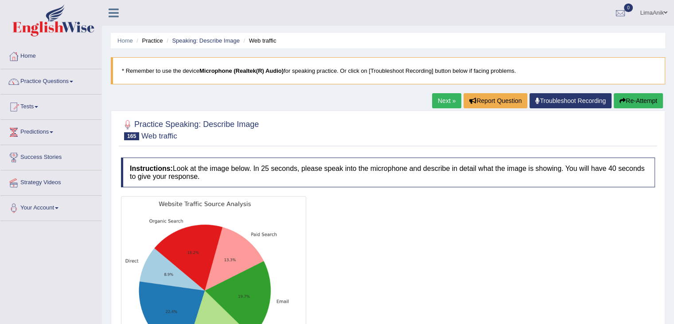
scroll to position [142, 0]
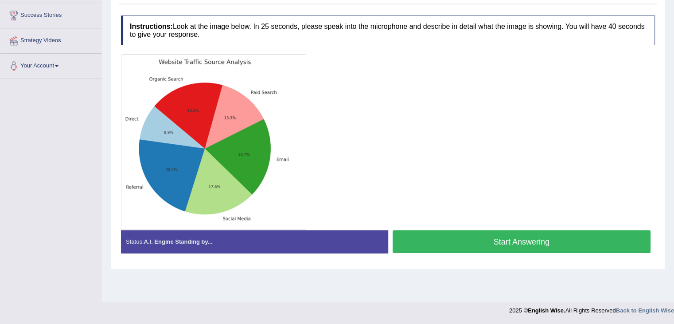
click at [489, 242] on button "Start Answering" at bounding box center [522, 241] width 258 height 23
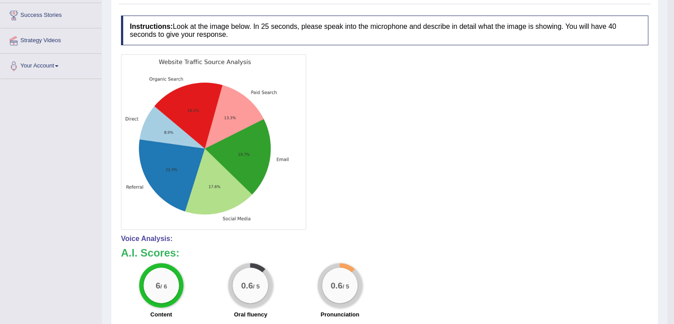
scroll to position [272, 0]
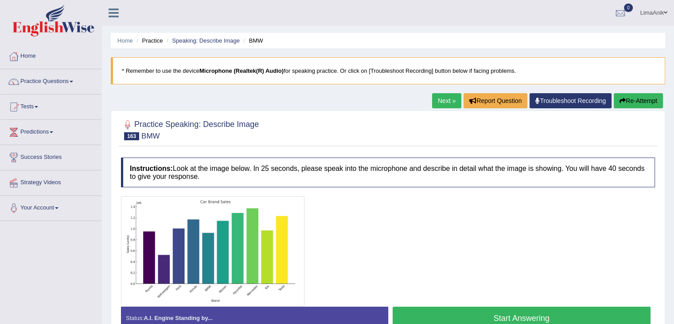
scroll to position [137, 0]
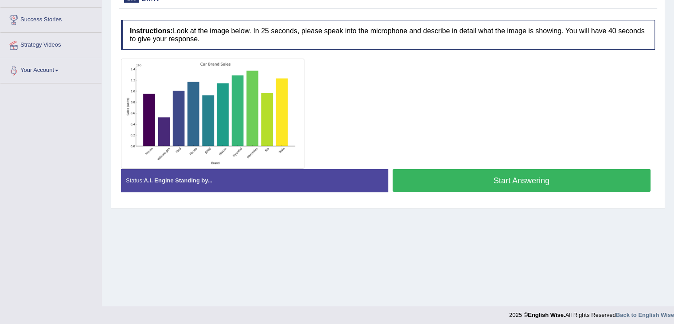
click at [198, 108] on img at bounding box center [212, 113] width 179 height 105
click at [482, 184] on button "Start Answering" at bounding box center [522, 180] width 258 height 23
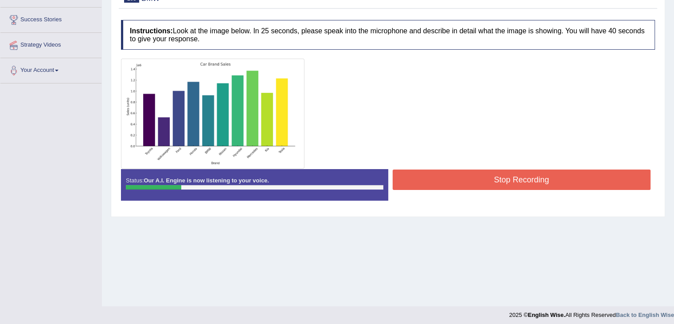
click at [483, 181] on button "Stop Recording" at bounding box center [522, 179] width 258 height 20
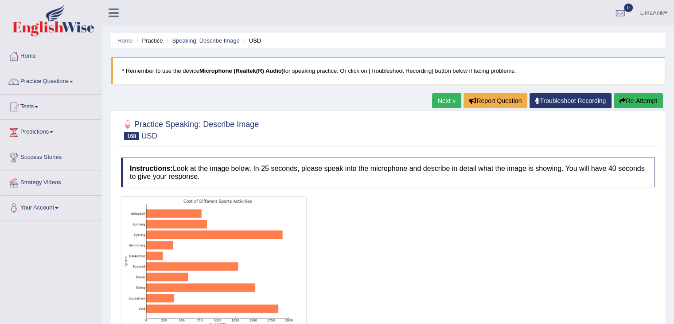
scroll to position [101, 0]
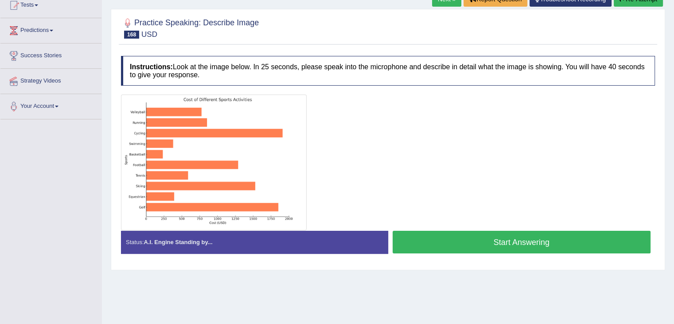
click at [403, 240] on button "Start Answering" at bounding box center [522, 241] width 258 height 23
click at [464, 230] on button "Start Answering" at bounding box center [522, 241] width 258 height 23
click at [461, 239] on button "Start Answering" at bounding box center [522, 241] width 258 height 23
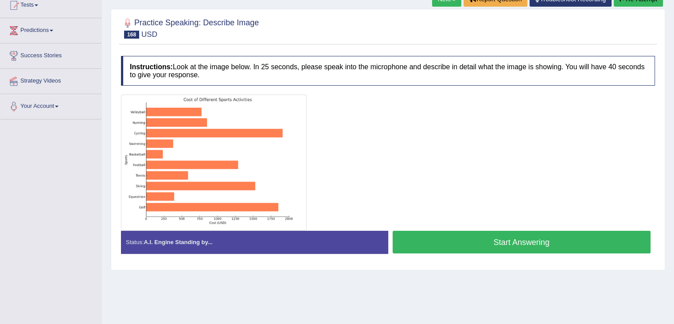
click at [488, 233] on button "Start Answering" at bounding box center [522, 241] width 258 height 23
click at [463, 233] on button "Start Answering" at bounding box center [522, 241] width 258 height 23
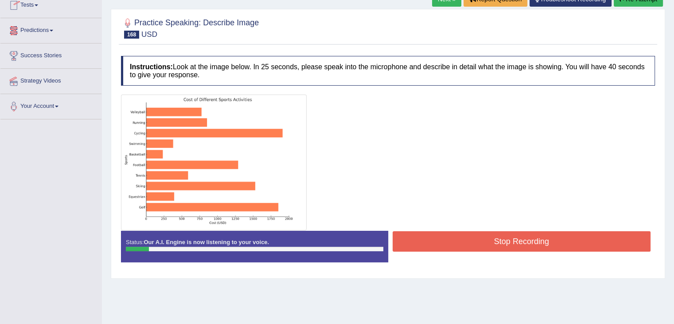
click at [421, 148] on div at bounding box center [388, 162] width 534 height 136
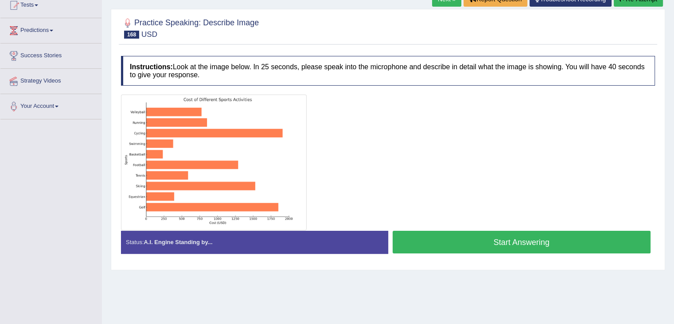
click at [447, 242] on button "Start Answering" at bounding box center [522, 241] width 258 height 23
click at [486, 242] on button "Start Answering" at bounding box center [522, 241] width 258 height 23
click at [417, 233] on button "Start Answering" at bounding box center [522, 241] width 258 height 23
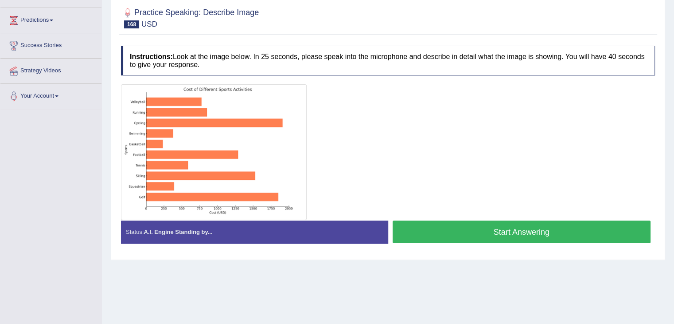
scroll to position [101, 0]
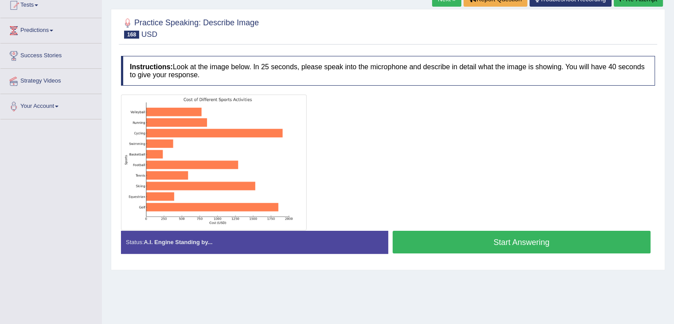
click at [413, 220] on div at bounding box center [388, 162] width 534 height 136
drag, startPoint x: 425, startPoint y: 253, endPoint x: 441, endPoint y: 246, distance: 17.9
click at [441, 246] on div "Start Answering" at bounding box center [521, 242] width 267 height 25
click at [441, 246] on button "Start Answering" at bounding box center [522, 241] width 258 height 23
click at [424, 244] on button "Start Answering" at bounding box center [522, 241] width 258 height 23
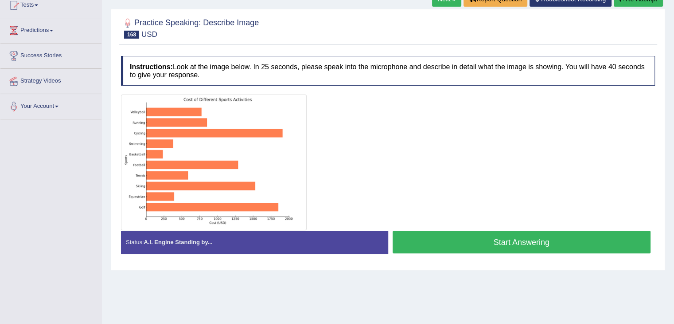
click at [469, 175] on div at bounding box center [388, 162] width 534 height 136
click at [448, 246] on button "Start Answering" at bounding box center [522, 241] width 258 height 23
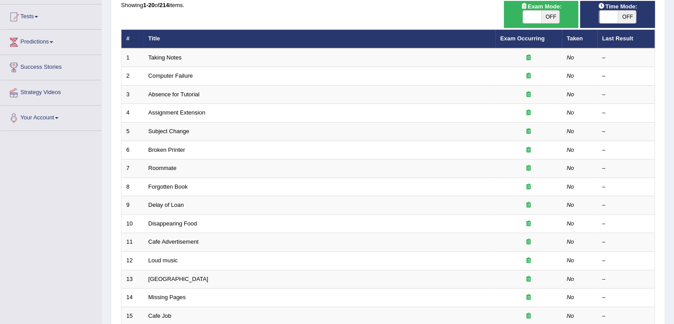
scroll to position [261, 0]
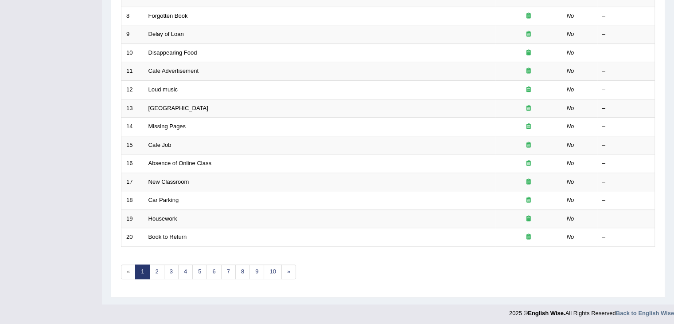
drag, startPoint x: 0, startPoint y: 0, endPoint x: 680, endPoint y: 208, distance: 711.3
click at [154, 269] on link "2" at bounding box center [156, 271] width 15 height 15
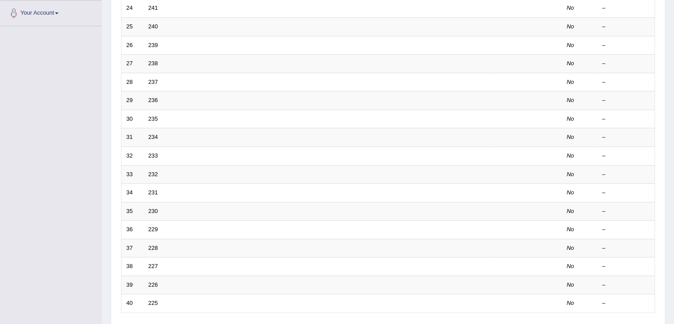
scroll to position [261, 0]
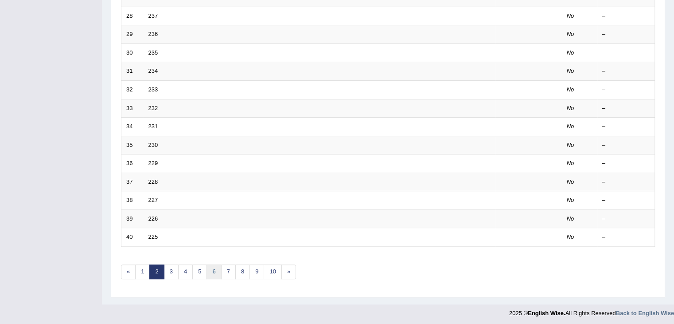
click at [210, 269] on link "6" at bounding box center [214, 271] width 15 height 15
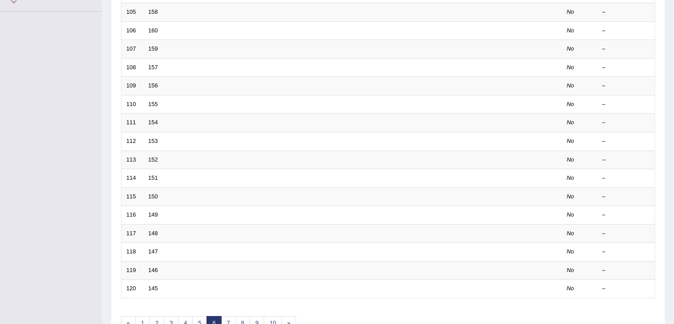
scroll to position [261, 0]
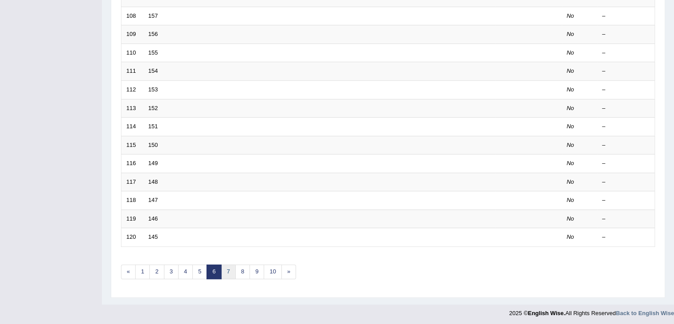
click at [224, 270] on link "7" at bounding box center [228, 271] width 15 height 15
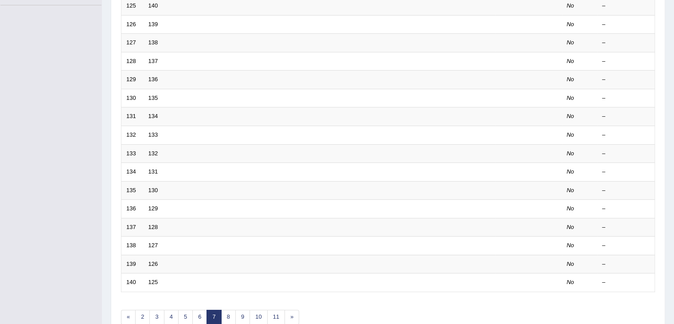
scroll to position [261, 0]
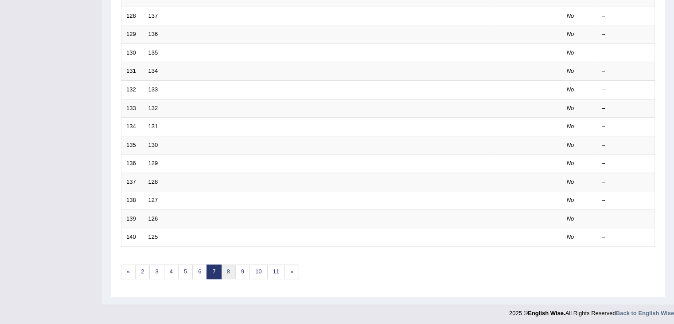
click at [222, 275] on link "8" at bounding box center [228, 271] width 15 height 15
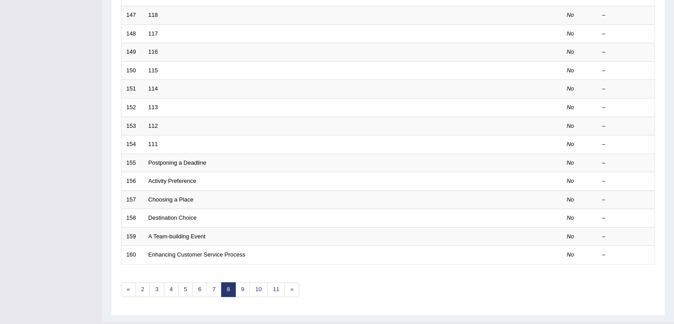
scroll to position [261, 0]
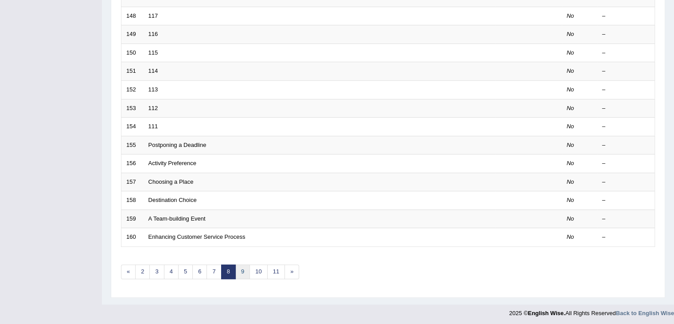
click at [242, 269] on link "9" at bounding box center [242, 271] width 15 height 15
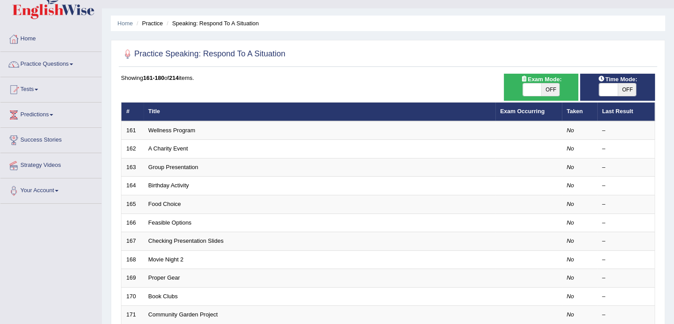
scroll to position [261, 0]
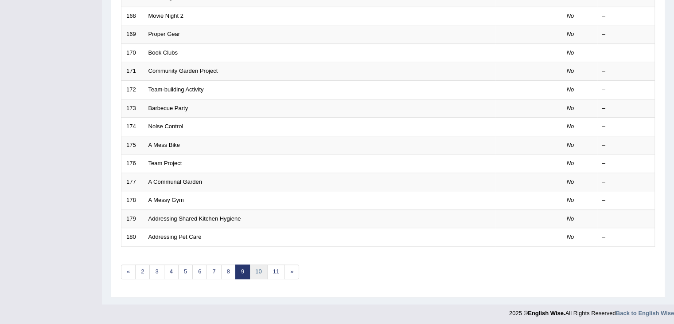
click at [259, 272] on link "10" at bounding box center [258, 271] width 18 height 15
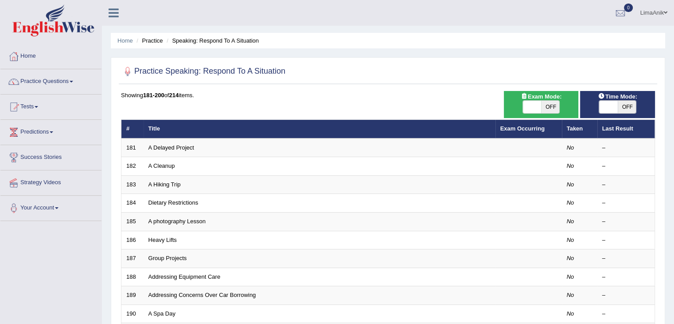
scroll to position [261, 0]
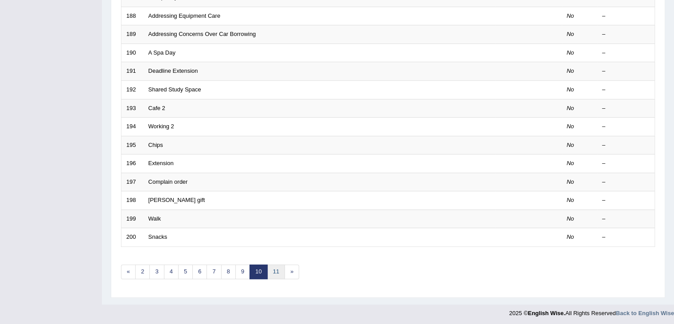
click at [271, 264] on link "11" at bounding box center [276, 271] width 18 height 15
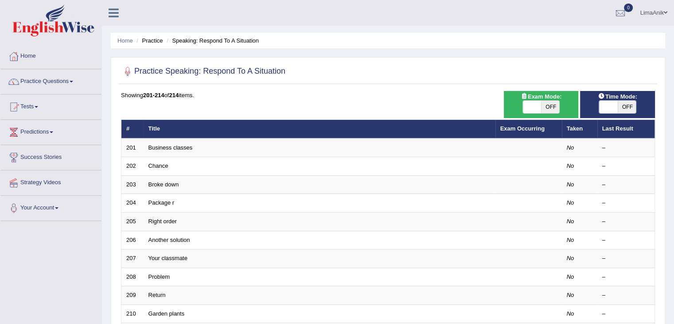
scroll to position [34, 0]
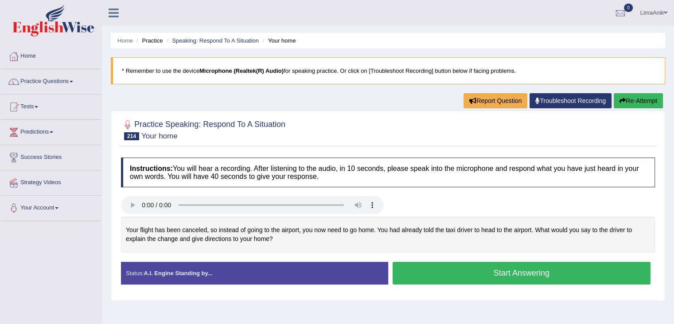
click at [468, 271] on button "Start Answering" at bounding box center [522, 272] width 258 height 23
click at [491, 269] on button "Start Answering" at bounding box center [522, 272] width 258 height 23
click at [473, 272] on button "Start Answering" at bounding box center [522, 272] width 258 height 23
click at [483, 271] on button "Start Answering" at bounding box center [522, 272] width 258 height 23
click at [493, 274] on button "Start Answering" at bounding box center [522, 272] width 258 height 23
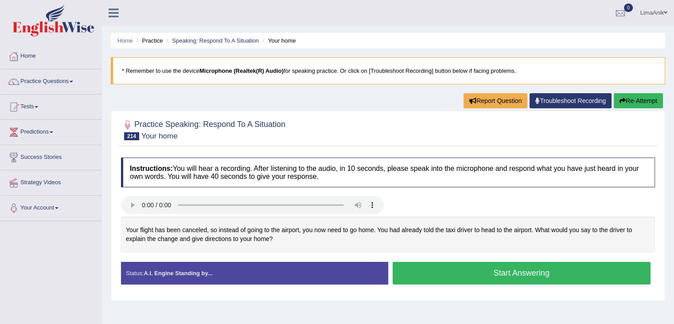
click at [470, 276] on button "Start Answering" at bounding box center [522, 272] width 258 height 23
click at [494, 279] on button "Start Answering" at bounding box center [522, 272] width 258 height 23
click at [455, 262] on div "Instructions: You will hear a recording. After listening to the audio, in 10 se…" at bounding box center [388, 224] width 538 height 143
click at [455, 262] on button "Start Answering" at bounding box center [522, 272] width 258 height 23
click at [454, 271] on button "Start Answering" at bounding box center [522, 272] width 258 height 23
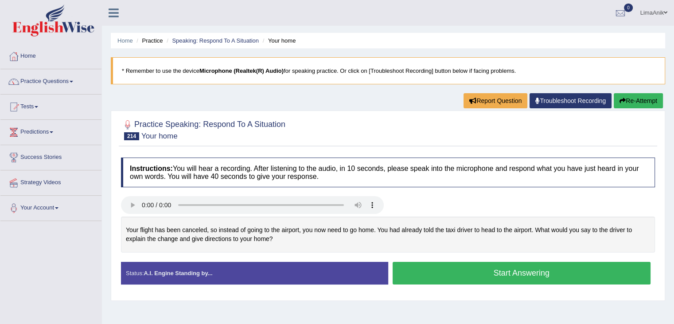
click at [490, 271] on button "Start Answering" at bounding box center [522, 272] width 258 height 23
click at [546, 276] on button "Start Answering" at bounding box center [522, 272] width 258 height 23
click at [488, 270] on button "Start Answering" at bounding box center [522, 272] width 258 height 23
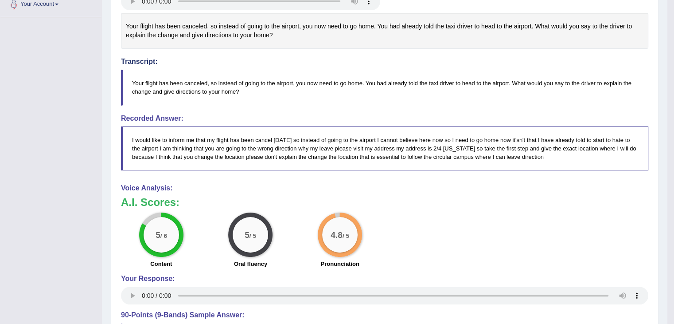
scroll to position [207, 0]
